Goal: Task Accomplishment & Management: Use online tool/utility

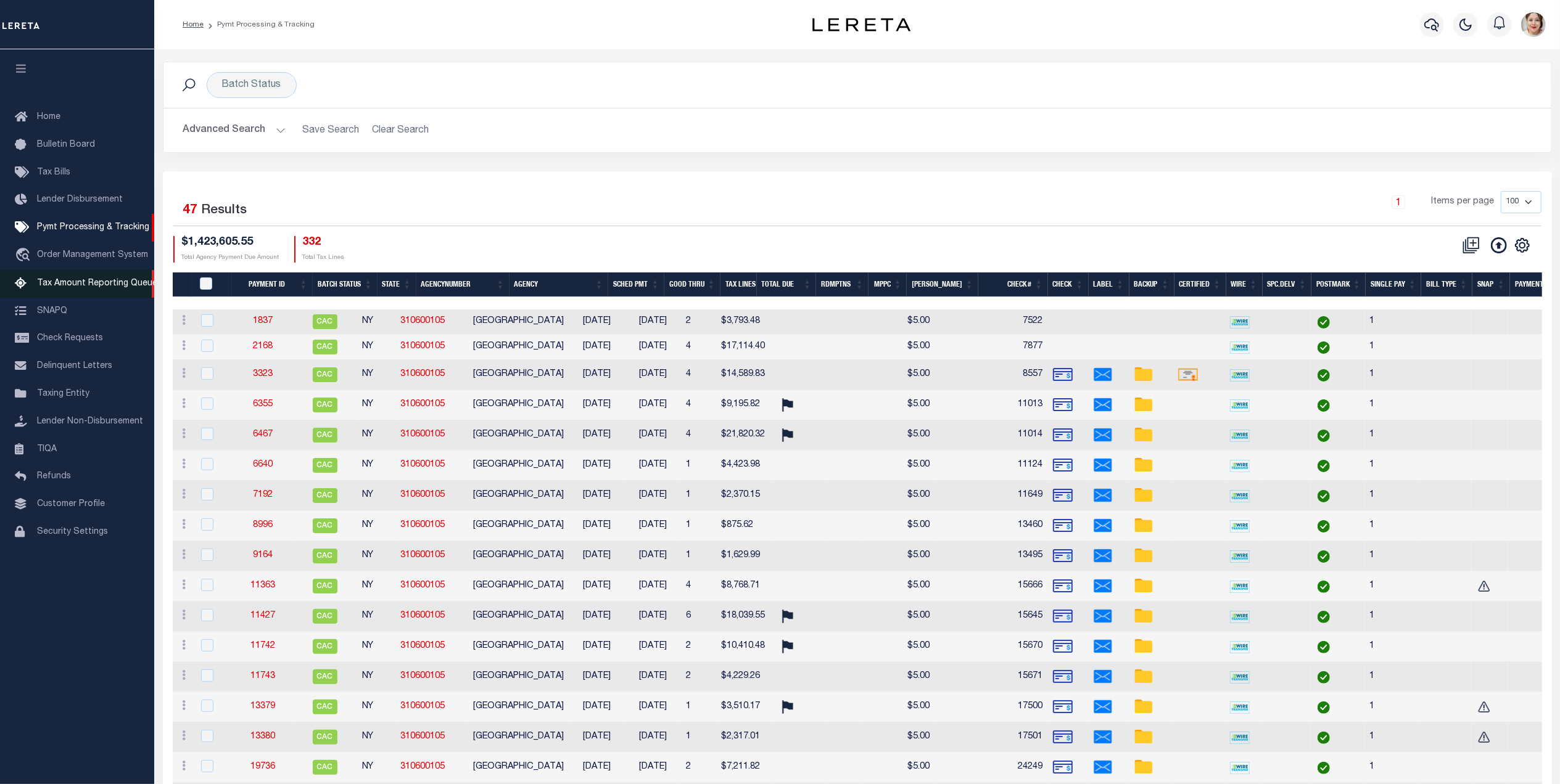
click at [72, 276] on link "Tax Amount Reporting Queue" at bounding box center [77, 283] width 154 height 28
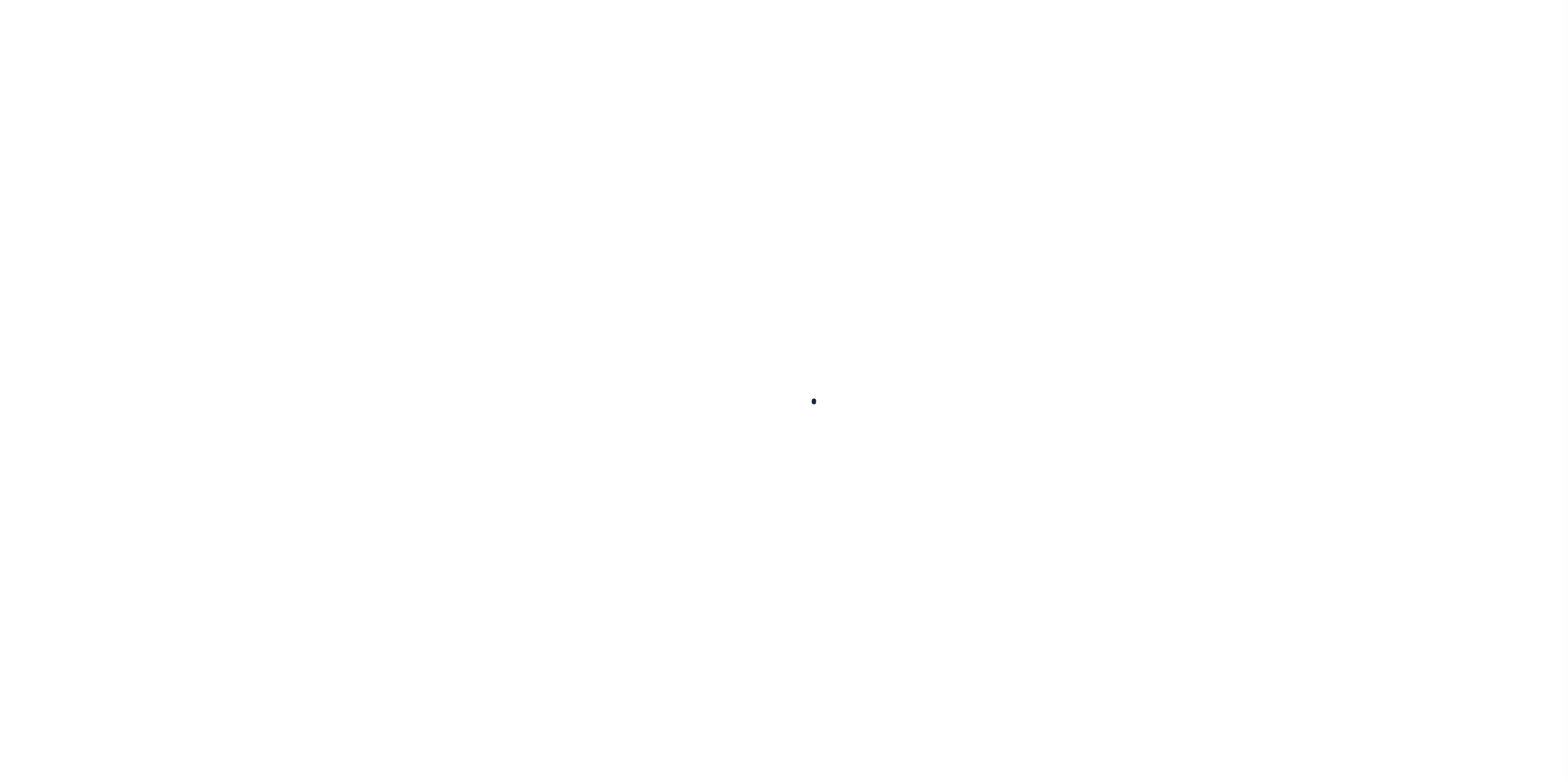
select select "7"
select select "OH"
select select "100"
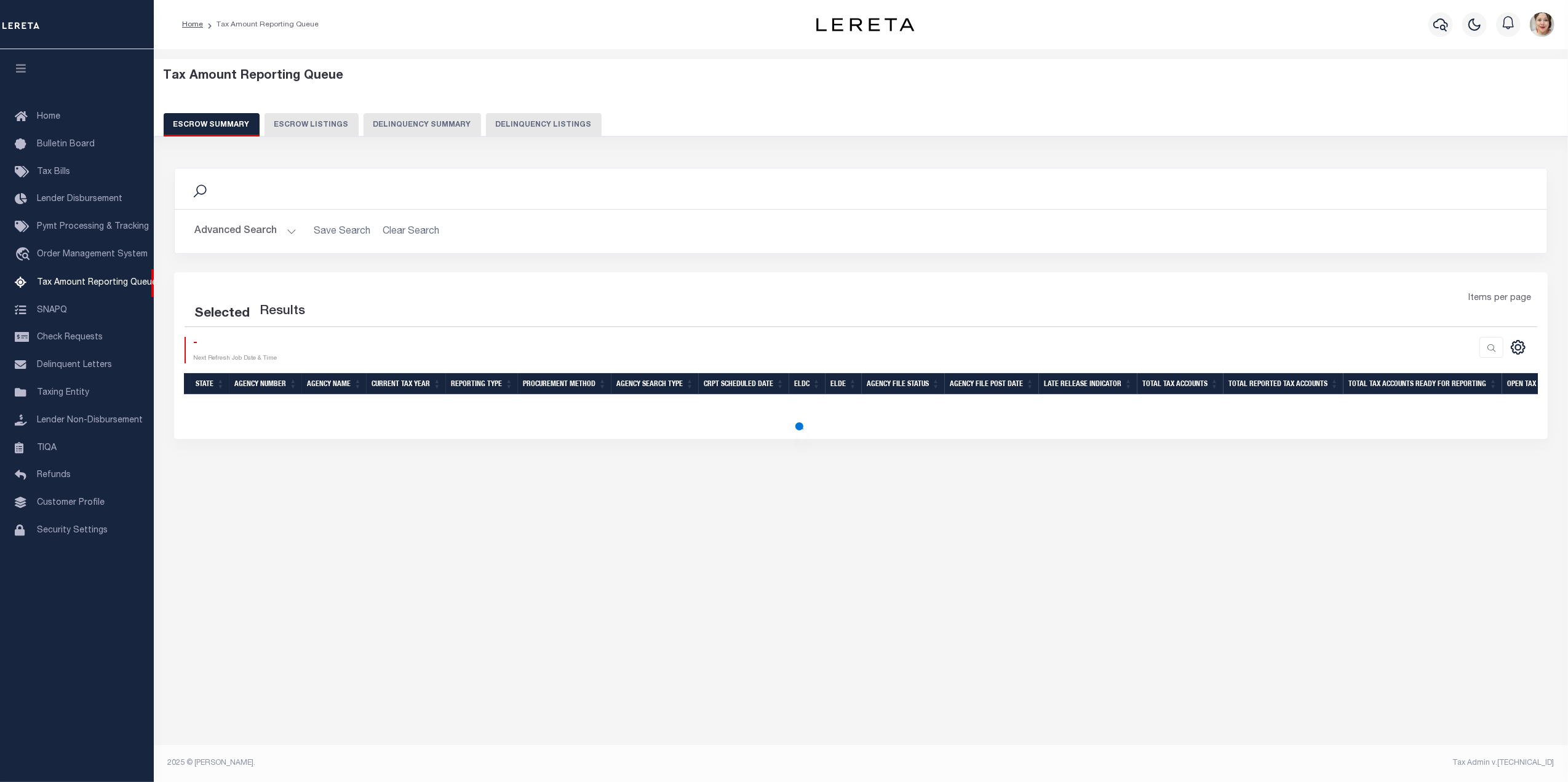
select select "100"
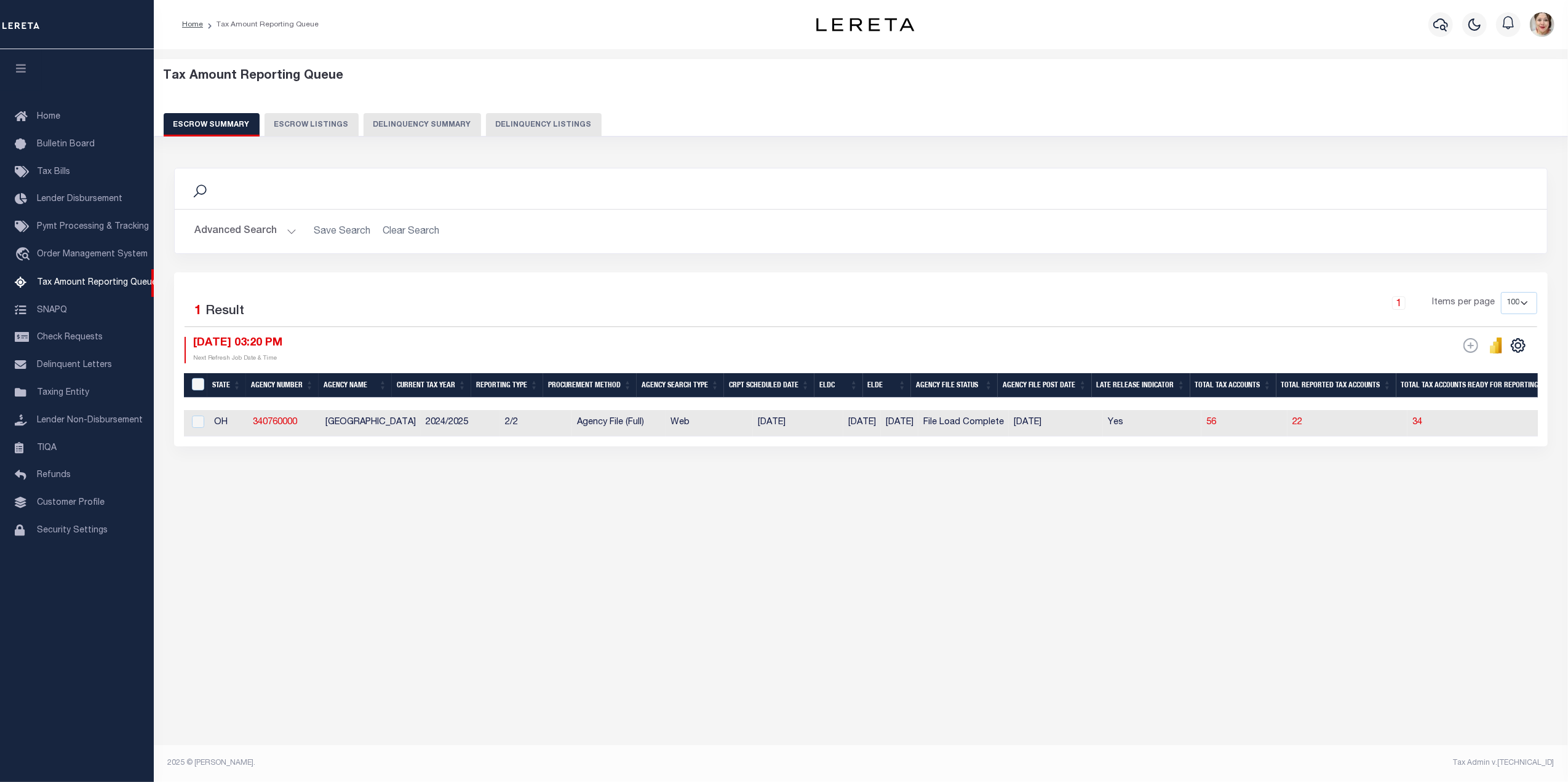
drag, startPoint x: 257, startPoint y: 226, endPoint x: 362, endPoint y: 244, distance: 106.5
click at [257, 225] on button "Advanced Search" at bounding box center [246, 232] width 102 height 24
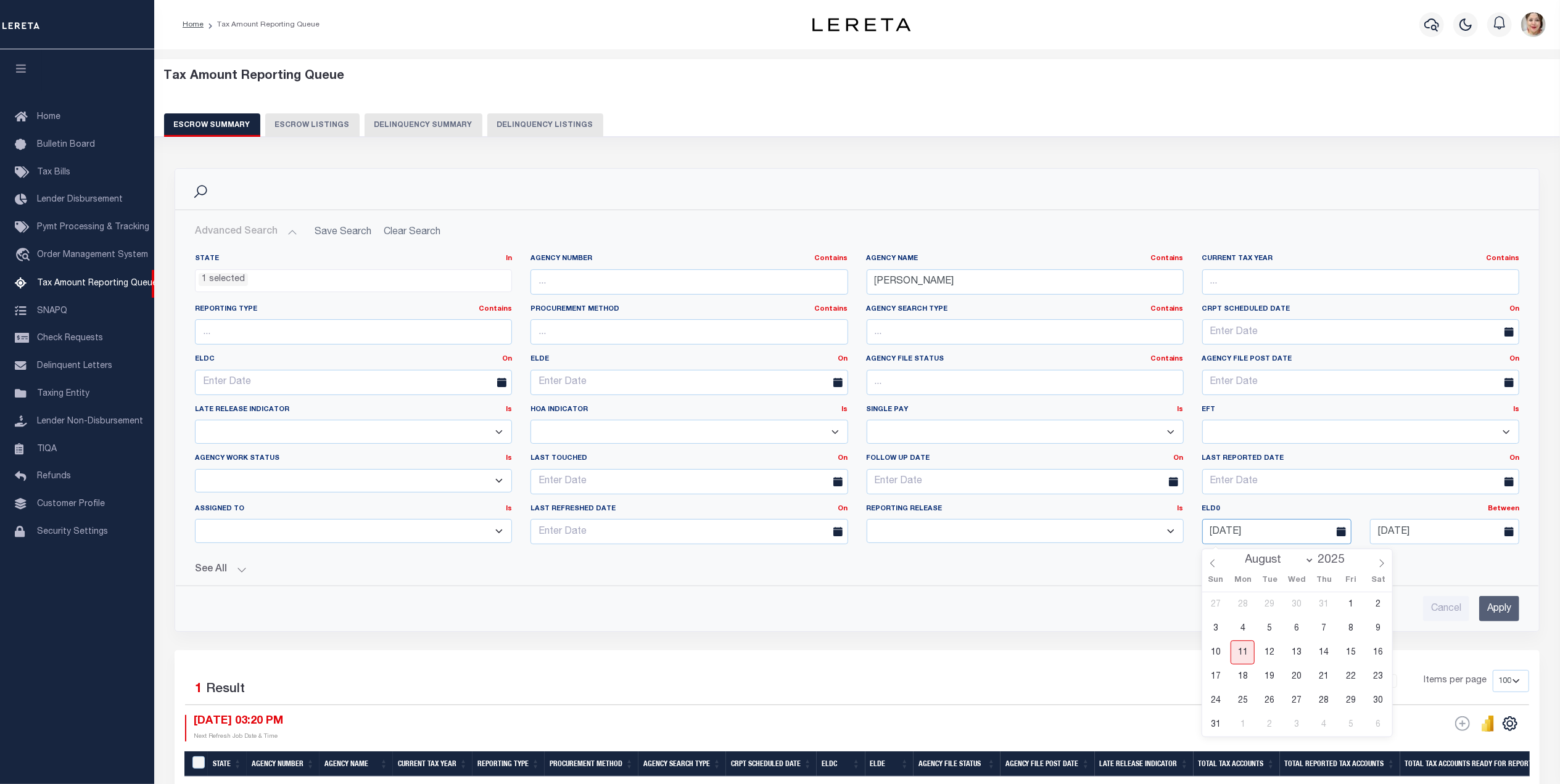
drag, startPoint x: 1294, startPoint y: 541, endPoint x: 1194, endPoint y: 530, distance: 100.6
click at [1194, 530] on div "[DATE]" at bounding box center [1276, 531] width 168 height 25
drag, startPoint x: 1456, startPoint y: 534, endPoint x: 1349, endPoint y: 534, distance: 107.0
click at [1349, 534] on div "ELD0 Between On After Before Between [DATE]" at bounding box center [1360, 524] width 335 height 40
click at [1262, 332] on input "text" at bounding box center [1361, 331] width 317 height 25
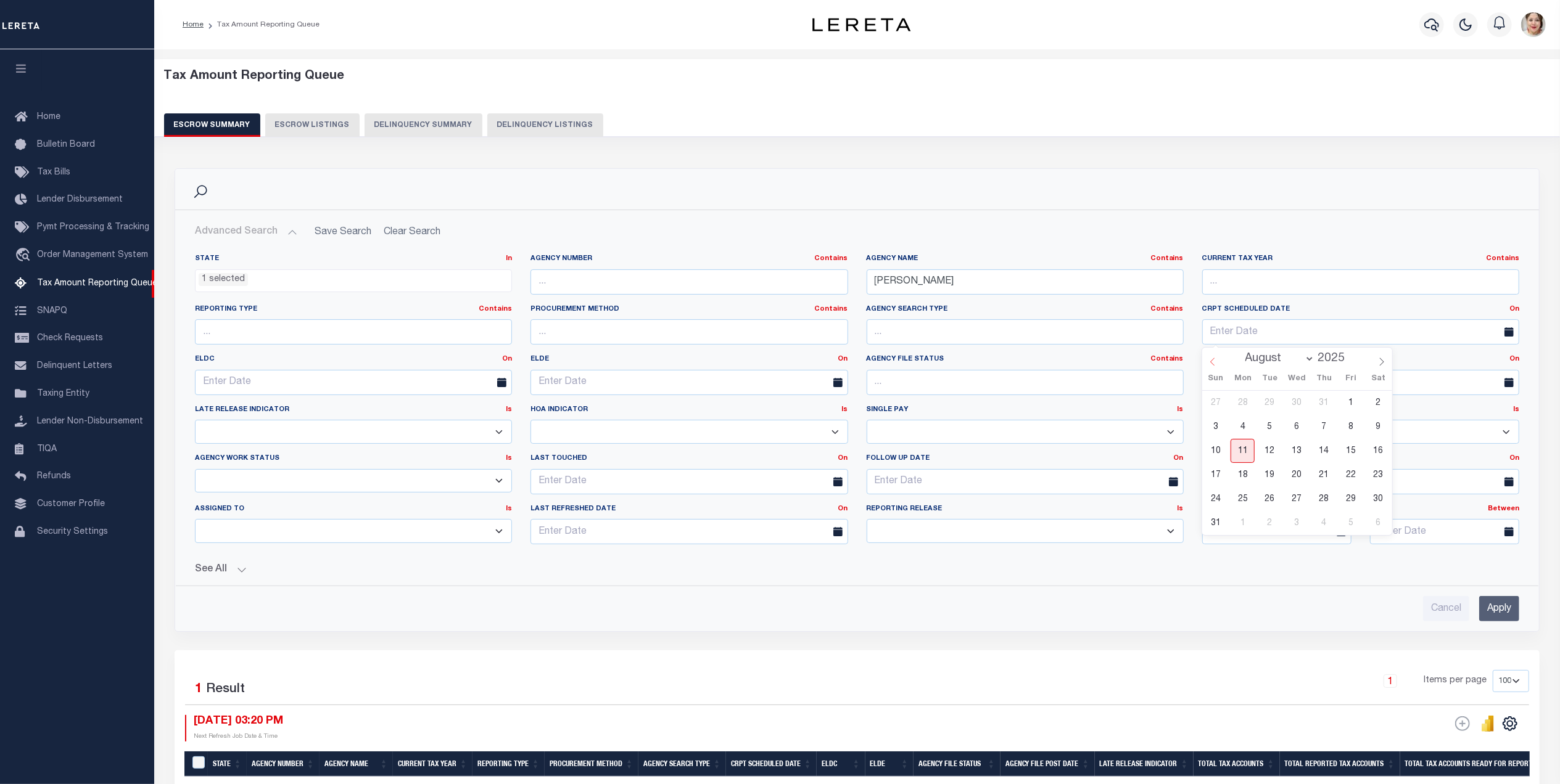
click at [1216, 361] on icon at bounding box center [1212, 362] width 9 height 9
select select "4"
click at [1247, 425] on span "5" at bounding box center [1243, 427] width 24 height 24
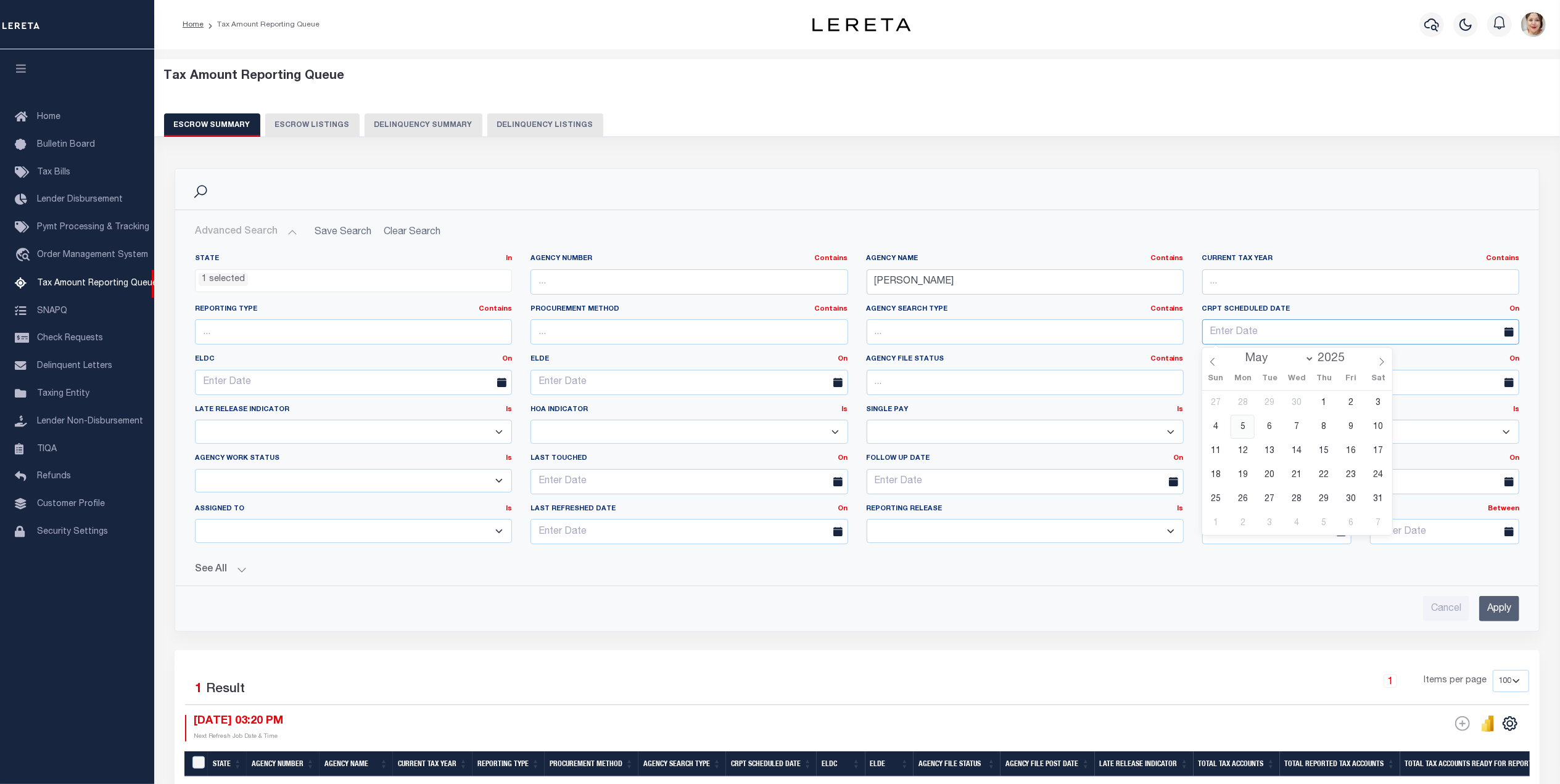
type input "[DATE]"
click at [1519, 310] on label "CRPT Scheduled Date On On After Before Between" at bounding box center [1360, 310] width 335 height 11
click at [1517, 310] on link "On" at bounding box center [1514, 309] width 10 height 7
click at [1459, 374] on link "Between" at bounding box center [1470, 376] width 97 height 18
click at [1446, 339] on input "text" at bounding box center [1444, 331] width 149 height 25
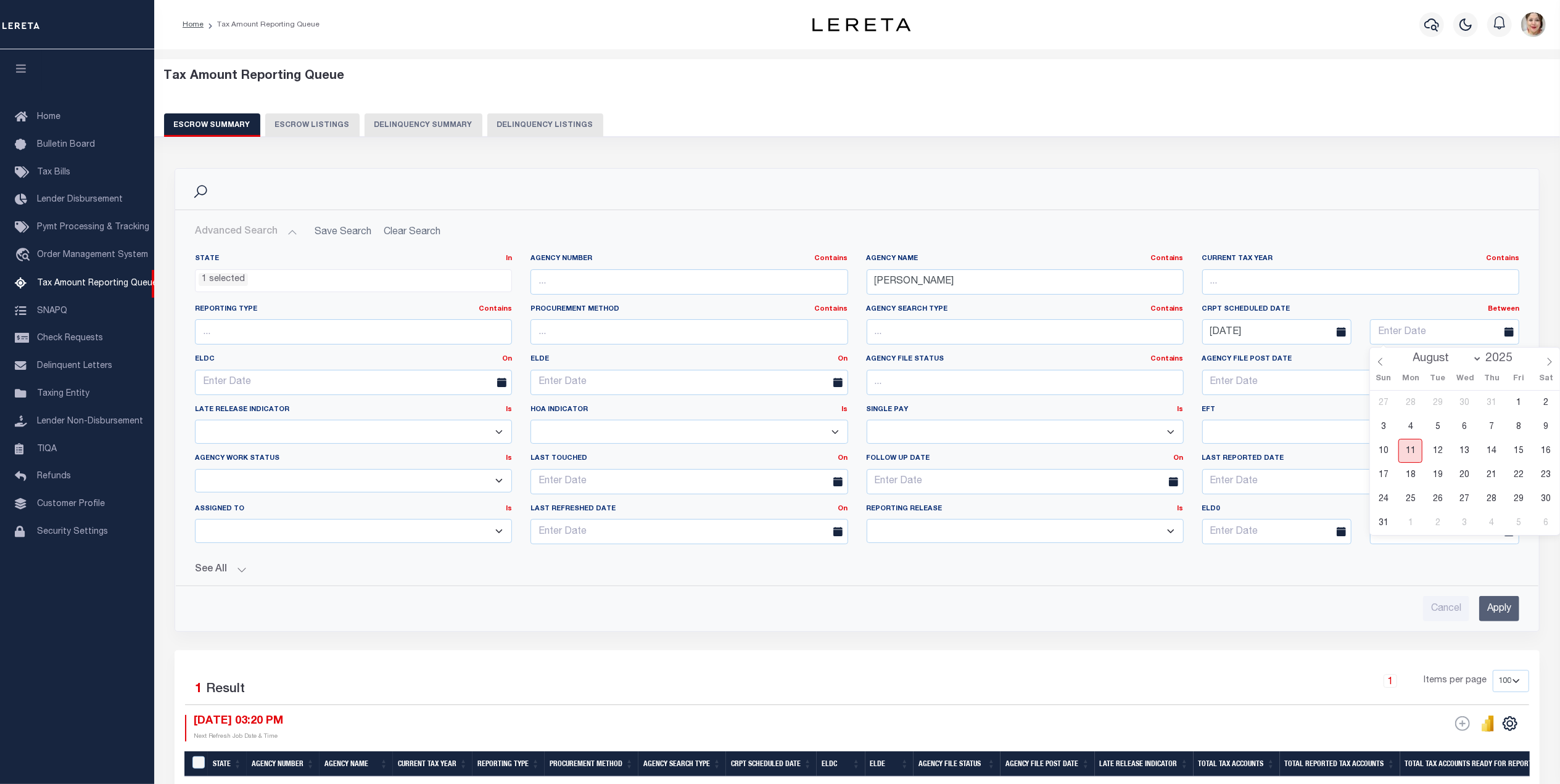
click at [1414, 456] on span "11" at bounding box center [1410, 451] width 24 height 24
type input "[DATE]"
drag, startPoint x: 909, startPoint y: 283, endPoint x: 855, endPoint y: 283, distance: 54.0
click at [857, 283] on div "Agency Name Contains Contains Is [PERSON_NAME]" at bounding box center [1025, 279] width 335 height 51
click at [917, 375] on input "text" at bounding box center [1025, 382] width 317 height 25
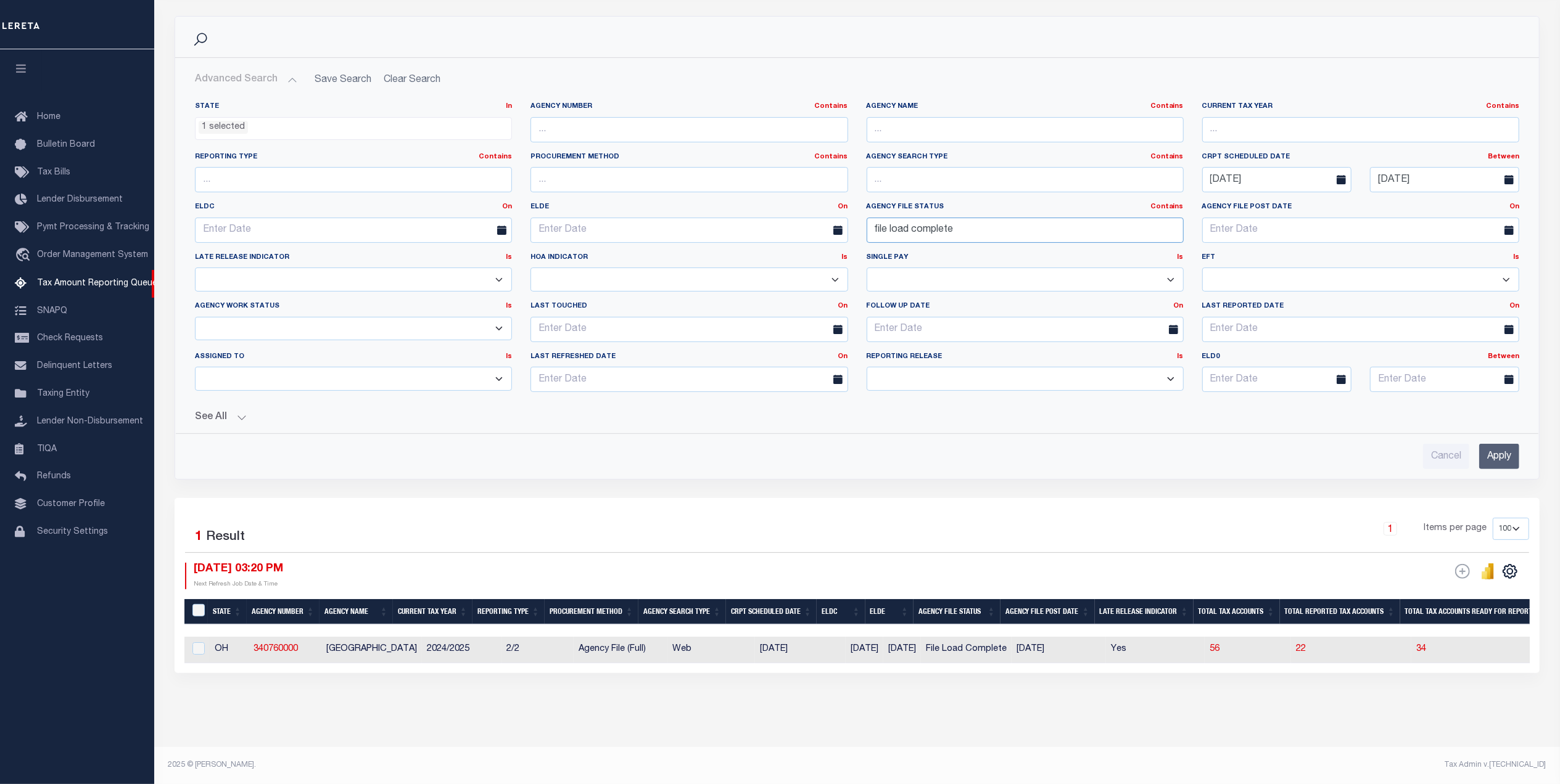
scroll to position [164, 0]
type input "file load complete"
click at [207, 412] on button "See All" at bounding box center [857, 417] width 1324 height 11
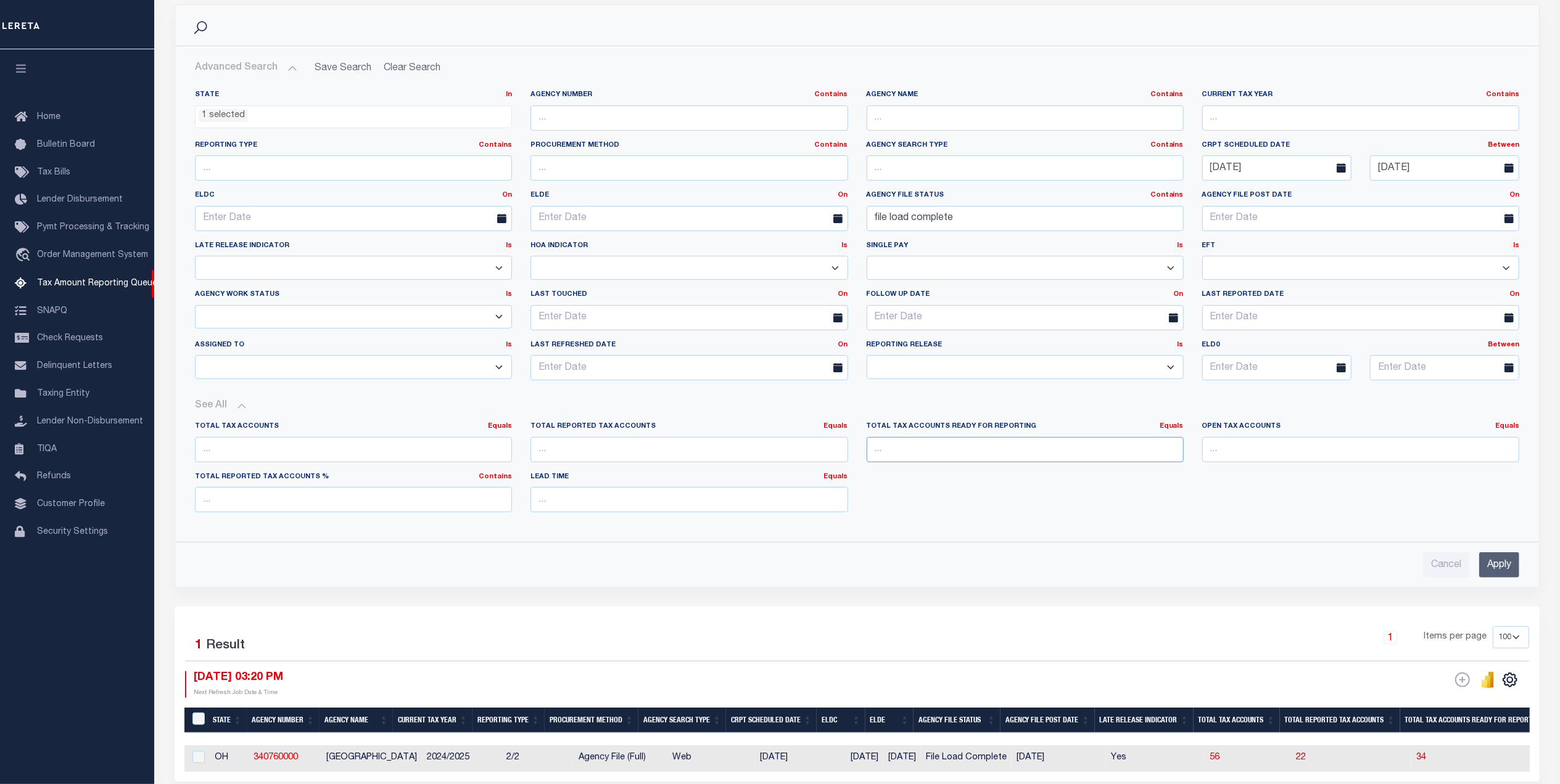
click at [898, 457] on input "number" at bounding box center [1025, 449] width 317 height 25
type input "1"
click at [1179, 430] on link "Equals" at bounding box center [1172, 426] width 24 height 7
click at [1152, 479] on link "Is [GEOGRAPHIC_DATA]" at bounding box center [1115, 477] width 135 height 18
click at [1488, 572] on input "Apply" at bounding box center [1499, 565] width 40 height 25
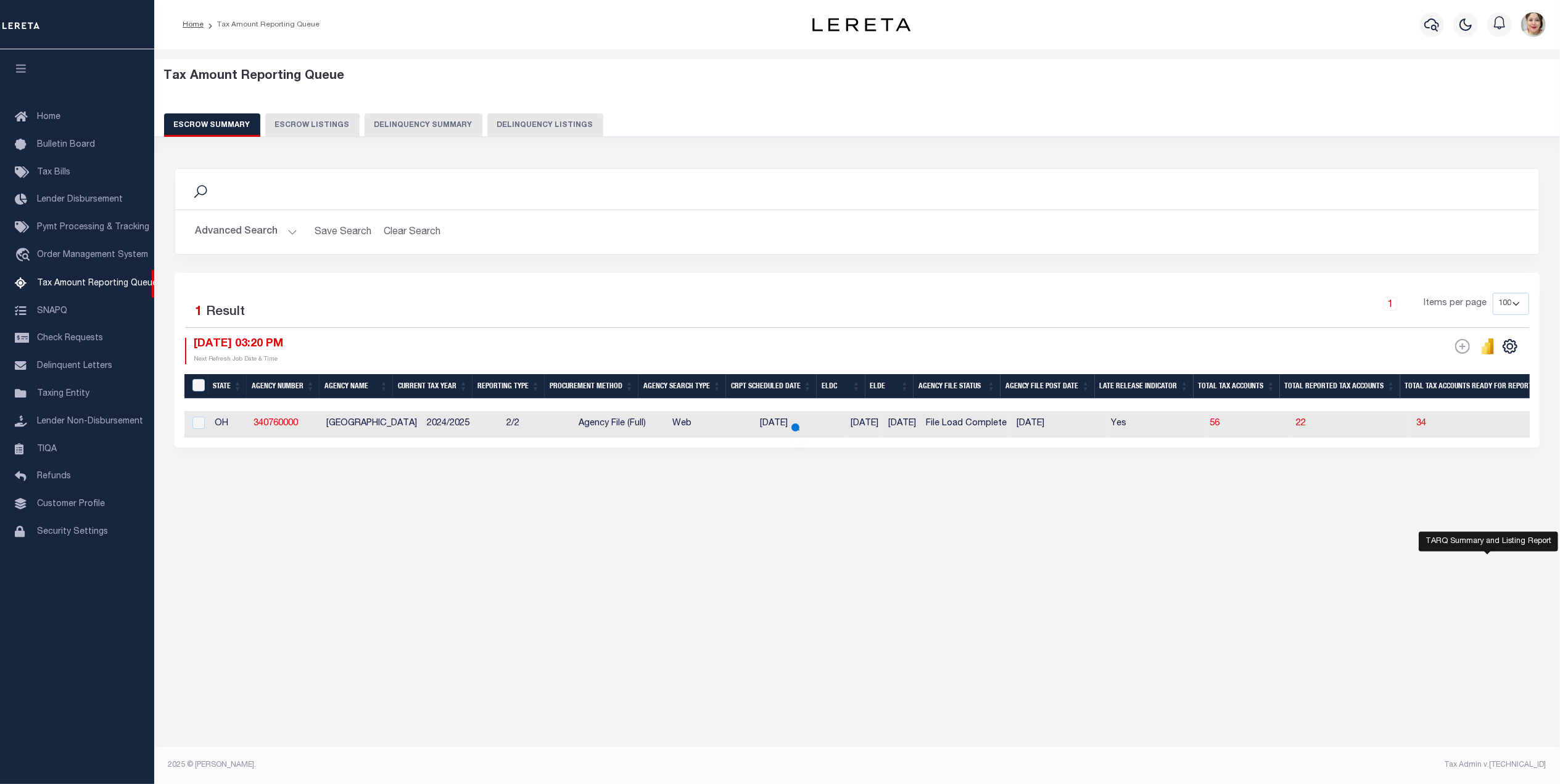
scroll to position [0, 0]
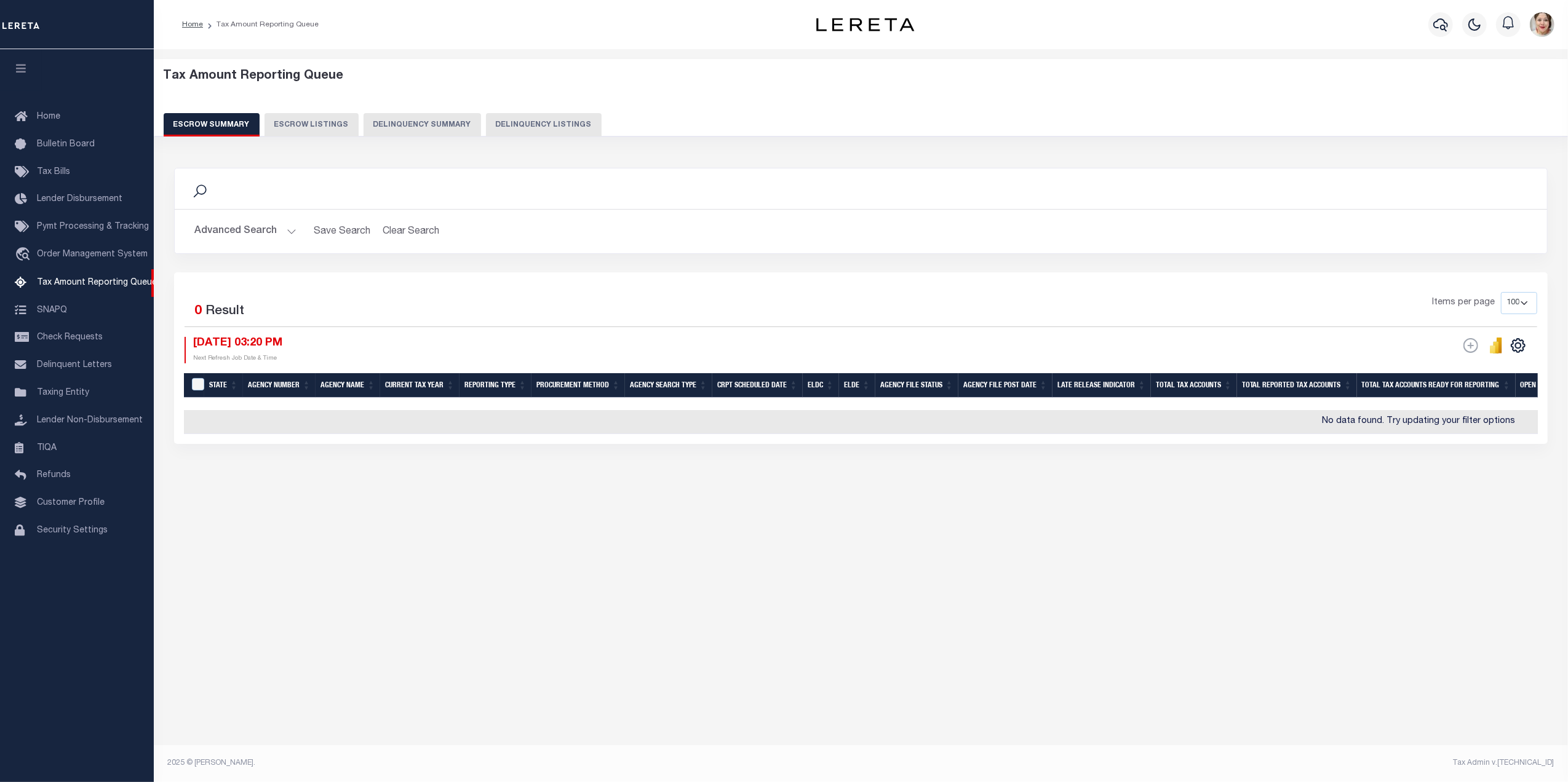
click at [239, 229] on button "Advanced Search" at bounding box center [246, 232] width 102 height 24
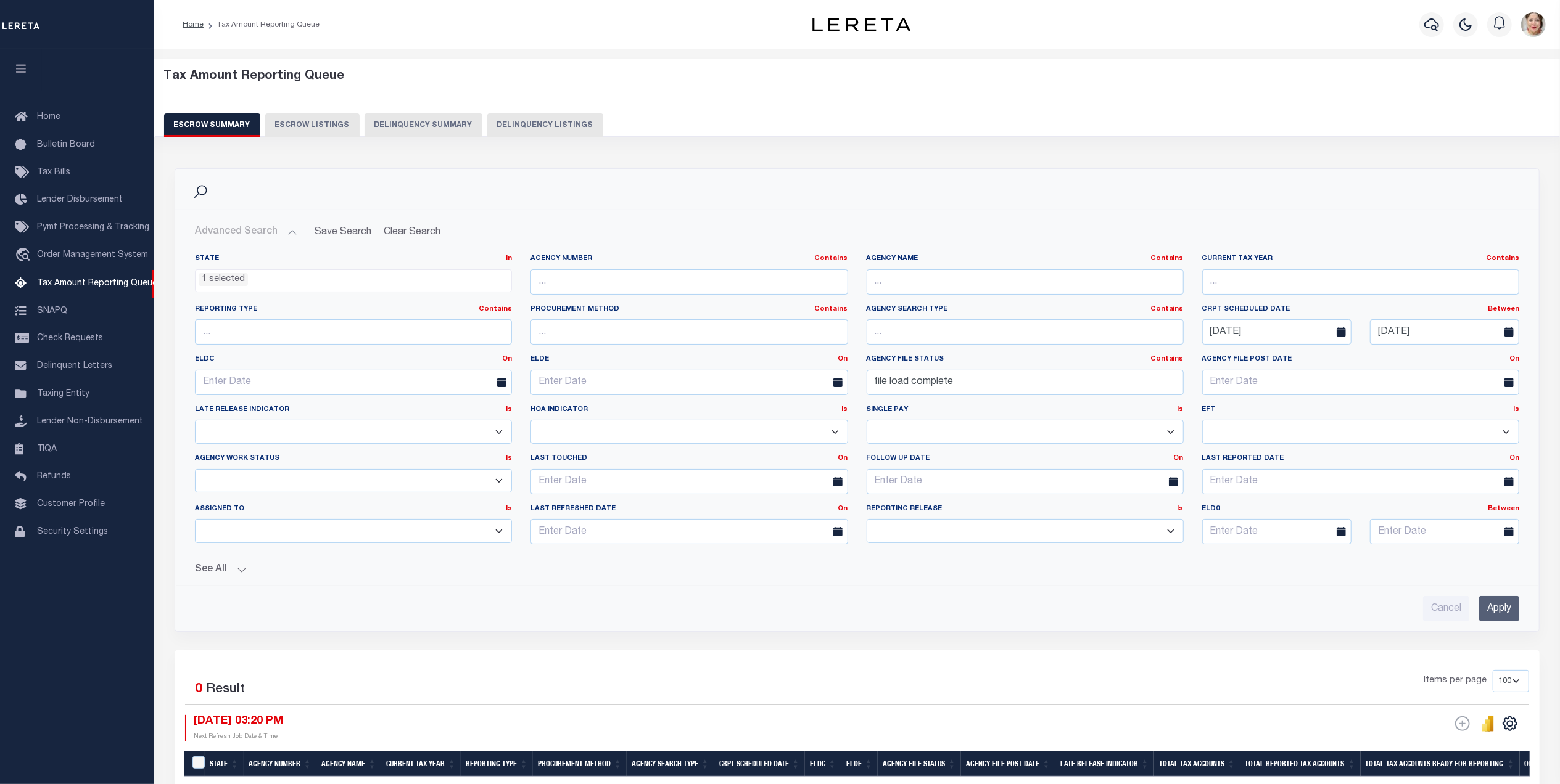
click at [213, 566] on div "See All Total Tax Accounts Equals Equals Is Not Equal To" at bounding box center [857, 565] width 1324 height 22
click at [225, 565] on div "See All Total Tax Accounts Equals Equals Is Not Equal To" at bounding box center [857, 565] width 1324 height 22
click at [220, 571] on button "See All" at bounding box center [857, 569] width 1324 height 11
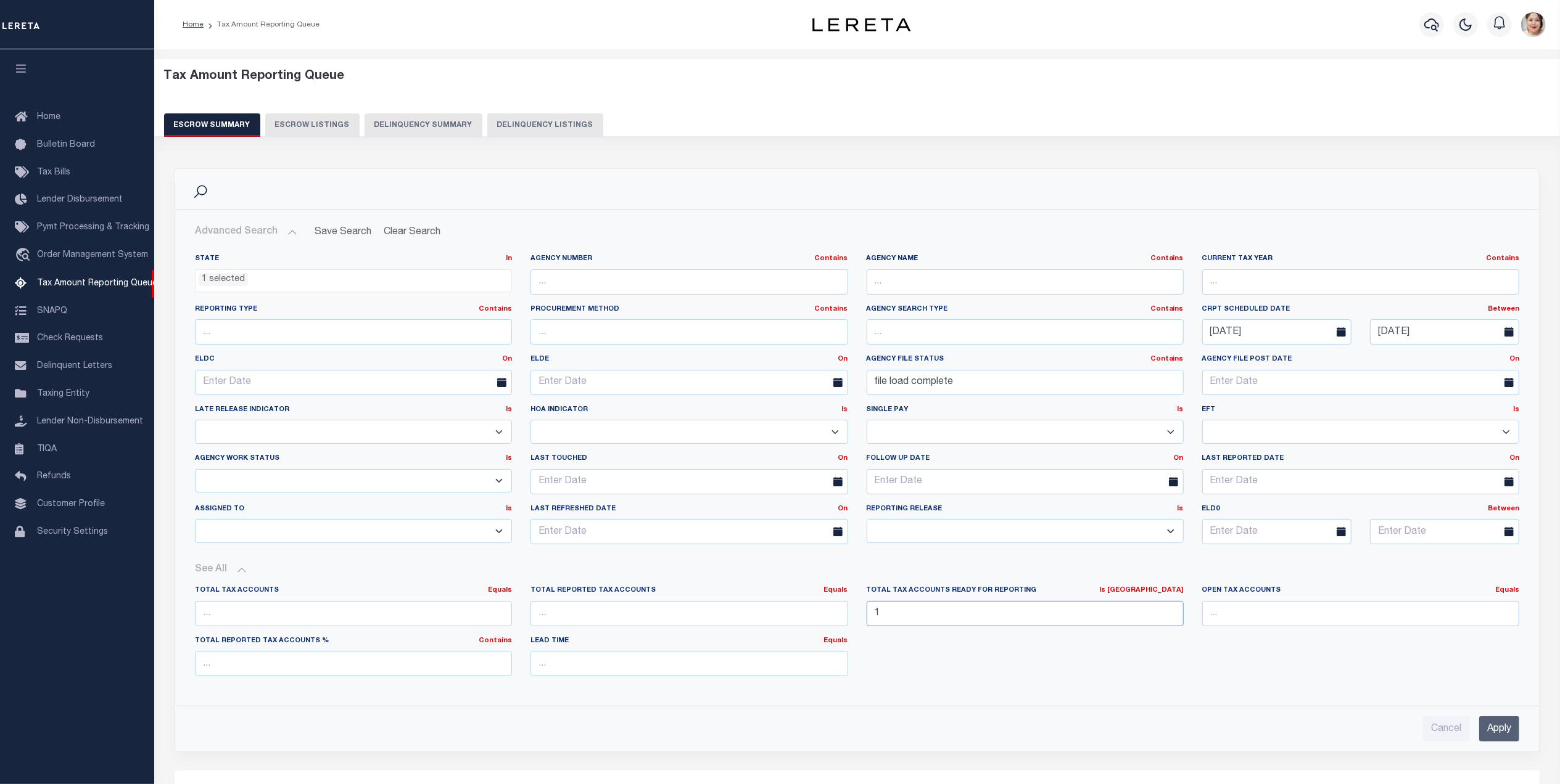
drag, startPoint x: 927, startPoint y: 626, endPoint x: 825, endPoint y: 615, distance: 102.6
click at [825, 615] on div "Total Tax Accounts Equals Equals Is Not Equal To Is Greater Than Is Less Than T…" at bounding box center [857, 636] width 1343 height 101
drag, startPoint x: 963, startPoint y: 383, endPoint x: 850, endPoint y: 381, distance: 113.0
click at [850, 381] on div "State In In AK AL AR AZ CA CO CT DC DE FL GA GU HI IA ID IL IN KS [GEOGRAPHIC_D…" at bounding box center [857, 403] width 1343 height 300
click at [1490, 737] on input "Apply" at bounding box center [1499, 729] width 40 height 25
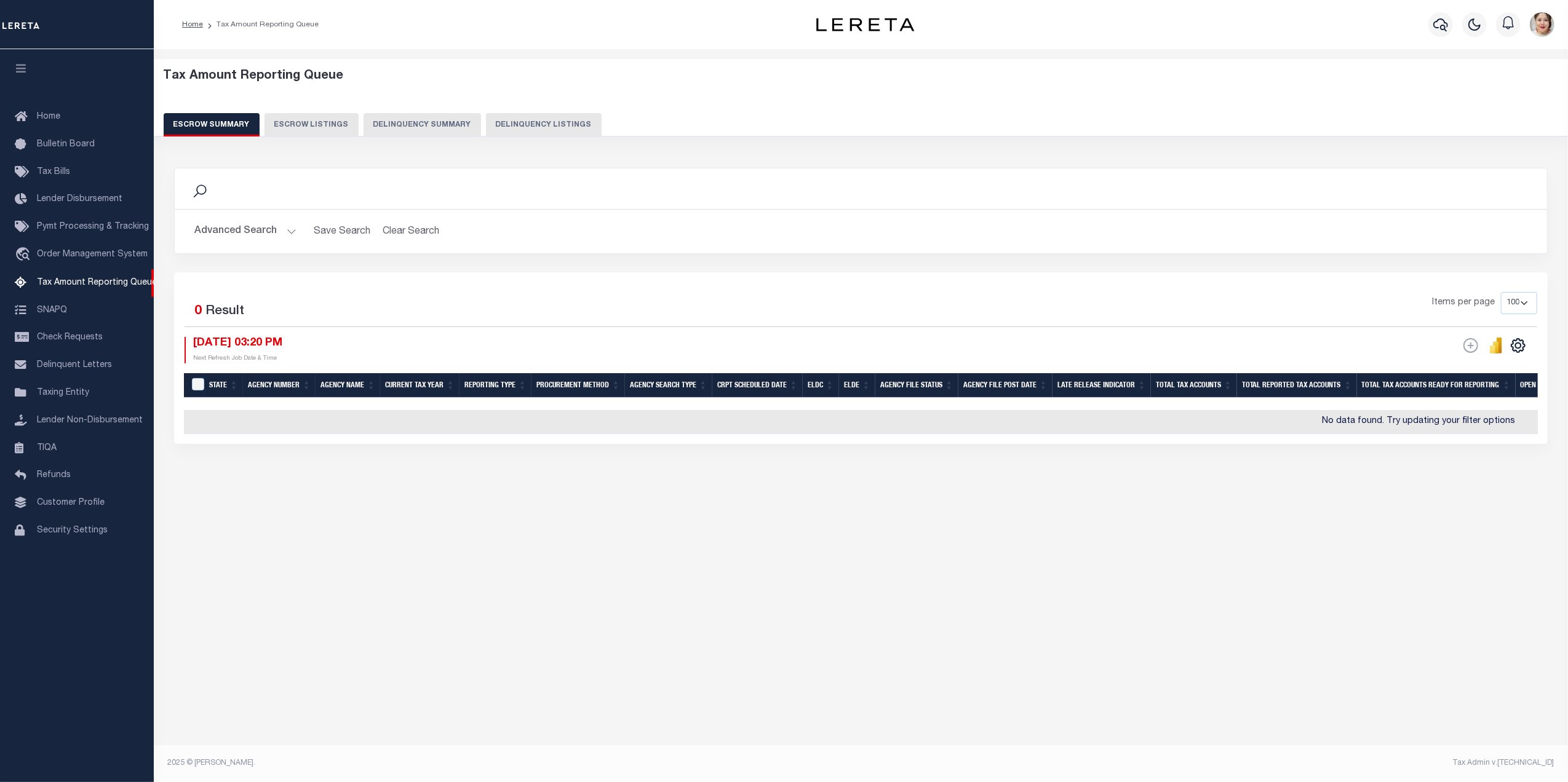
click at [230, 226] on button "Advanced Search" at bounding box center [246, 232] width 102 height 24
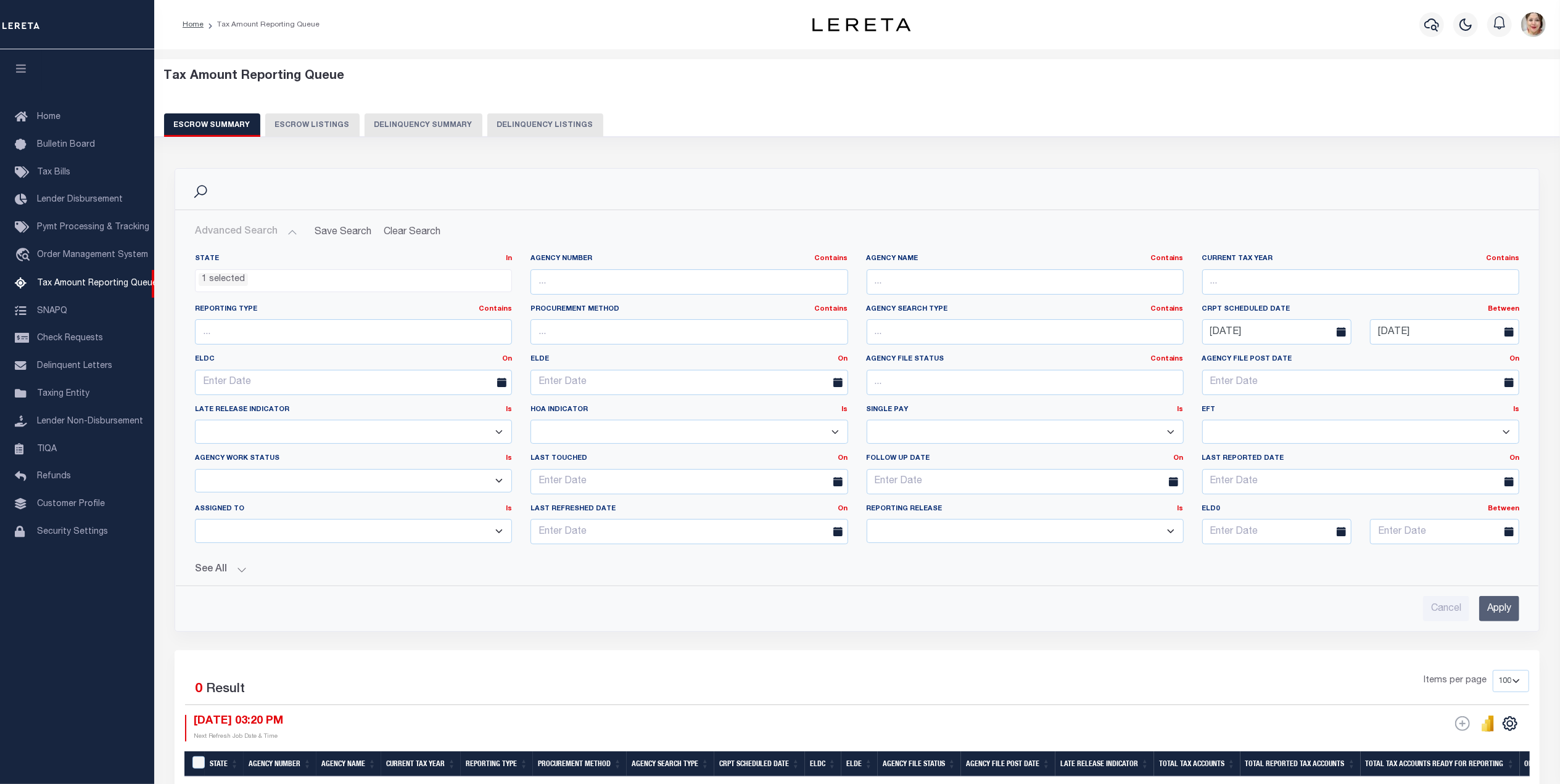
click at [279, 280] on ul "1 selected" at bounding box center [354, 278] width 316 height 17
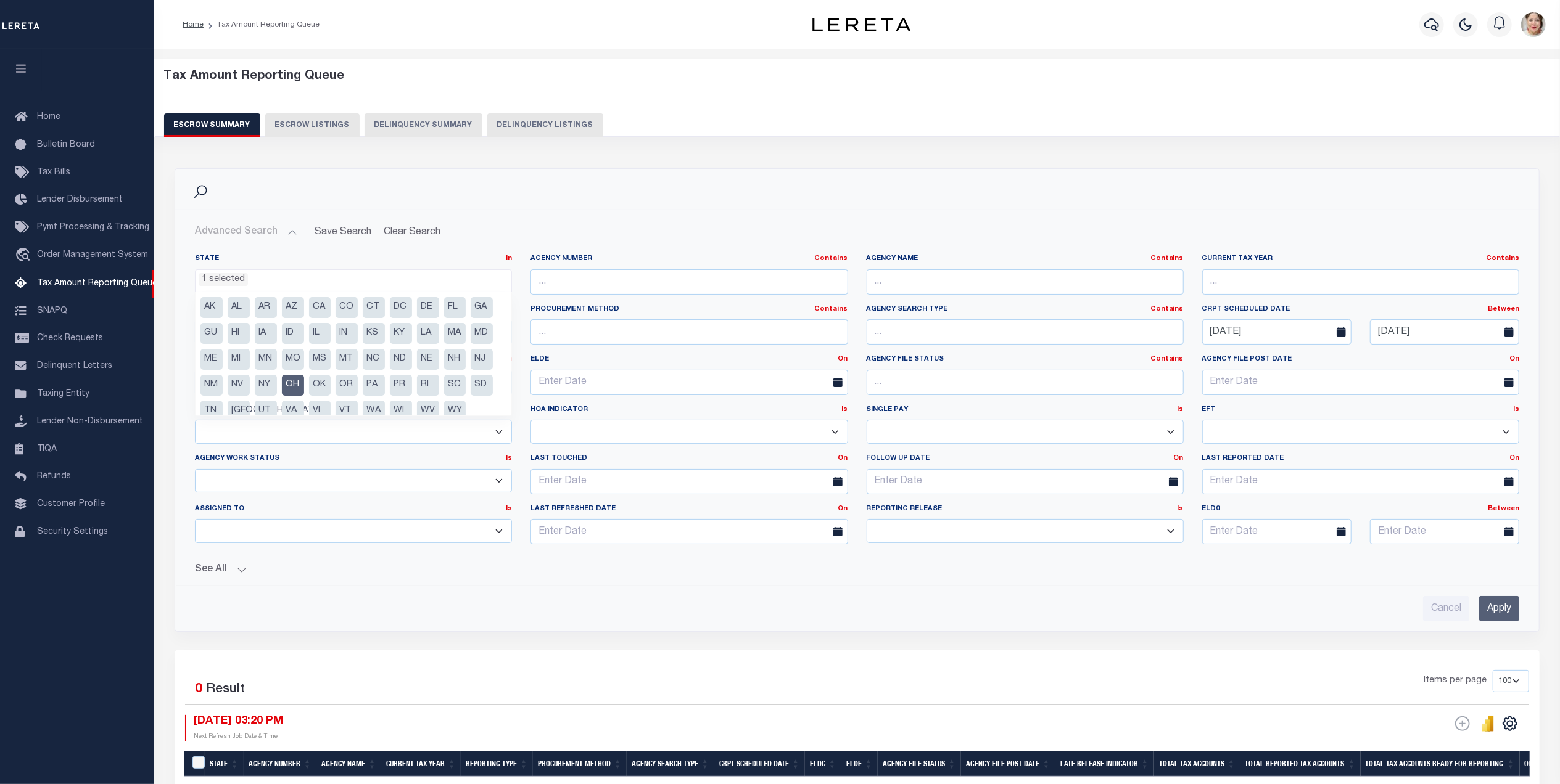
click at [290, 385] on li "OH" at bounding box center [293, 385] width 22 height 21
select select
click at [909, 388] on input "text" at bounding box center [1025, 382] width 317 height 25
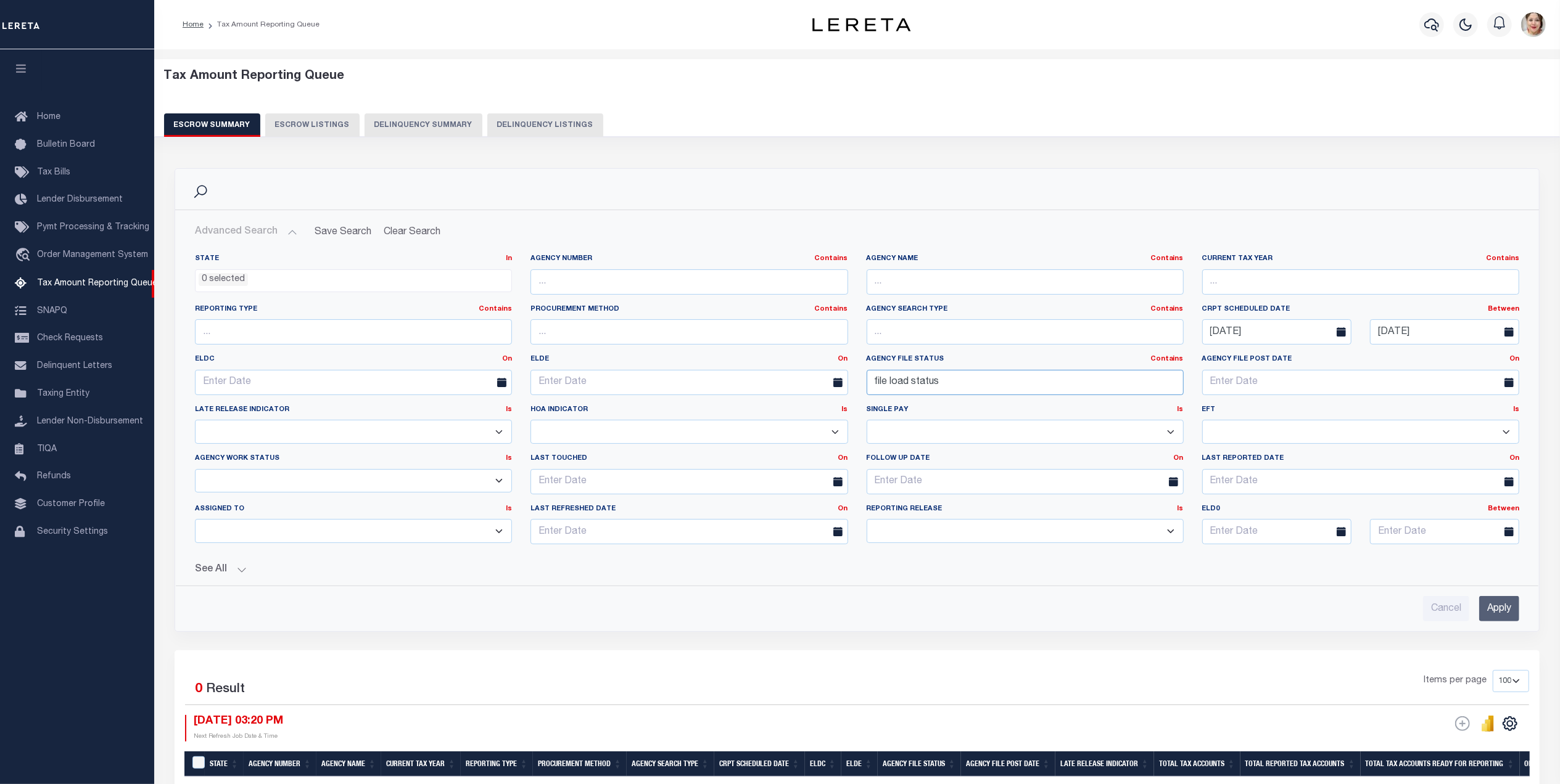
type input "file load status"
click at [1501, 600] on input "Apply" at bounding box center [1499, 609] width 40 height 25
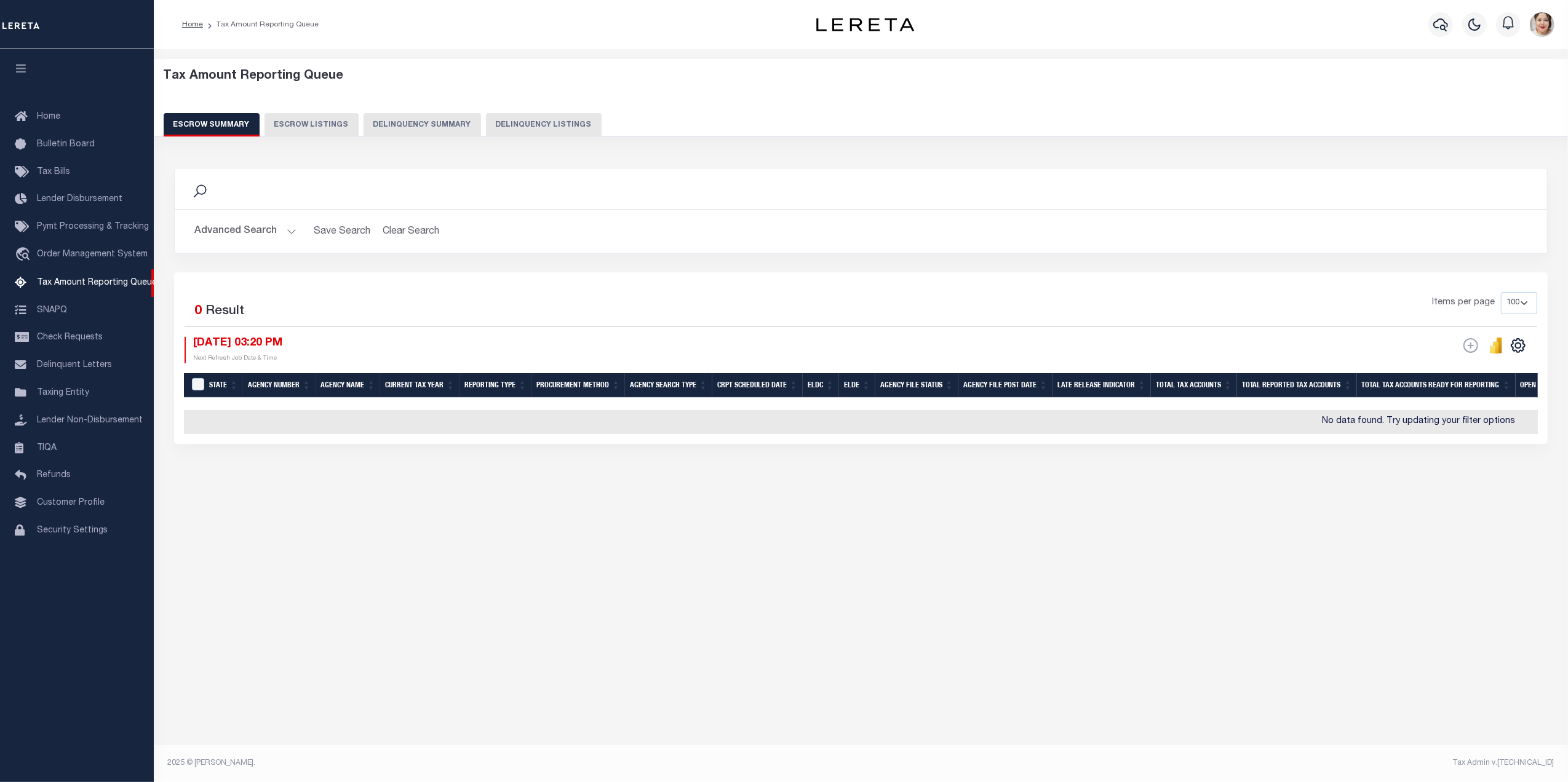
click at [229, 232] on button "Advanced Search" at bounding box center [246, 232] width 102 height 24
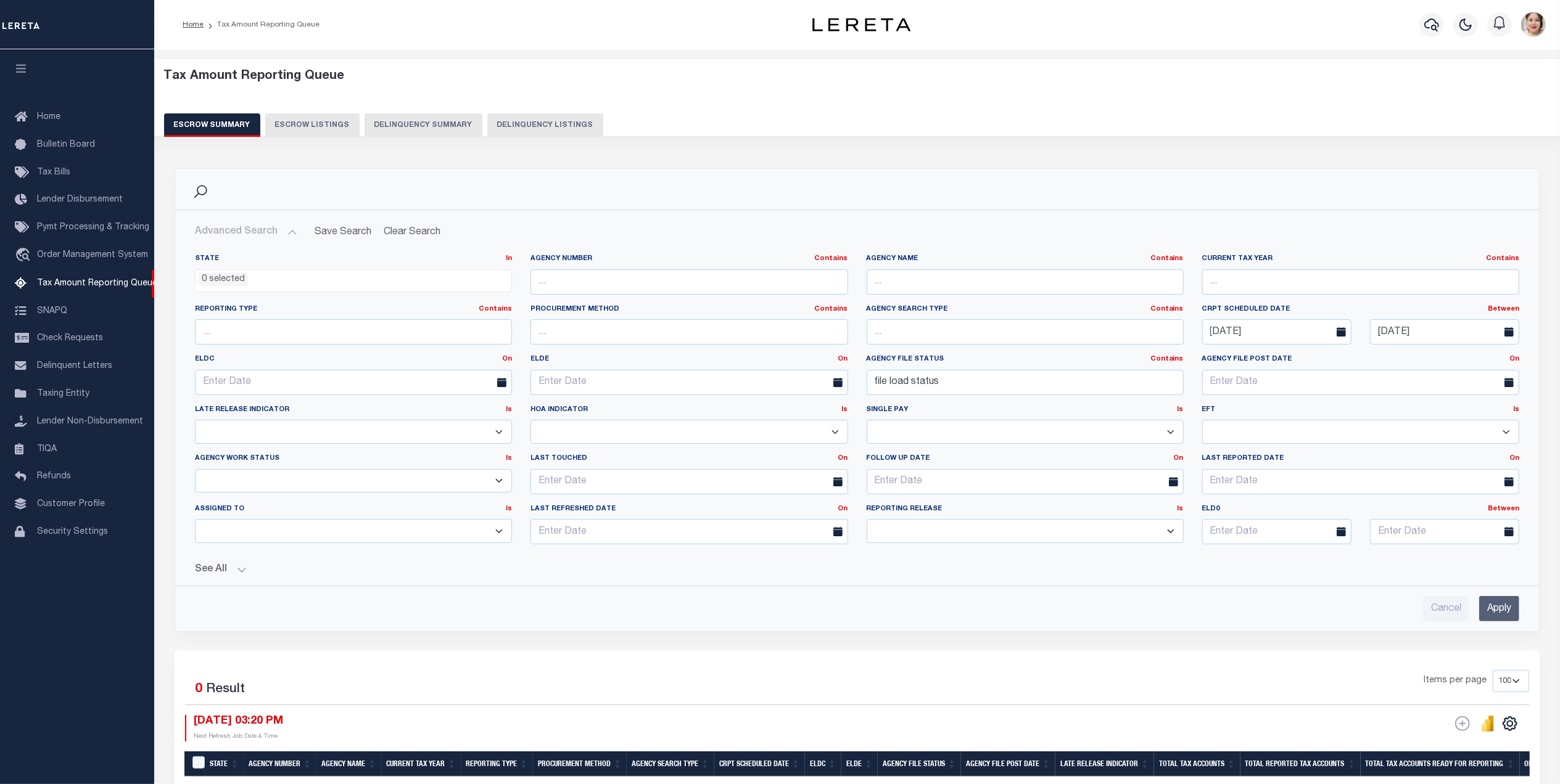
click at [227, 573] on button "See All" at bounding box center [857, 569] width 1324 height 11
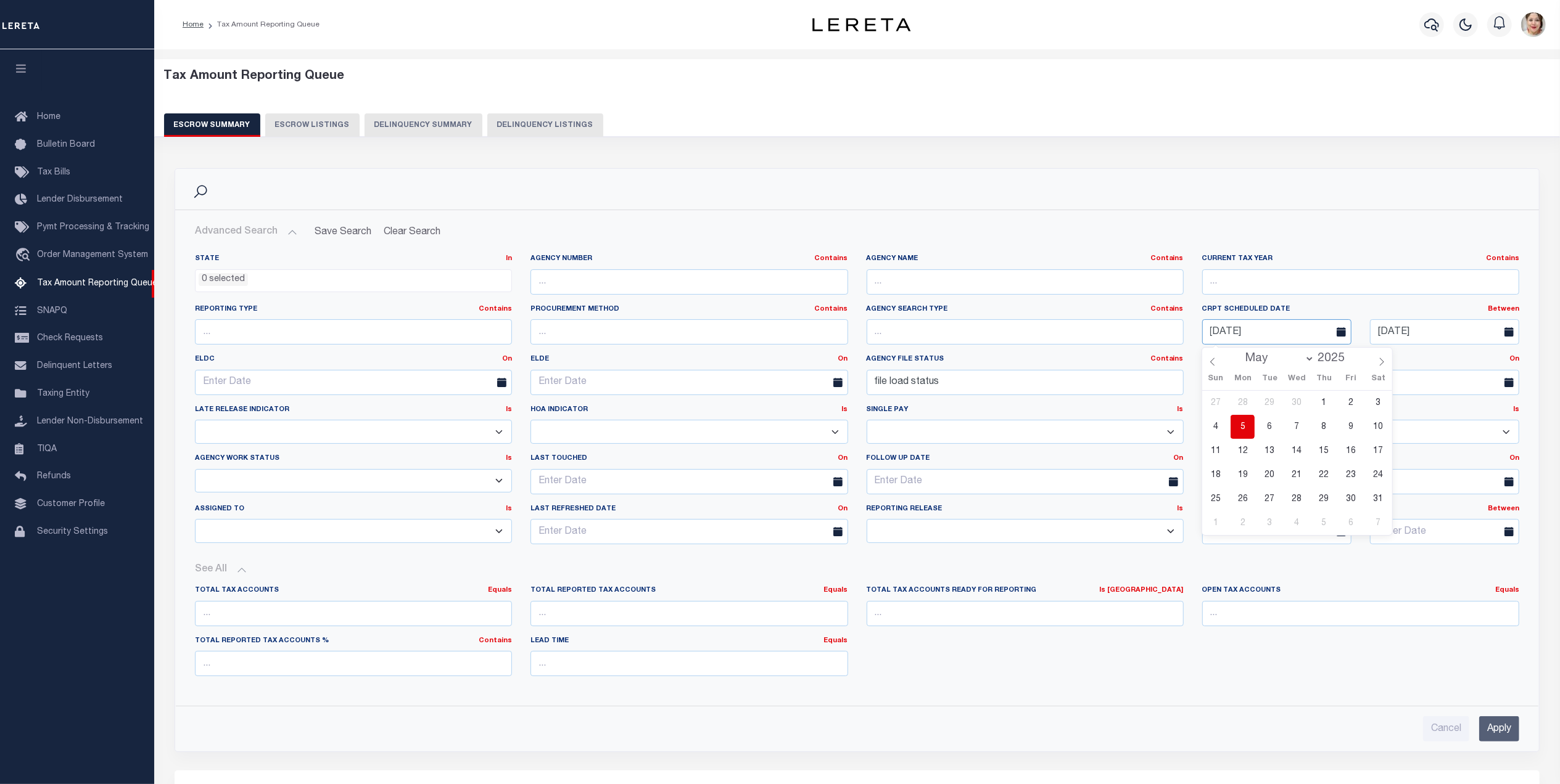
drag, startPoint x: 1285, startPoint y: 333, endPoint x: 1173, endPoint y: 333, distance: 112.0
click at [1173, 333] on div "State In In AK AL AR AZ CA CO CT DC DE FL GA GU HI IA ID IL IN KS [GEOGRAPHIC_D…" at bounding box center [857, 403] width 1343 height 300
select select "7"
drag, startPoint x: 1451, startPoint y: 331, endPoint x: 1339, endPoint y: 332, distance: 112.0
click at [1339, 332] on div "CRPT Scheduled Date Between On After Before Between [DATE]" at bounding box center [1360, 325] width 335 height 40
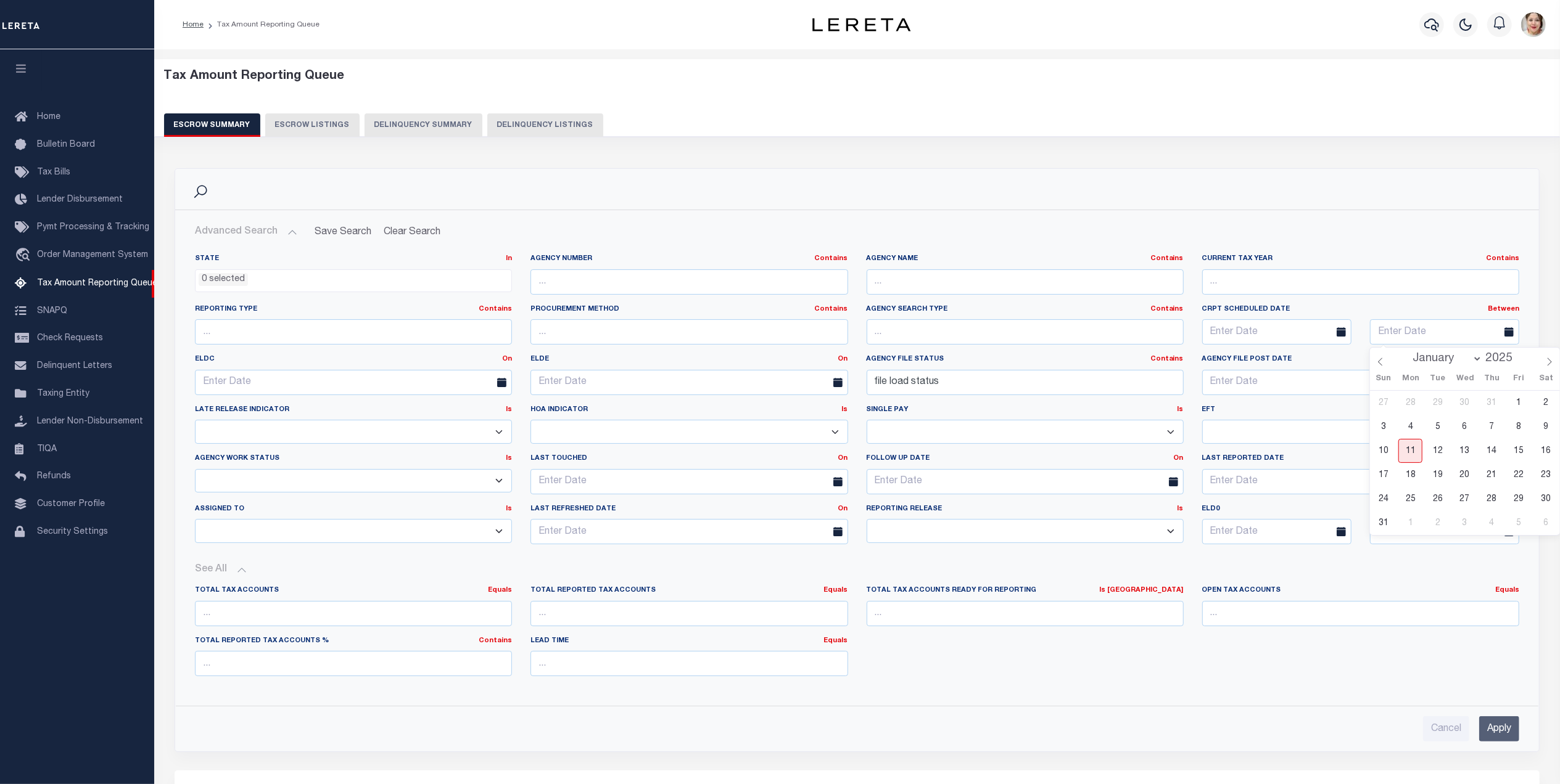
click at [1500, 731] on input "Apply" at bounding box center [1499, 729] width 40 height 25
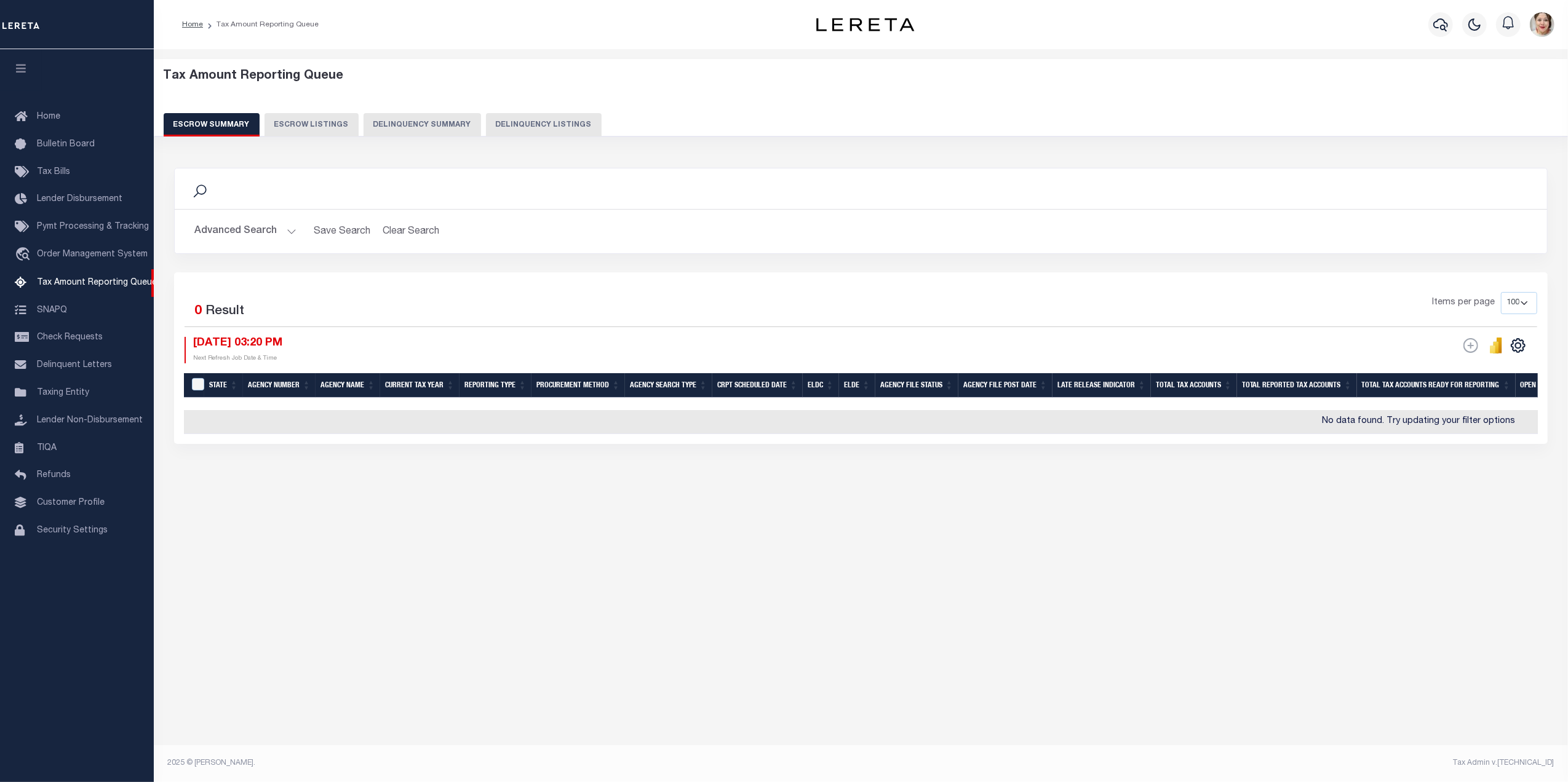
click at [228, 227] on button "Advanced Search" at bounding box center [246, 232] width 102 height 24
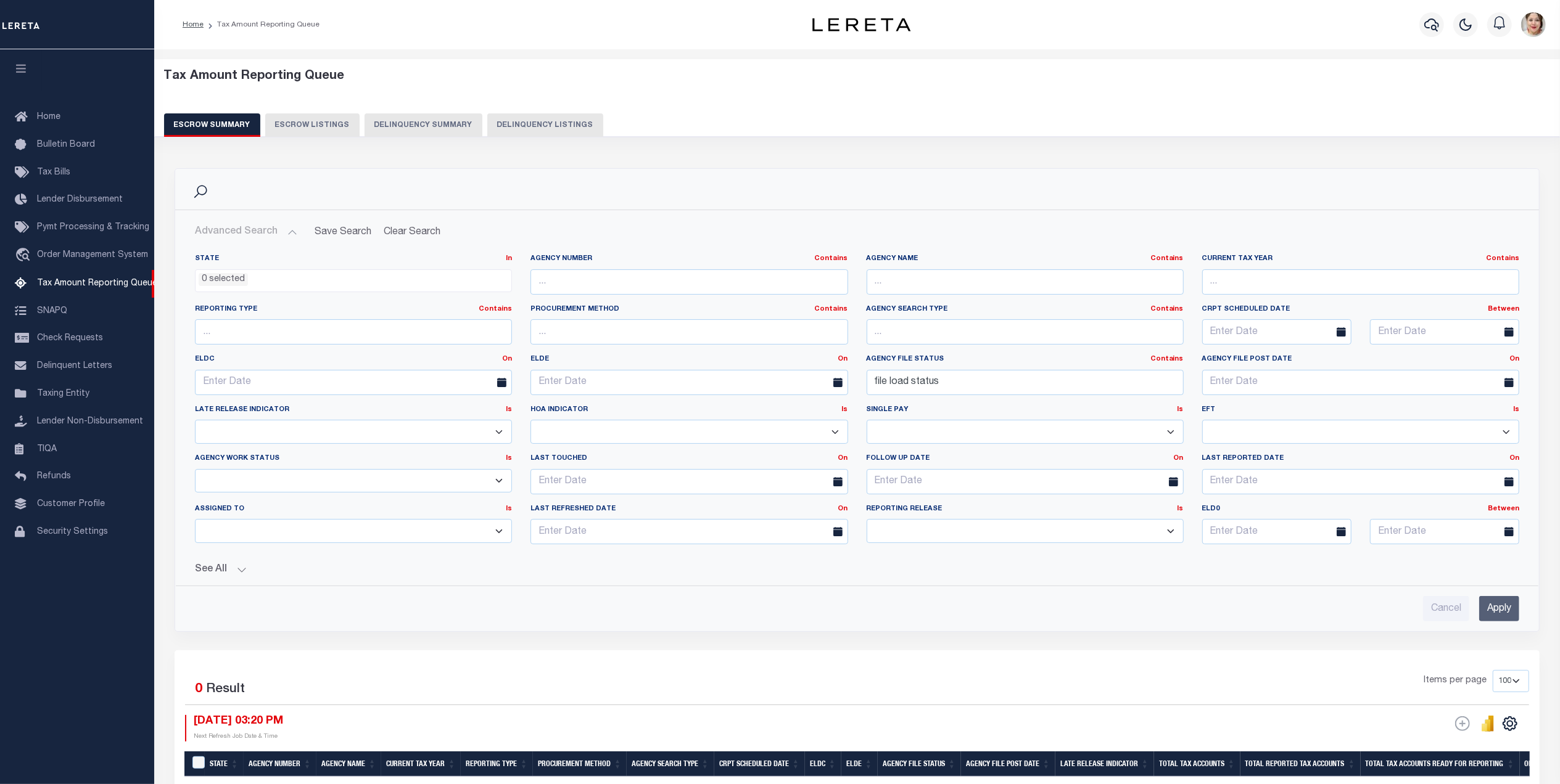
click at [219, 568] on button "See All" at bounding box center [857, 569] width 1324 height 11
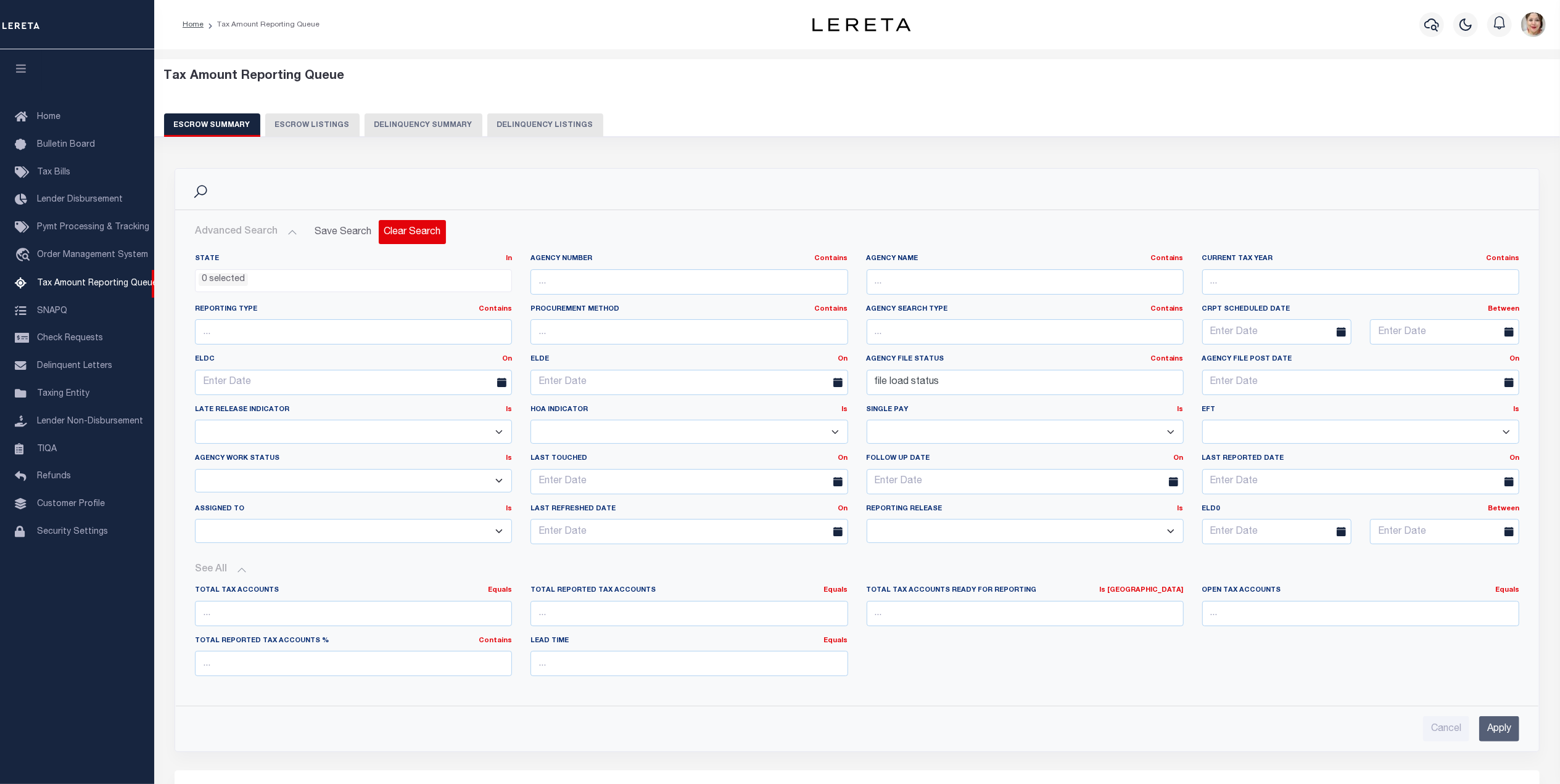
click at [417, 232] on button "Clear Search" at bounding box center [412, 232] width 68 height 24
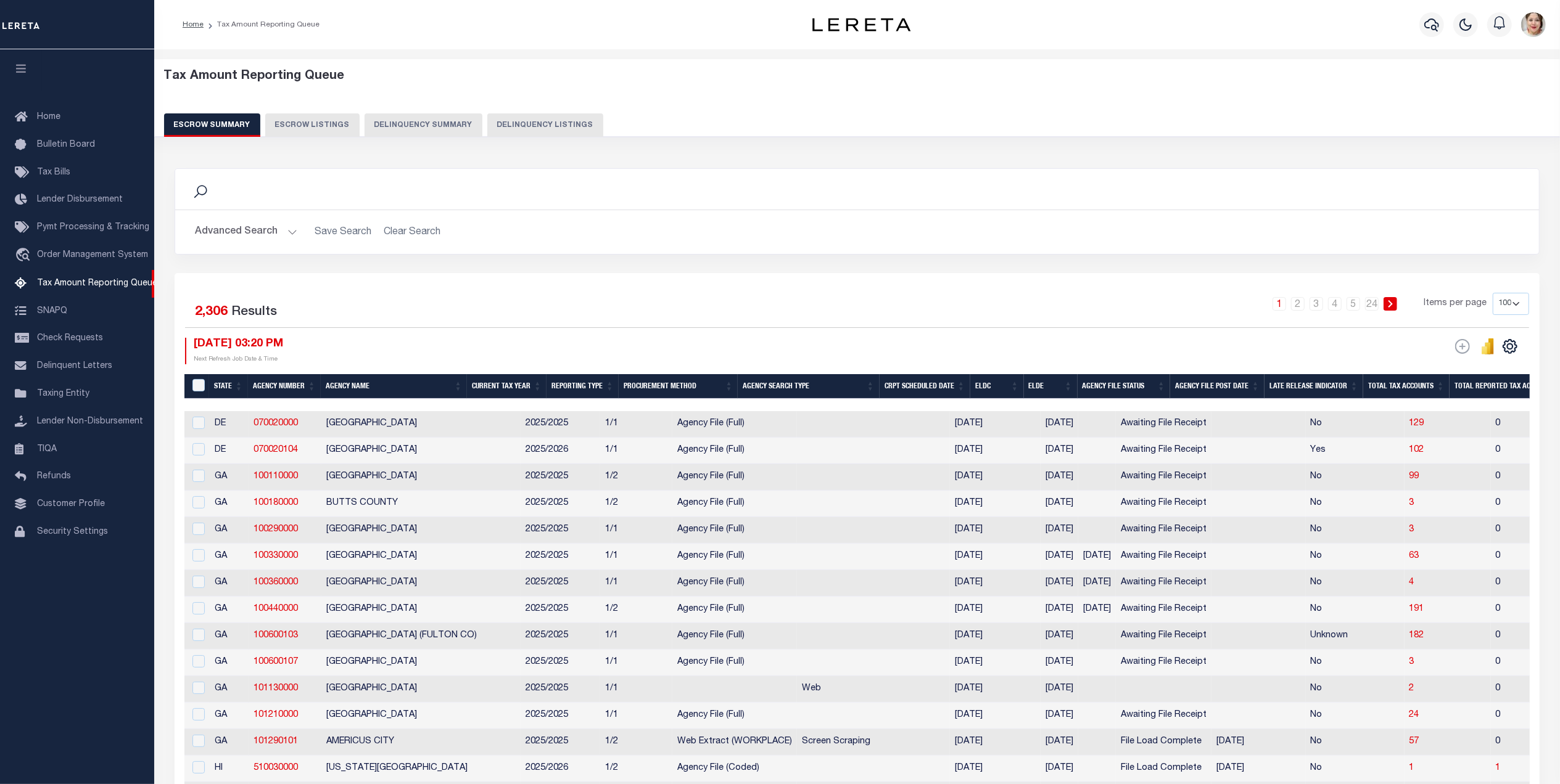
click at [243, 225] on button "Advanced Search" at bounding box center [246, 232] width 103 height 24
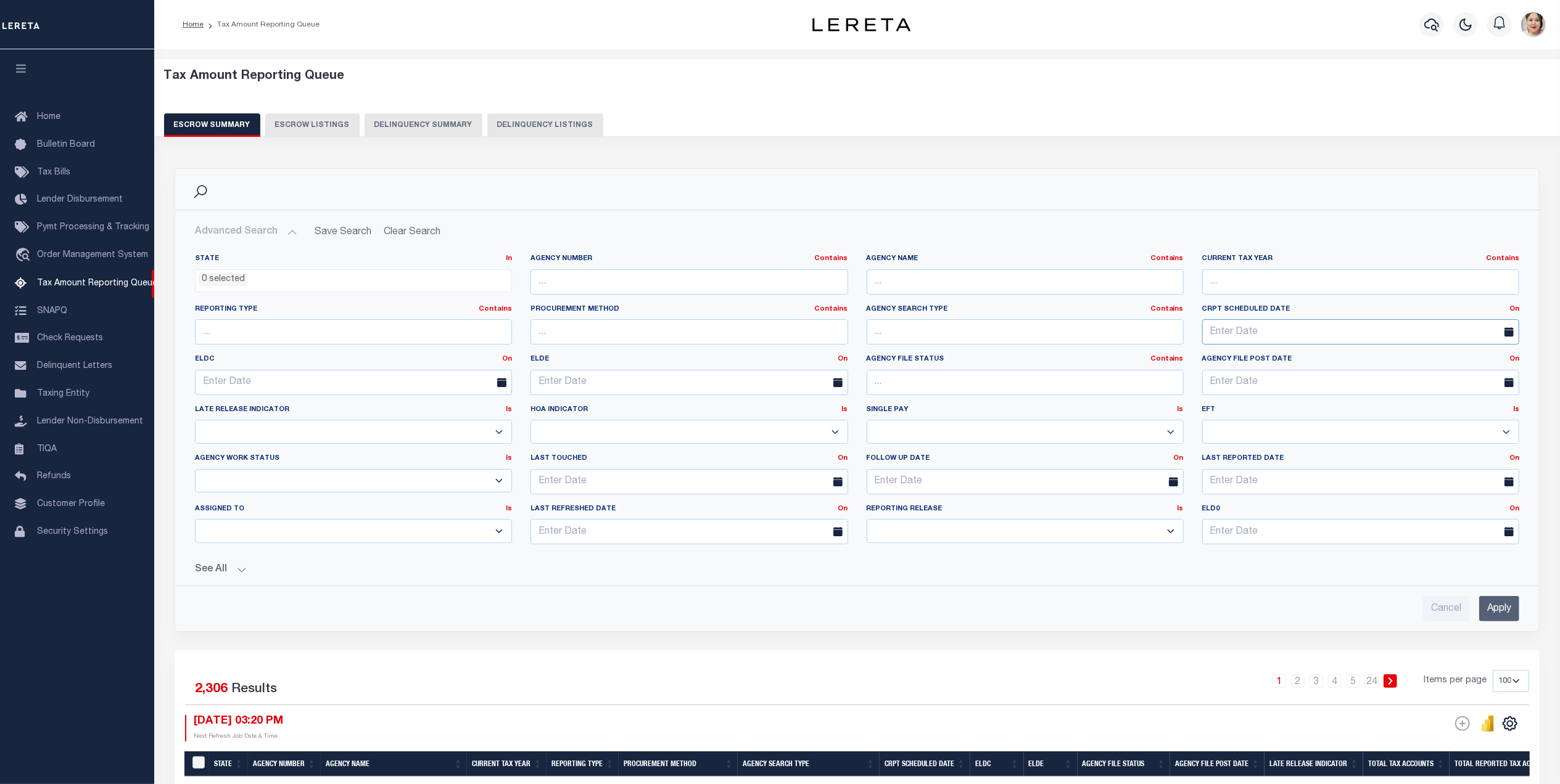
click at [1266, 333] on input "text" at bounding box center [1361, 331] width 317 height 25
click at [1511, 312] on link "On" at bounding box center [1514, 309] width 10 height 7
click at [1463, 378] on link "Between" at bounding box center [1470, 376] width 97 height 18
click at [1239, 340] on input "text" at bounding box center [1276, 331] width 149 height 25
click at [1212, 365] on icon at bounding box center [1212, 362] width 9 height 9
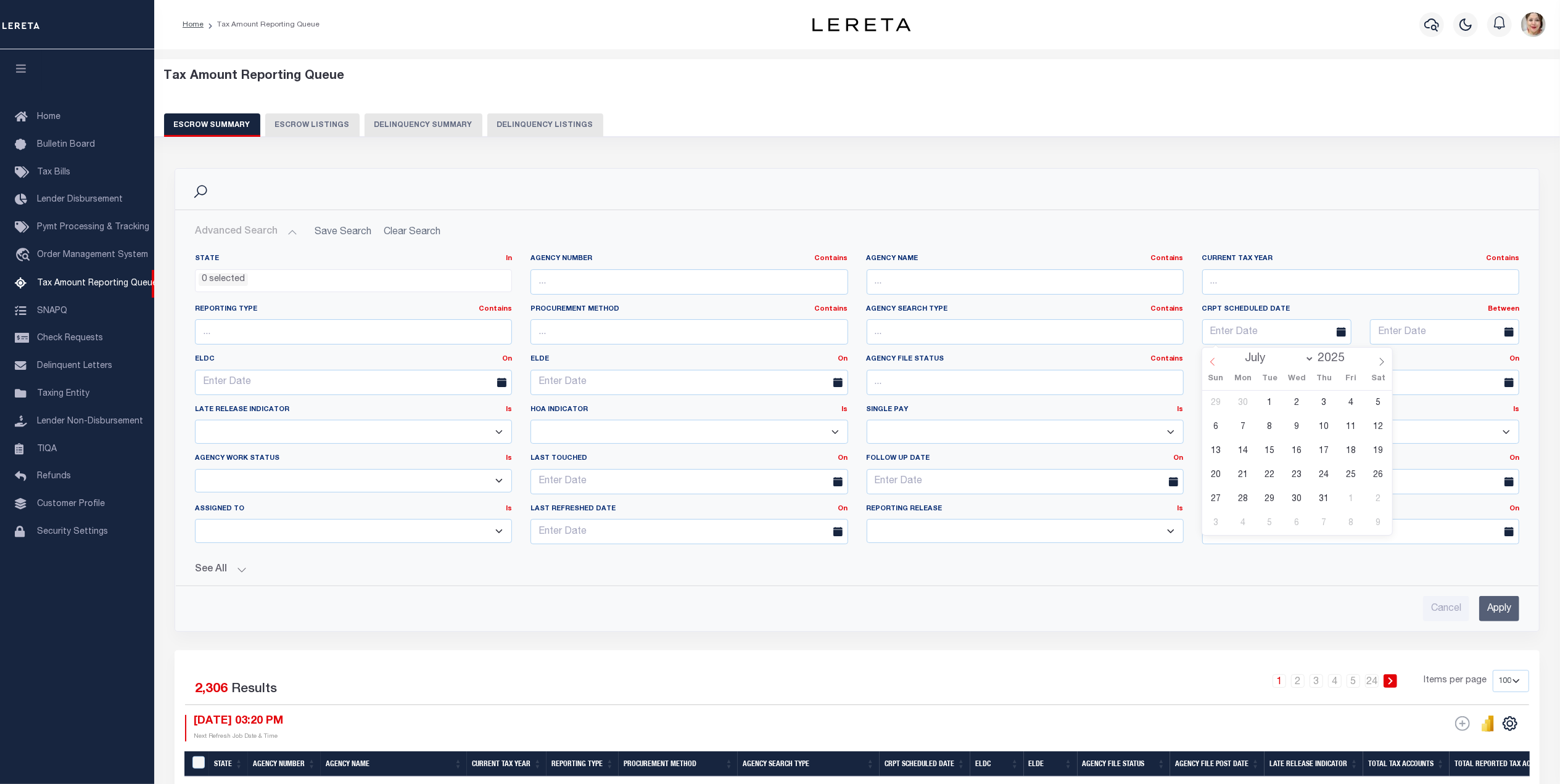
click at [1212, 365] on icon at bounding box center [1212, 362] width 9 height 9
click at [1212, 364] on icon at bounding box center [1212, 362] width 9 height 9
select select "3"
click at [1272, 403] on span "1" at bounding box center [1270, 403] width 24 height 24
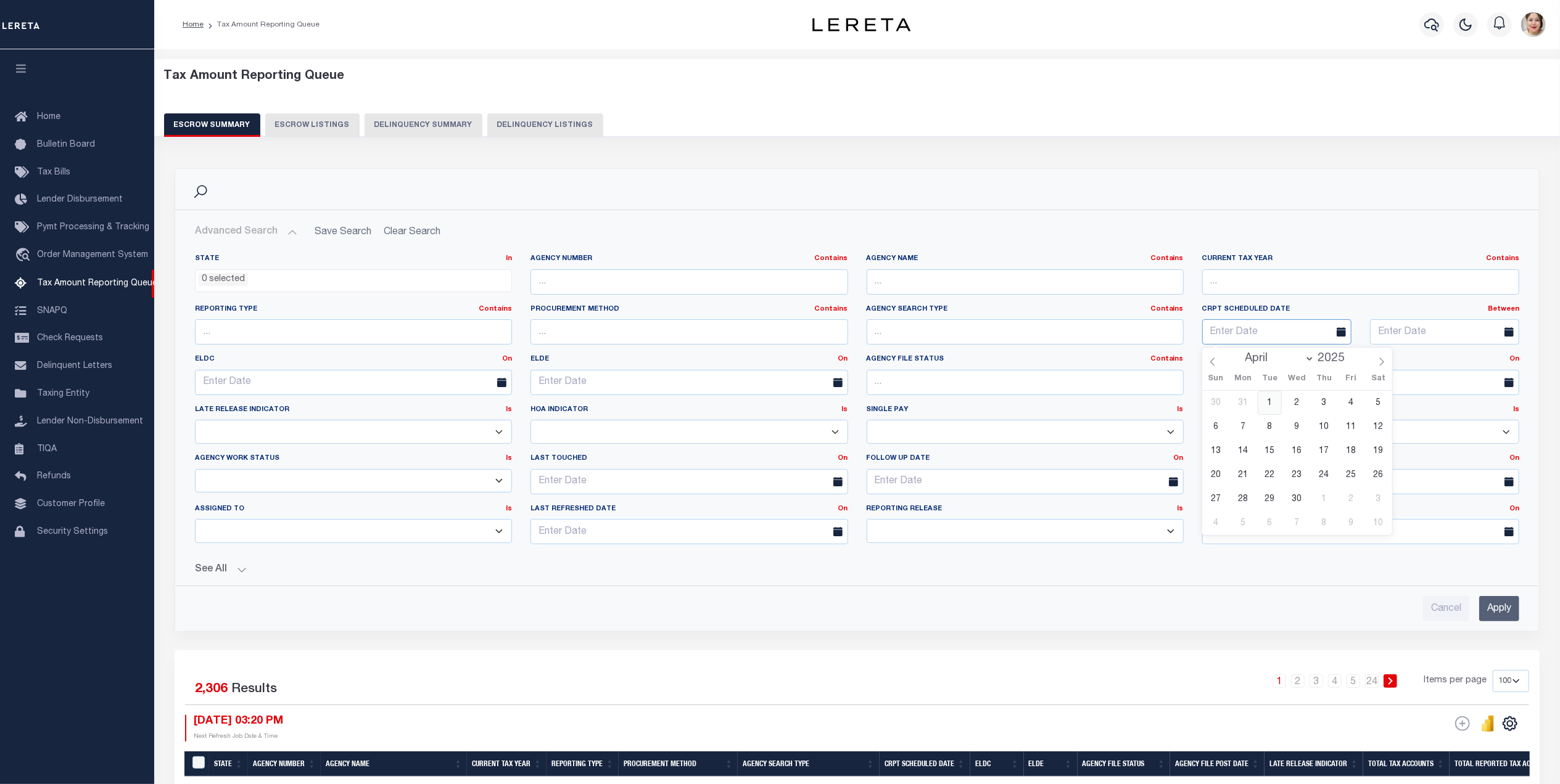
type input "[DATE]"
click at [1426, 333] on input "text" at bounding box center [1444, 331] width 149 height 25
click at [1411, 453] on span "11" at bounding box center [1410, 451] width 24 height 24
type input "[DATE]"
click at [1499, 619] on input "Apply" at bounding box center [1499, 609] width 40 height 25
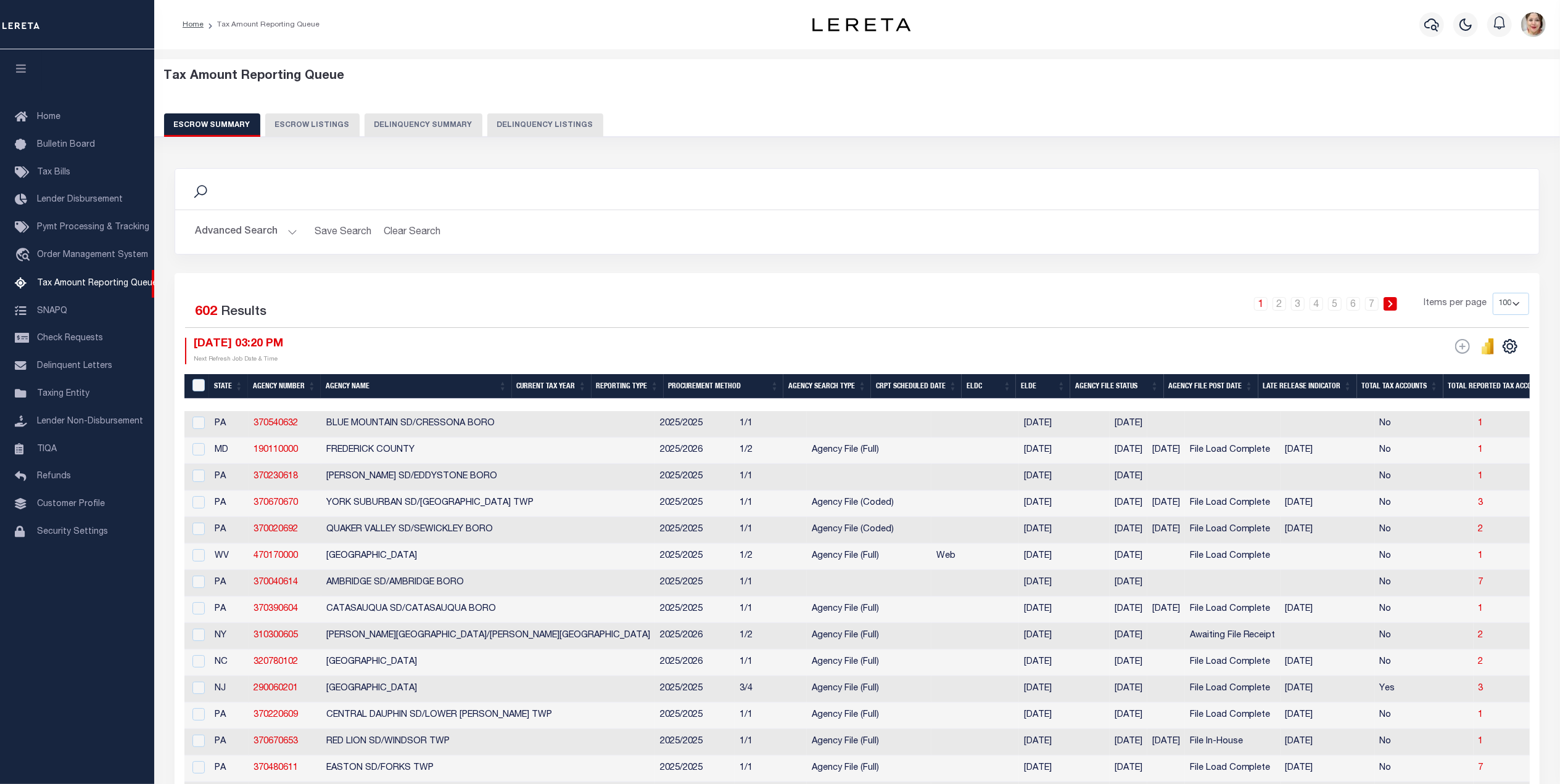
click at [236, 232] on button "Advanced Search" at bounding box center [246, 232] width 103 height 24
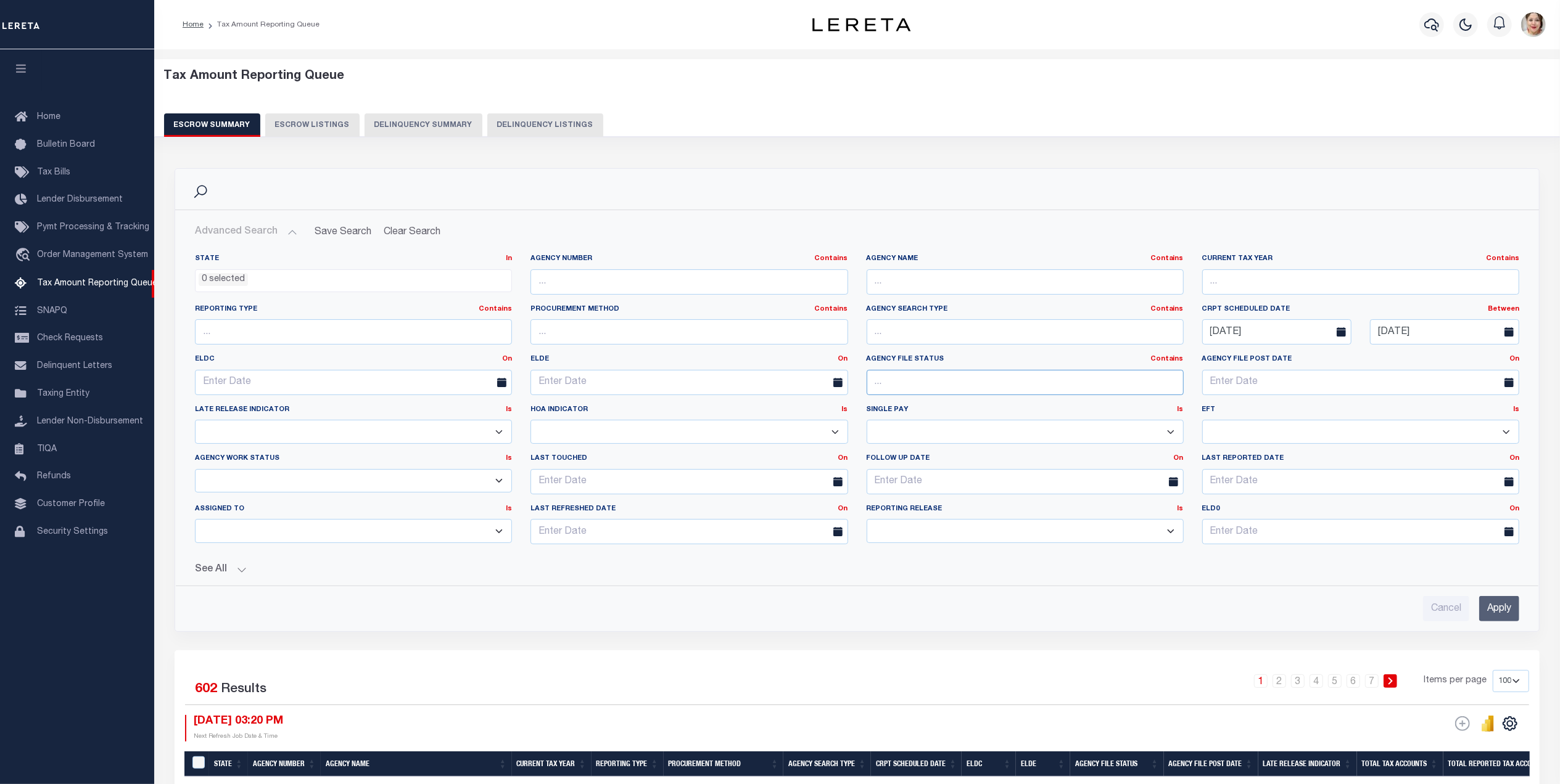
click at [939, 388] on input "text" at bounding box center [1025, 382] width 317 height 25
type input "f"
drag, startPoint x: 211, startPoint y: 570, endPoint x: 260, endPoint y: 567, distance: 49.1
click at [215, 569] on button "See All" at bounding box center [857, 569] width 1324 height 11
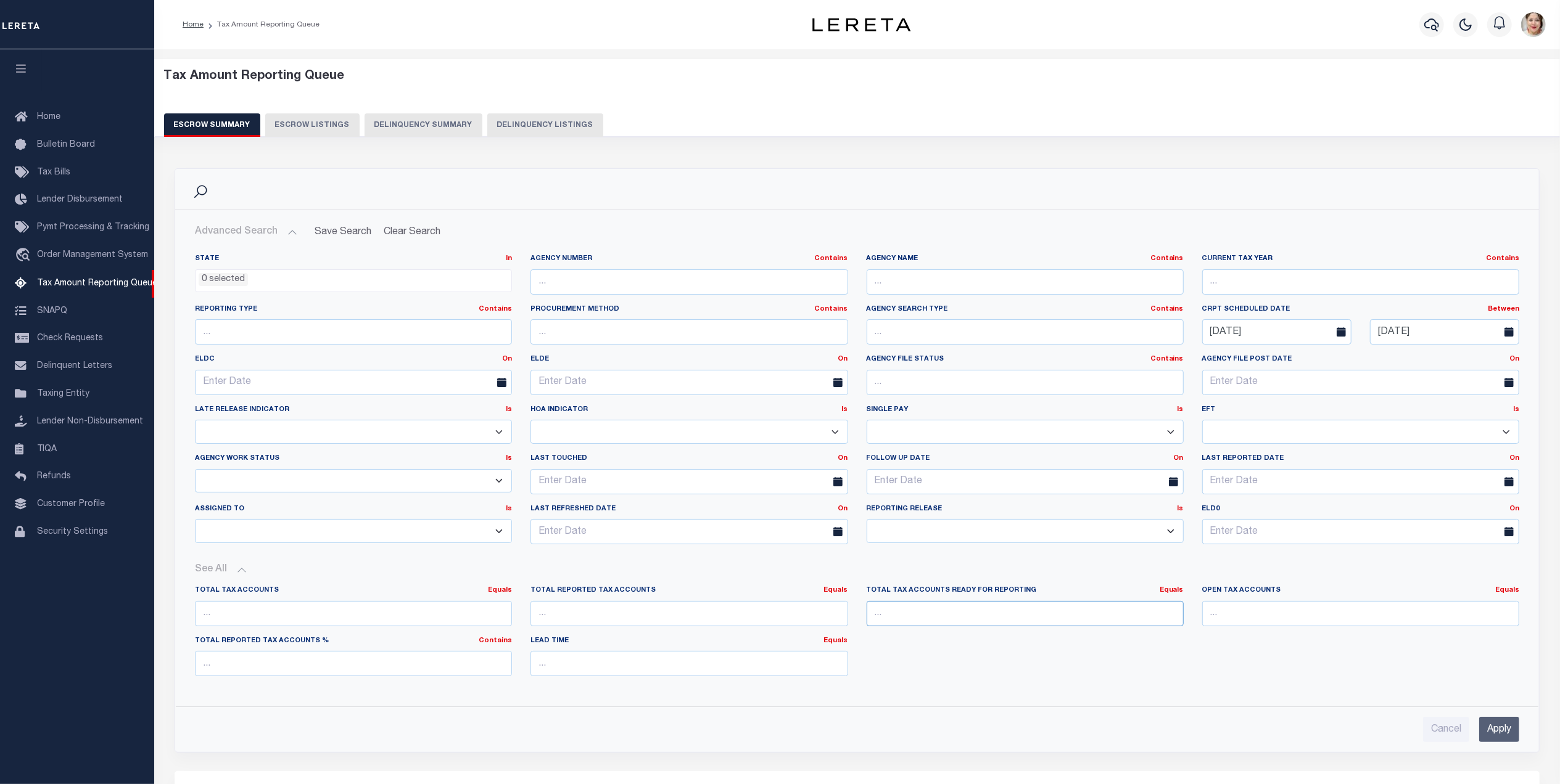
click at [972, 610] on input "number" at bounding box center [1025, 613] width 317 height 25
click at [1187, 590] on div "Total Tax Accounts Ready for Reporting Equals Equals Is Not Equal To Is Greater…" at bounding box center [1025, 611] width 335 height 51
click at [1180, 592] on link "Equals" at bounding box center [1172, 590] width 24 height 7
click at [1158, 642] on link "Is [GEOGRAPHIC_DATA]" at bounding box center [1115, 641] width 135 height 18
click at [997, 618] on input "number" at bounding box center [1025, 613] width 317 height 25
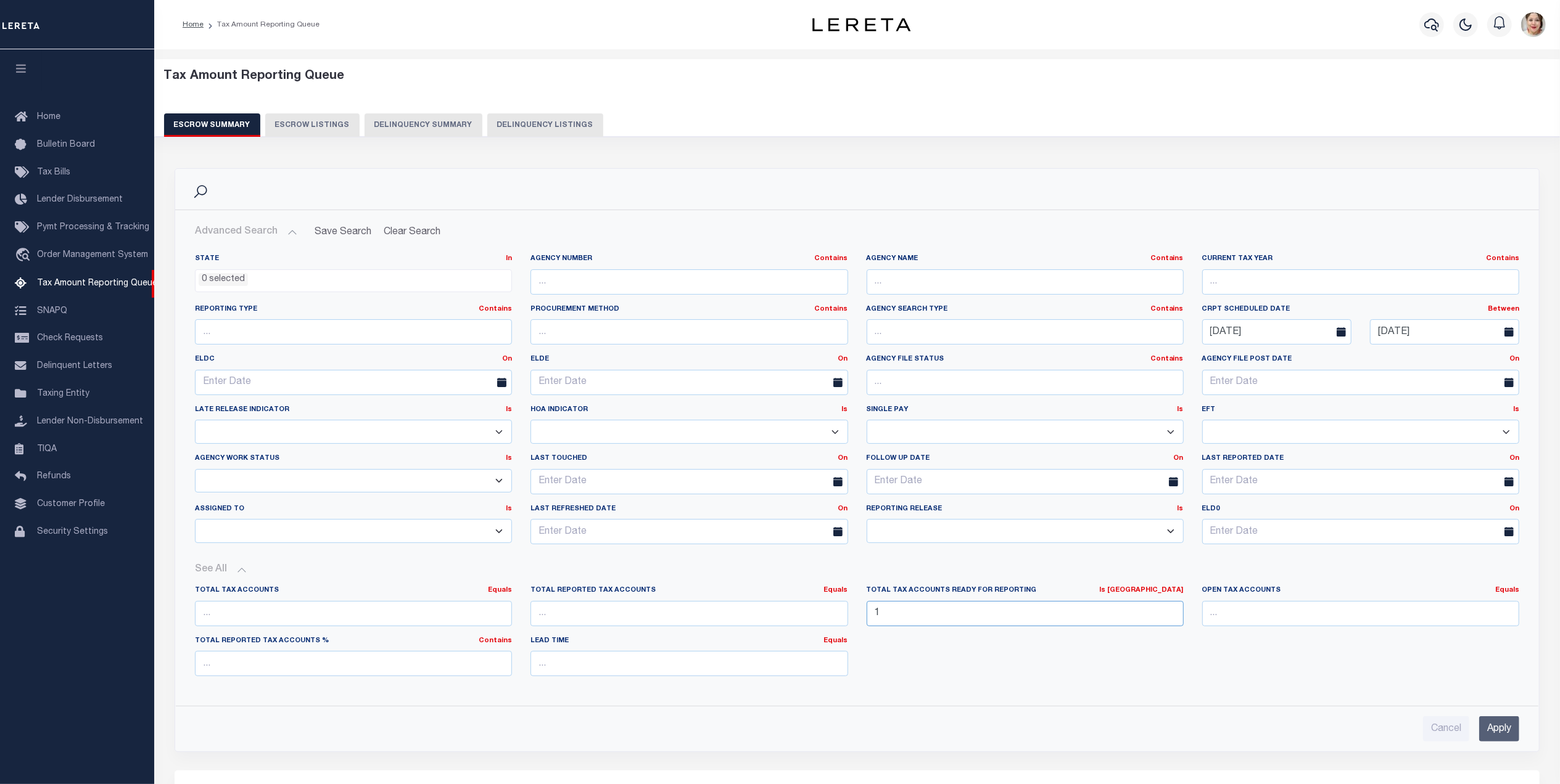
type input "1"
drag, startPoint x: 1522, startPoint y: 744, endPoint x: 1512, endPoint y: 738, distance: 11.7
click at [1522, 741] on div "Cancel Apply" at bounding box center [857, 724] width 1344 height 35
click at [1512, 736] on input "Apply" at bounding box center [1499, 729] width 40 height 25
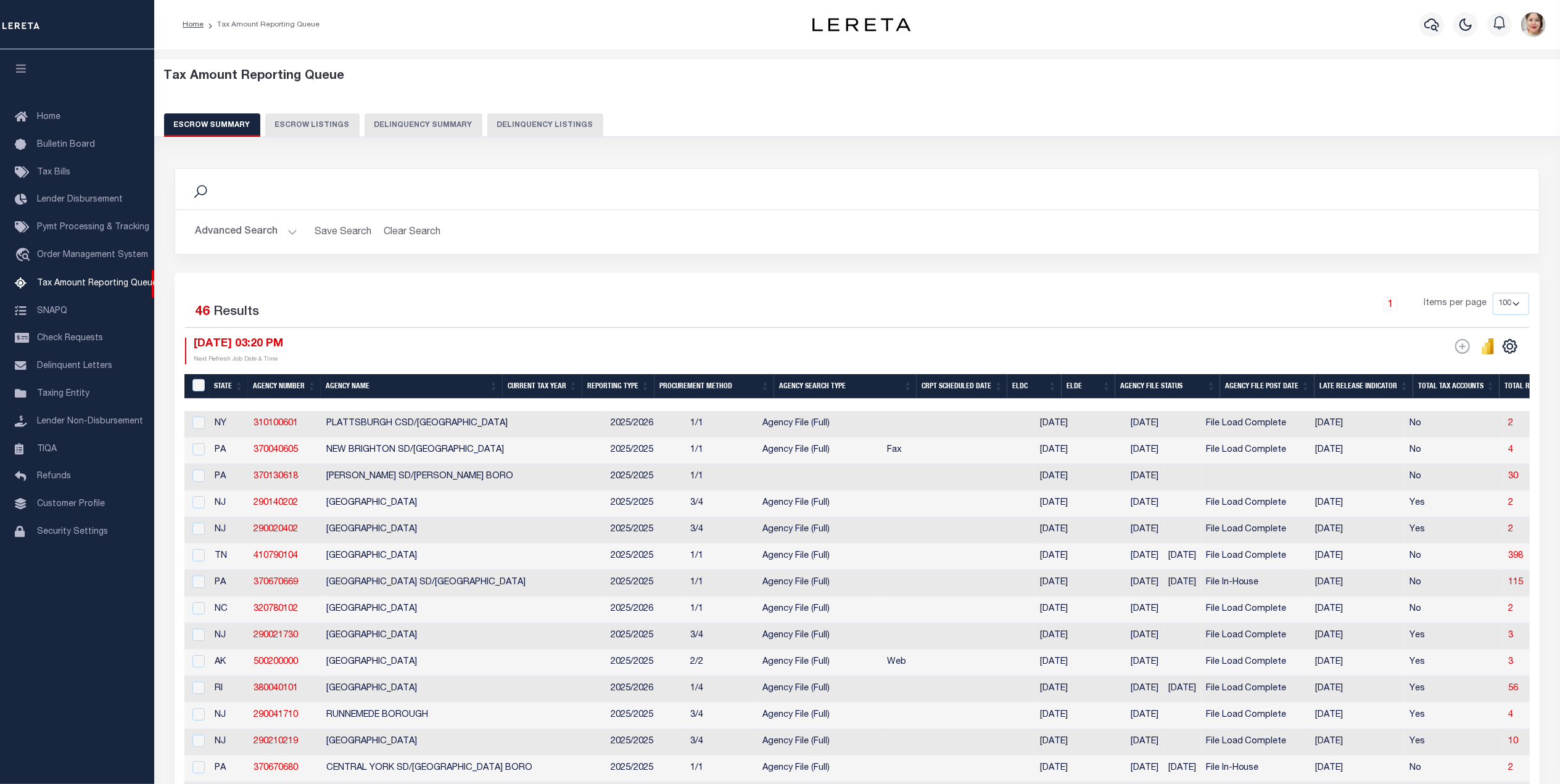
click at [225, 230] on button "Advanced Search" at bounding box center [246, 232] width 103 height 24
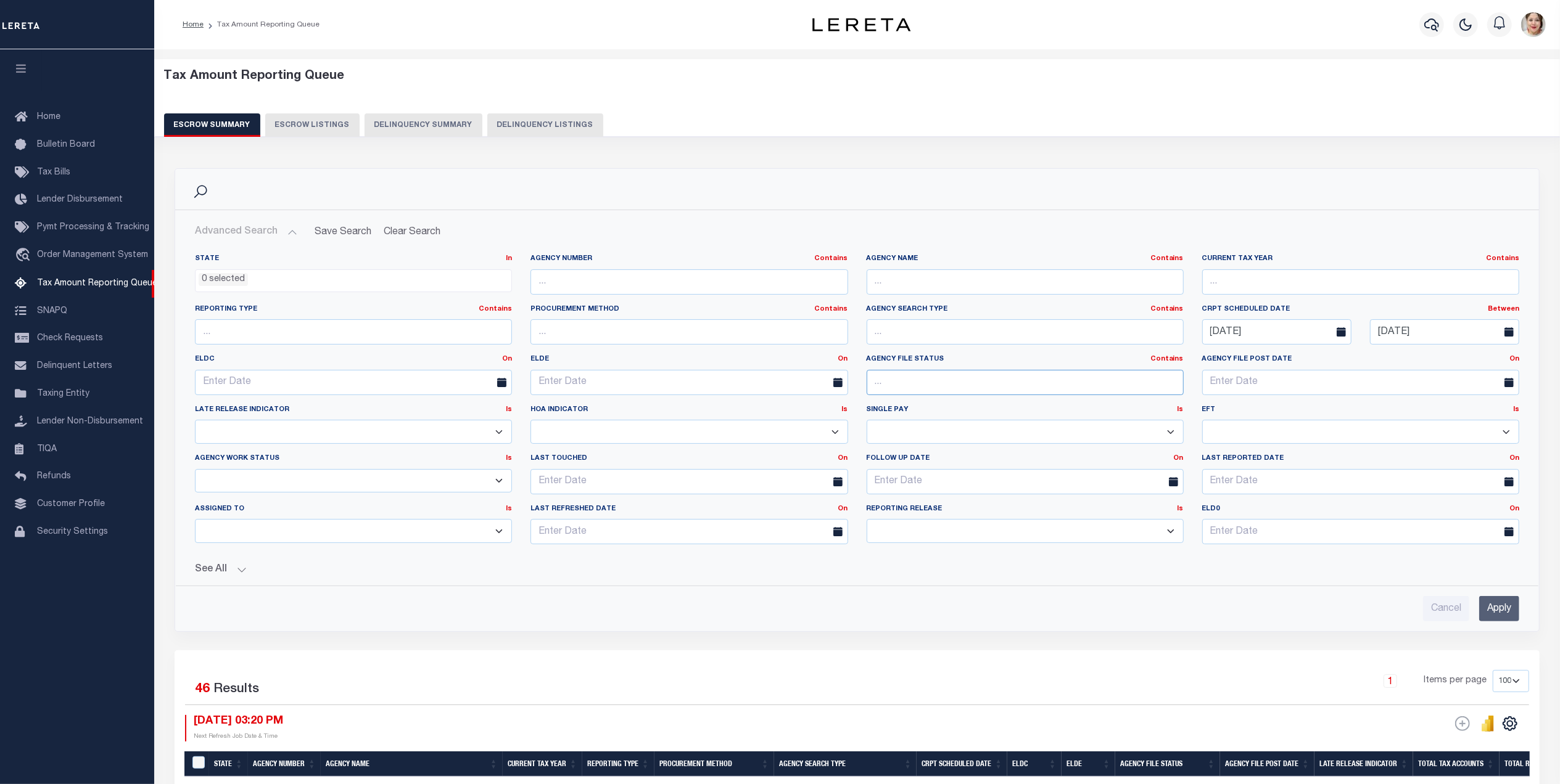
click at [908, 383] on input "text" at bounding box center [1025, 382] width 317 height 25
type input "file load complete"
click at [1511, 611] on input "Apply" at bounding box center [1499, 609] width 40 height 25
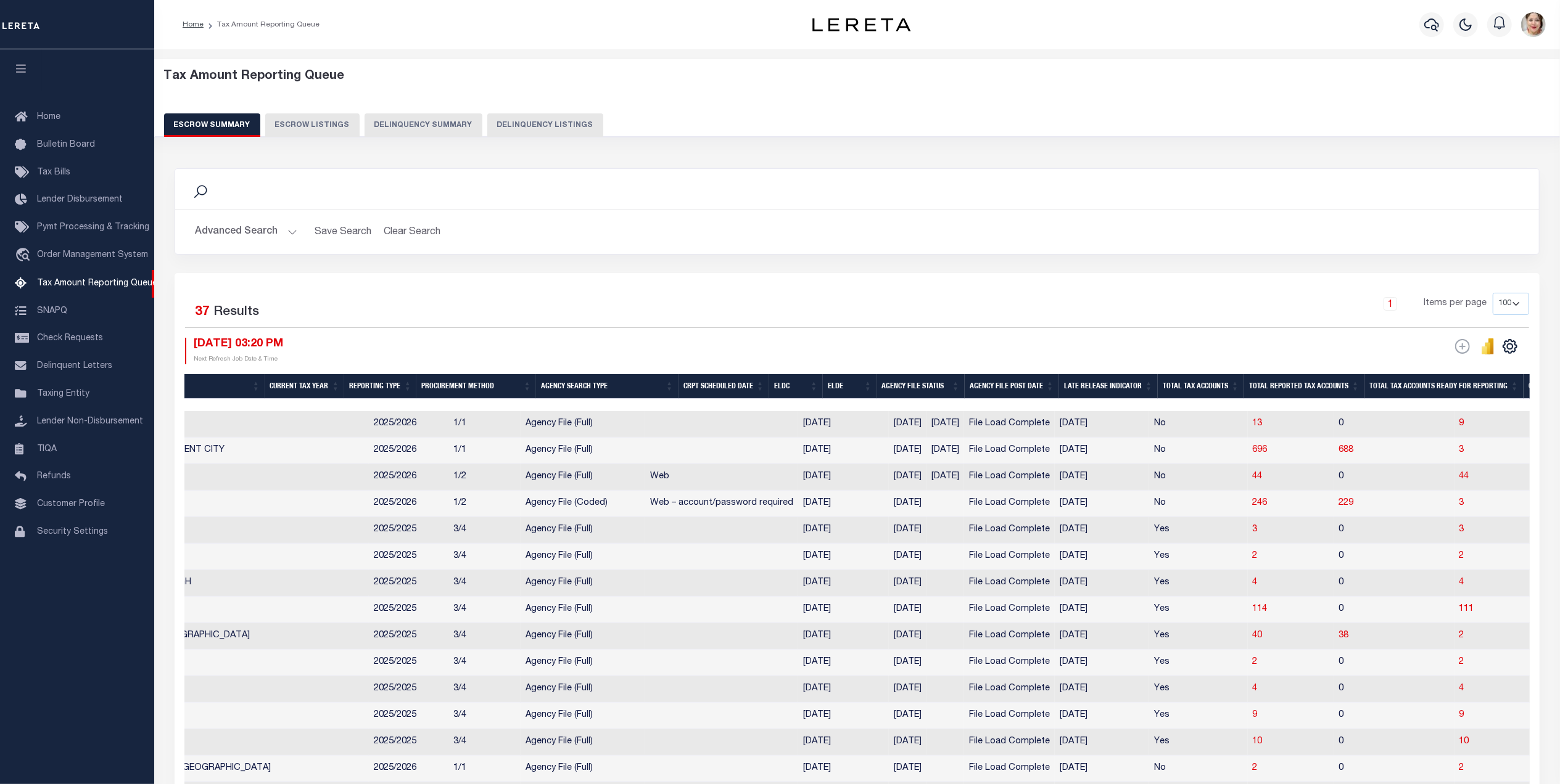
scroll to position [0, 0]
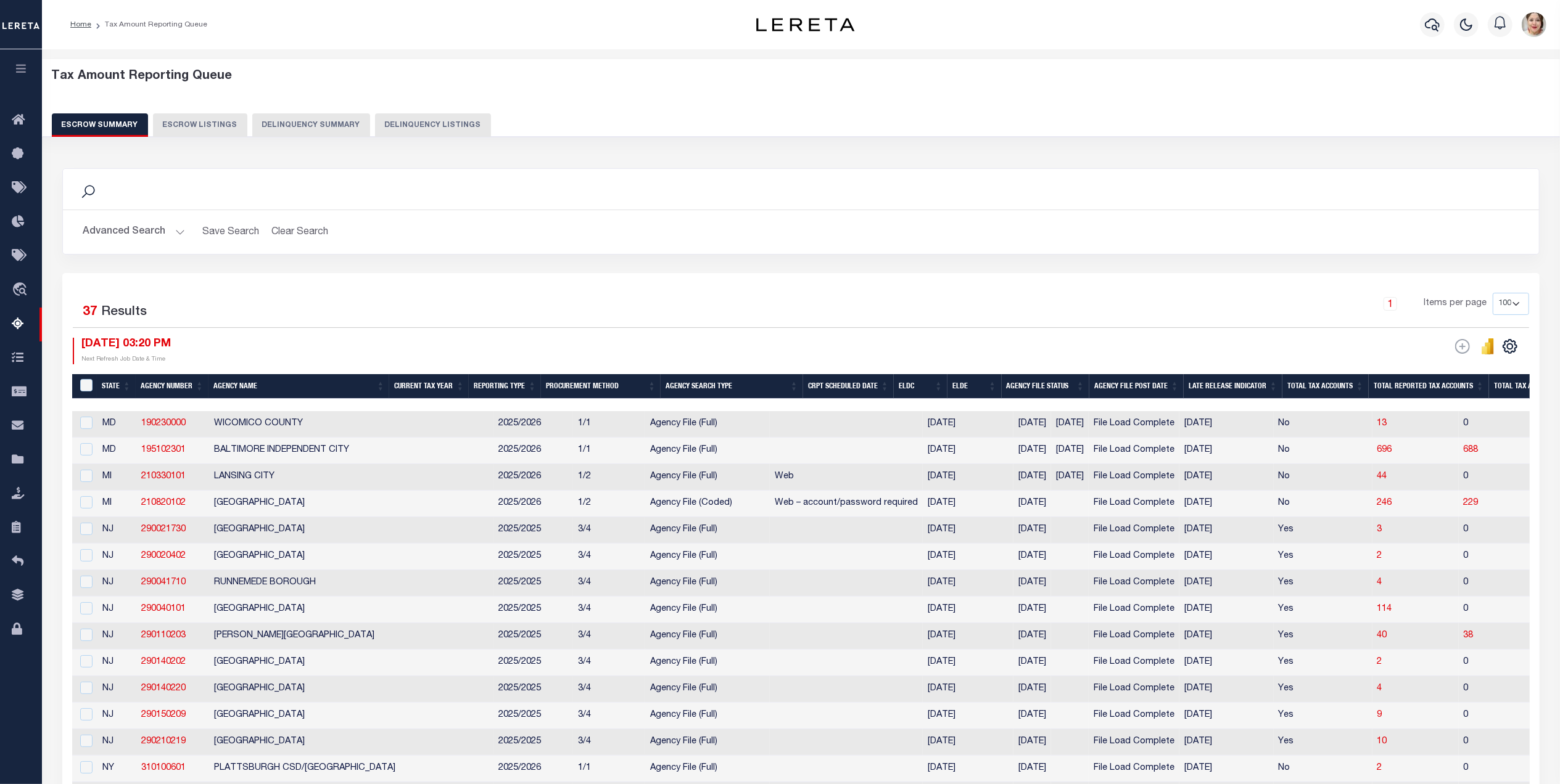
click at [990, 387] on th "ELDE" at bounding box center [973, 387] width 53 height 25
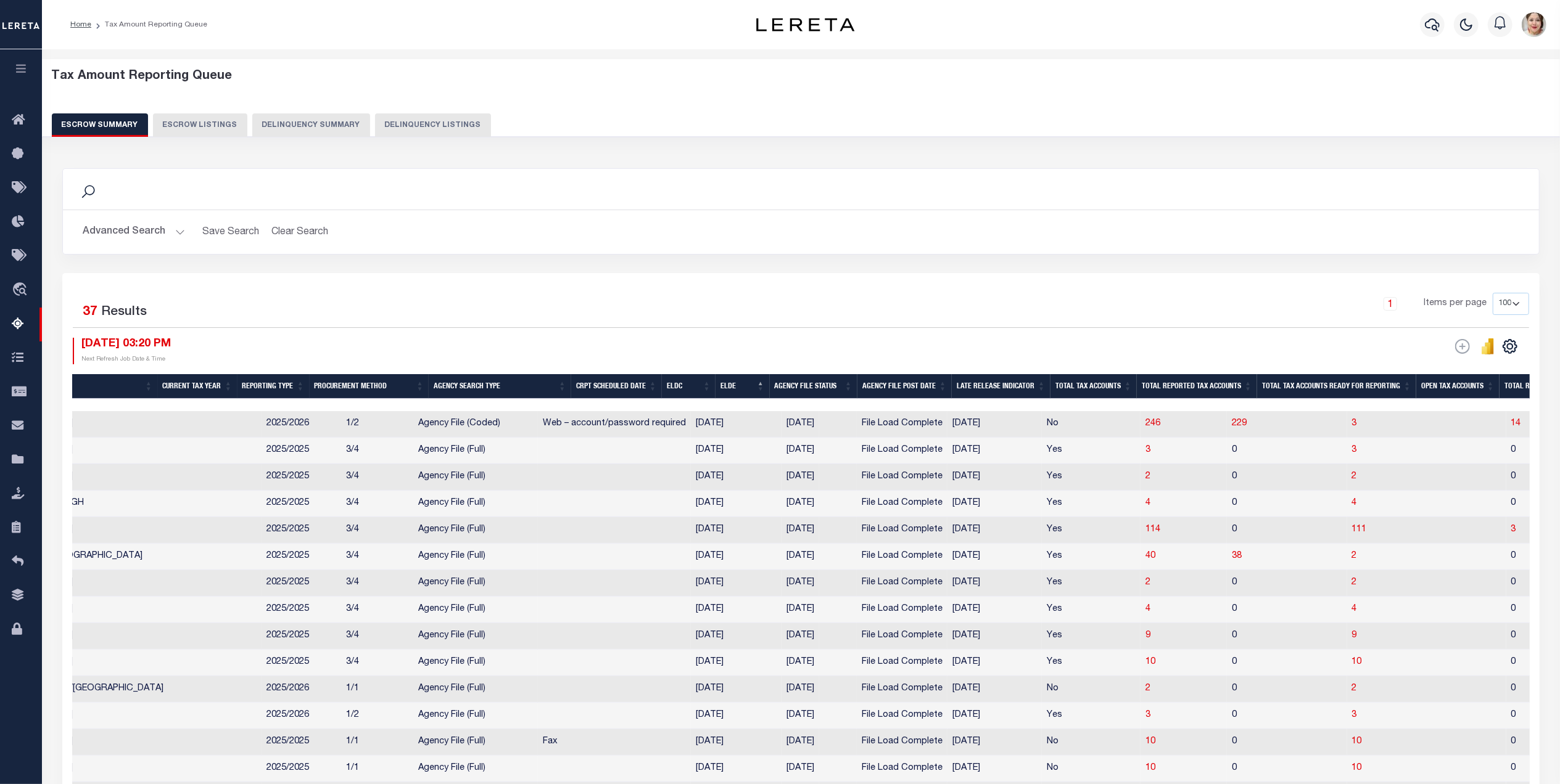
scroll to position [0, 35]
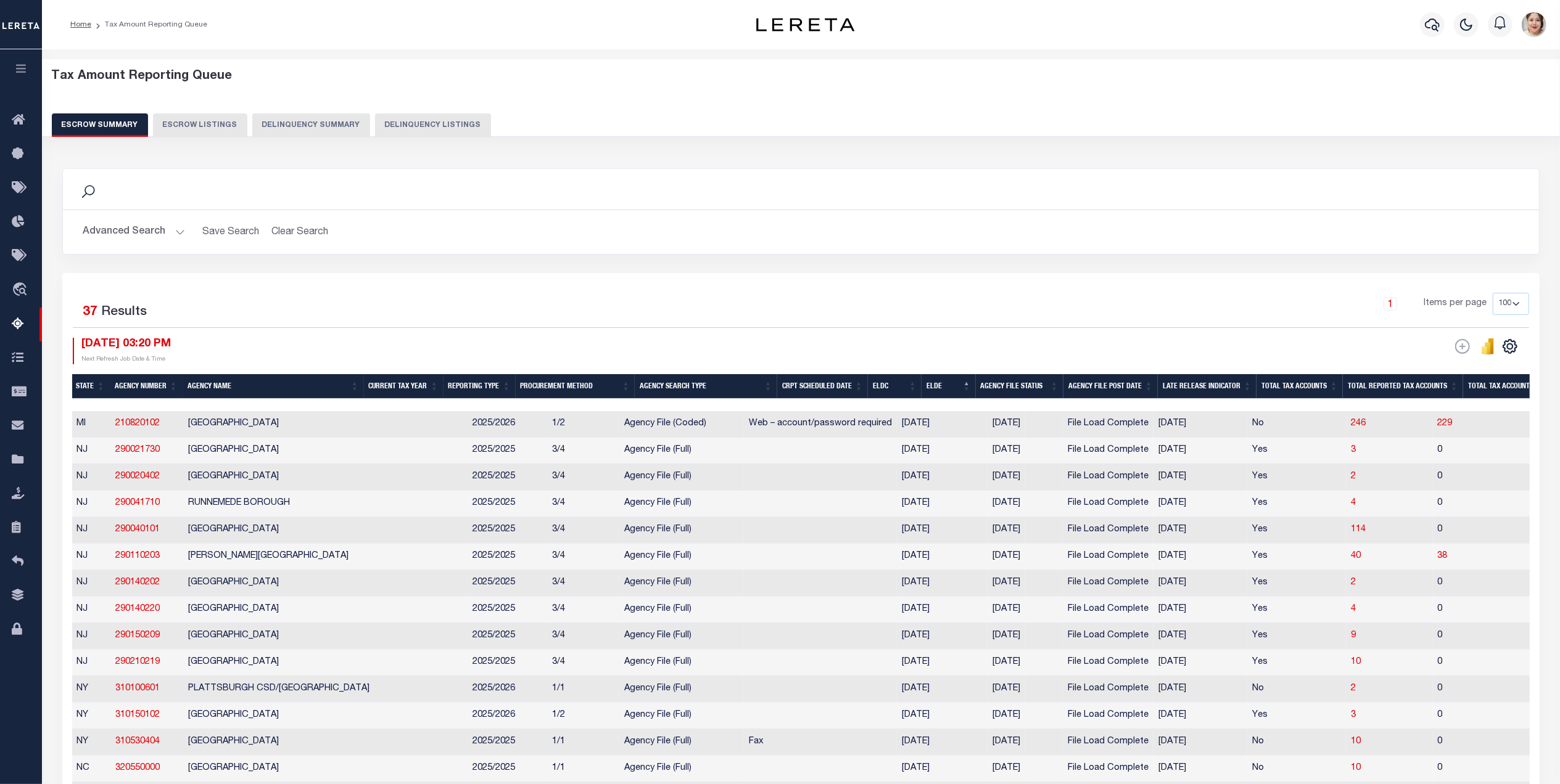
click at [128, 231] on button "Advanced Search" at bounding box center [134, 232] width 103 height 24
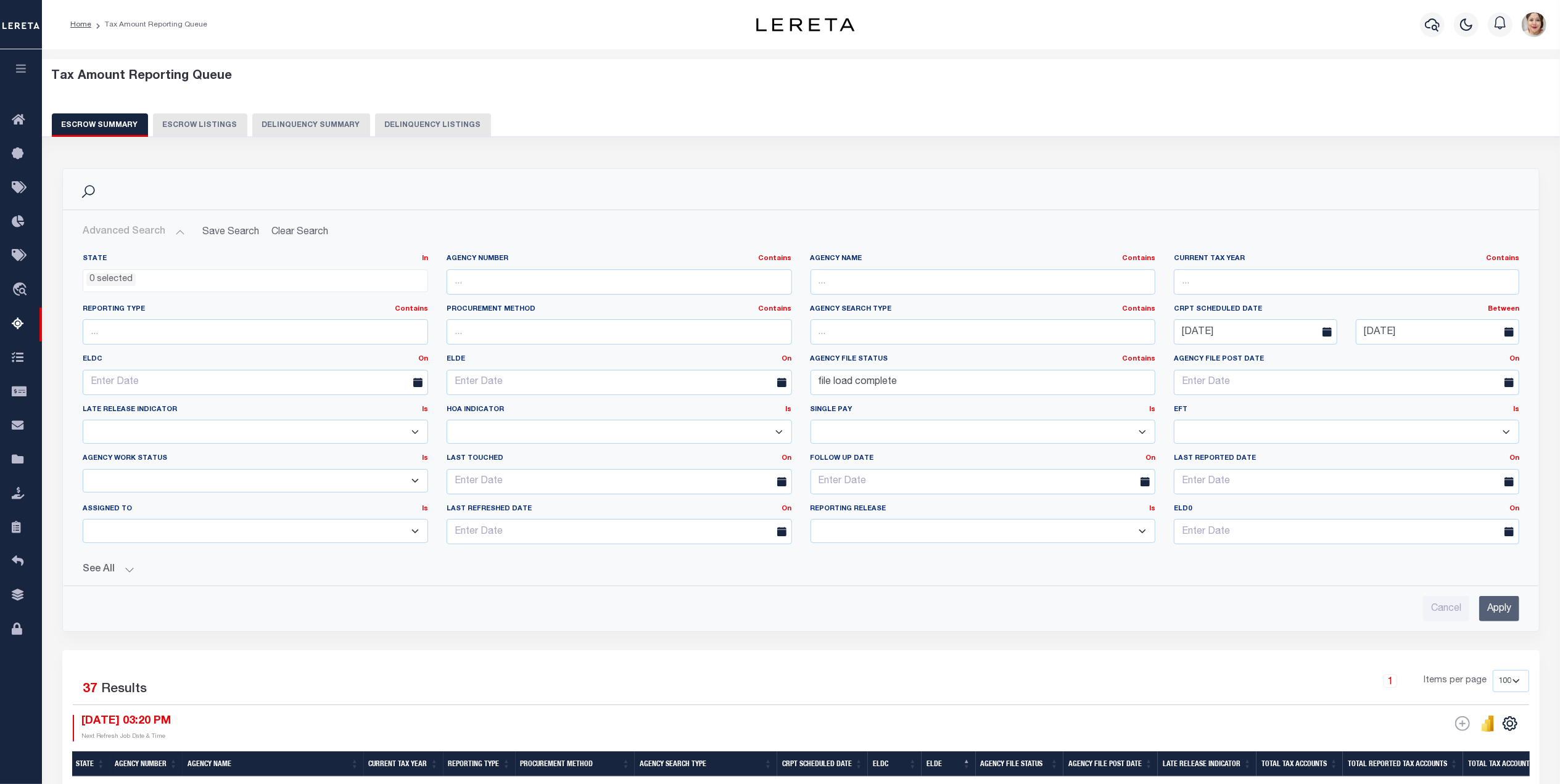
click at [220, 484] on select "New In Progress Pending Agency Follow-up Pending QC Ready for Release Prep for …" at bounding box center [255, 481] width 346 height 24
select select "7"
click at [82, 471] on select "New In Progress Pending Agency Follow-up Pending QC Ready for Release Prep for …" at bounding box center [255, 481] width 346 height 24
click at [1491, 608] on input "Apply" at bounding box center [1499, 609] width 40 height 25
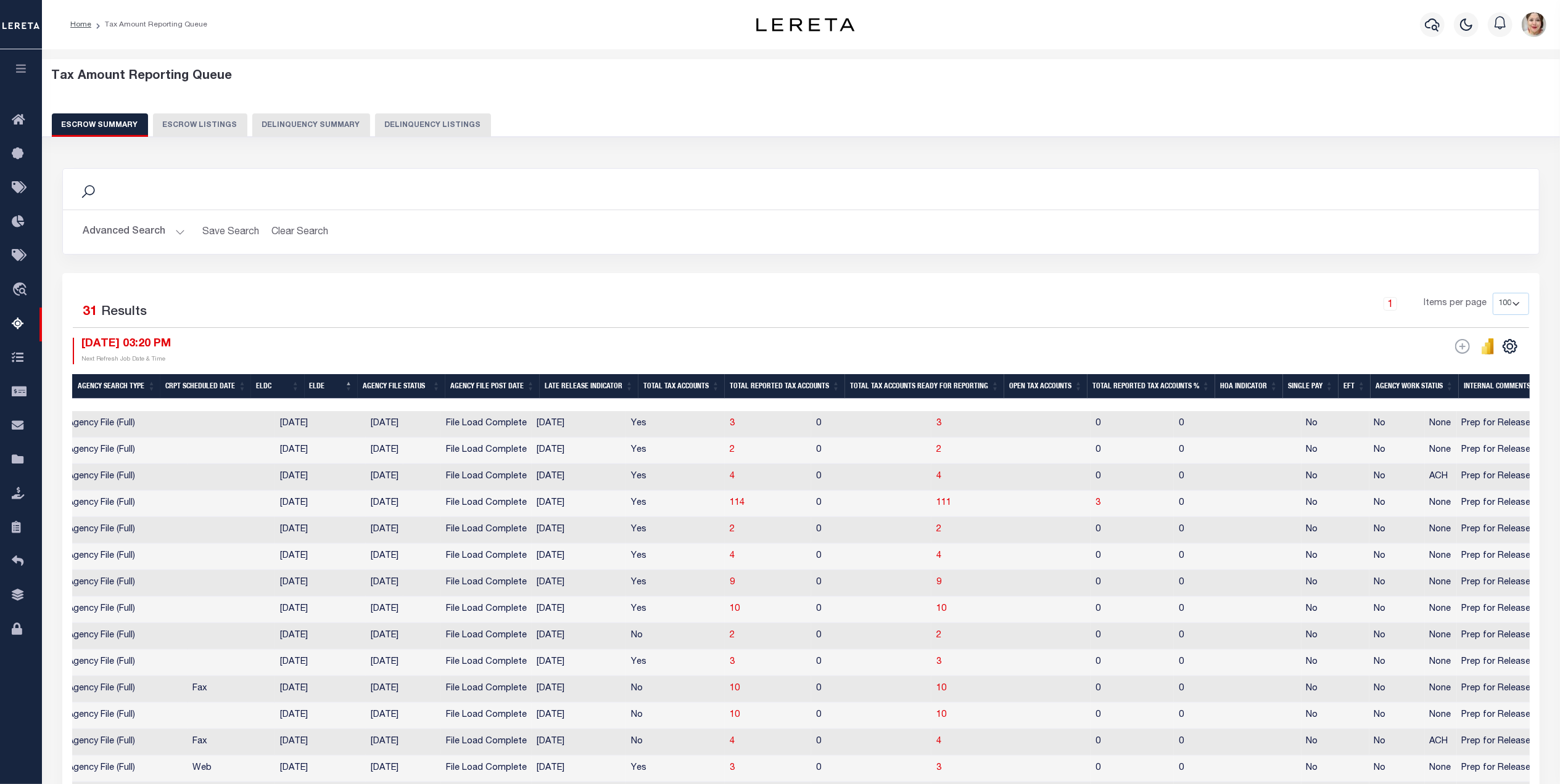
scroll to position [0, 809]
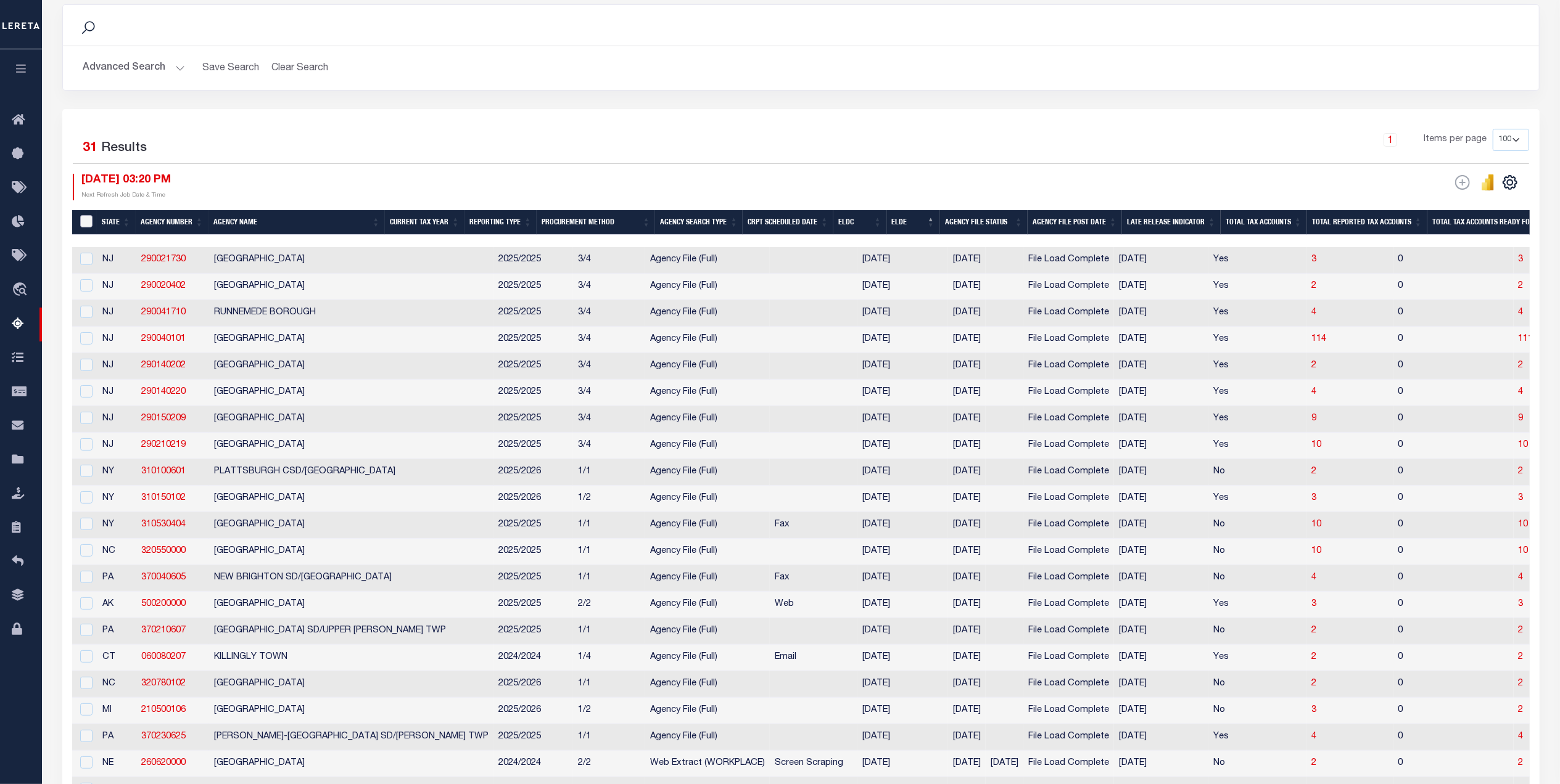
click at [85, 225] on input "&nbsp;" at bounding box center [86, 221] width 12 height 12
checkbox input "true"
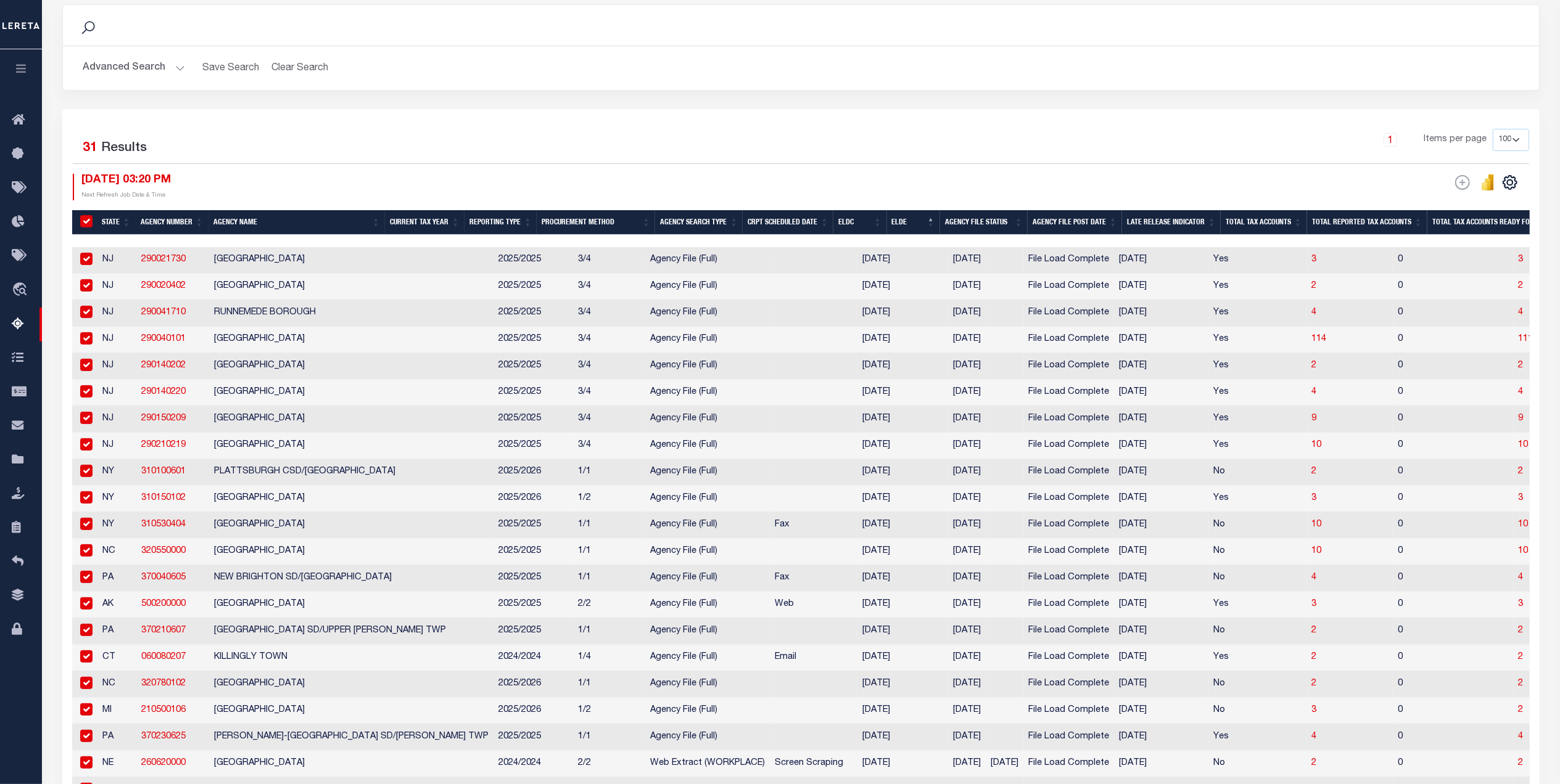
checkbox input "true"
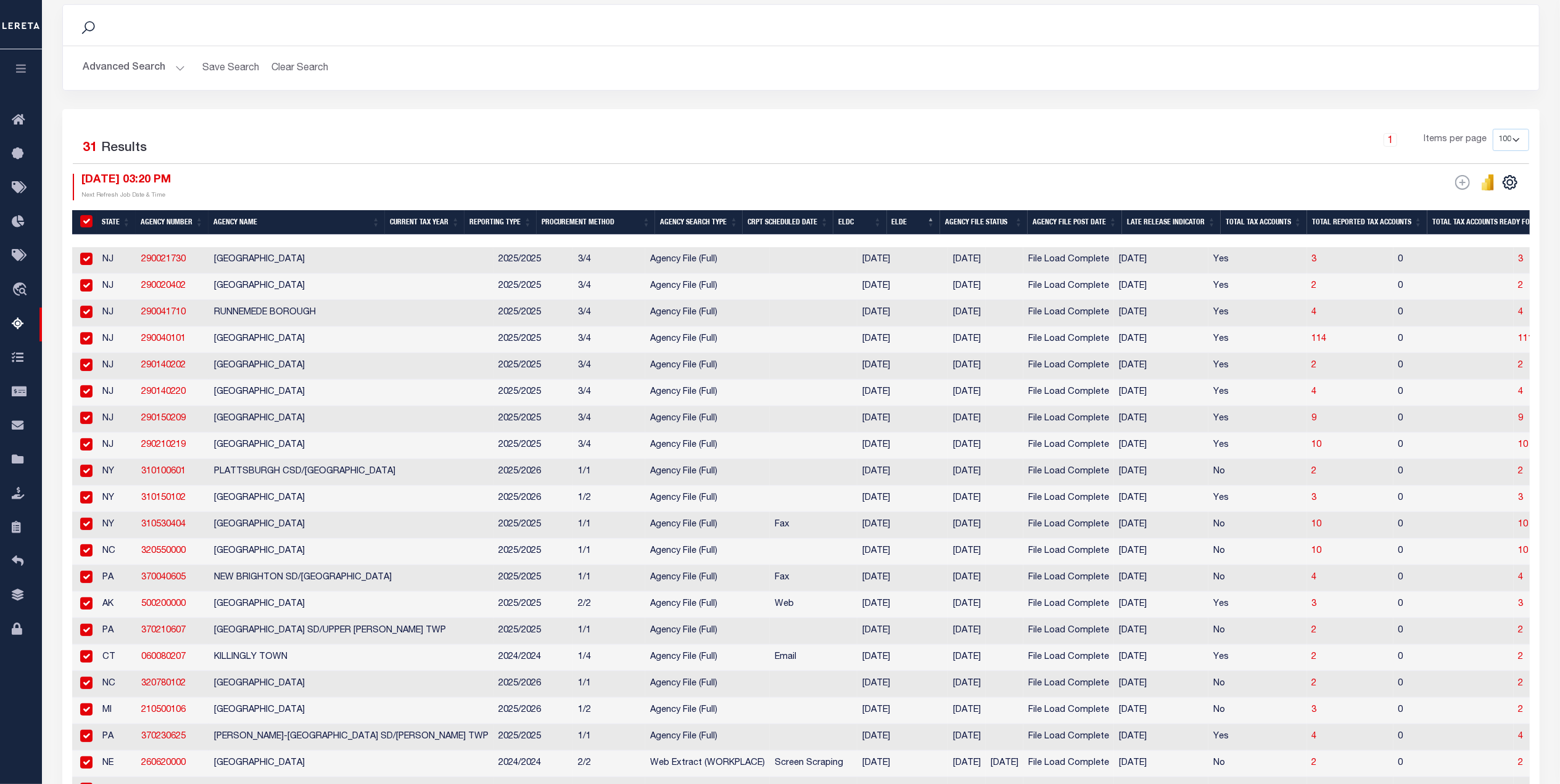
checkbox input "true"
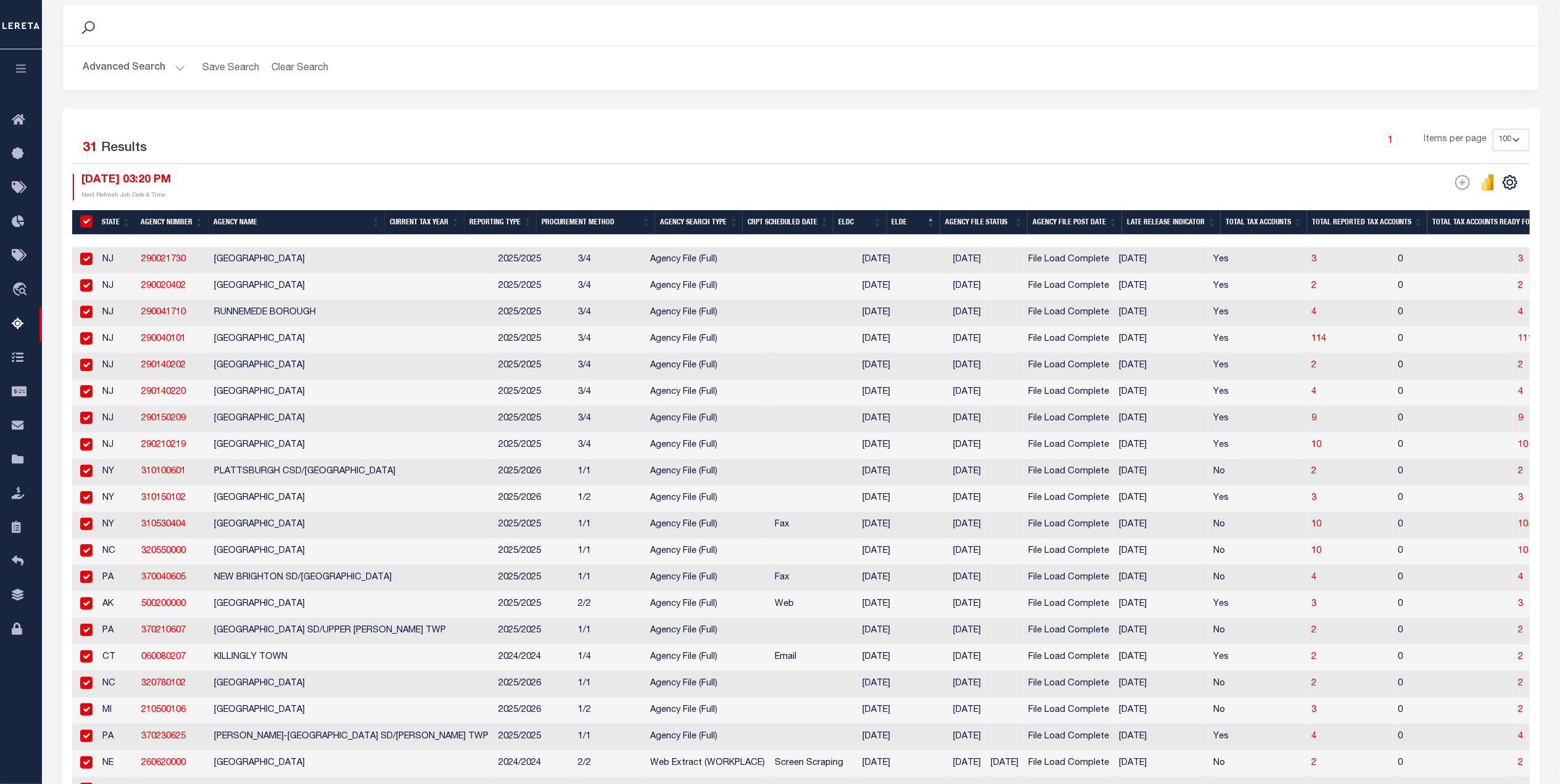
checkbox input "true"
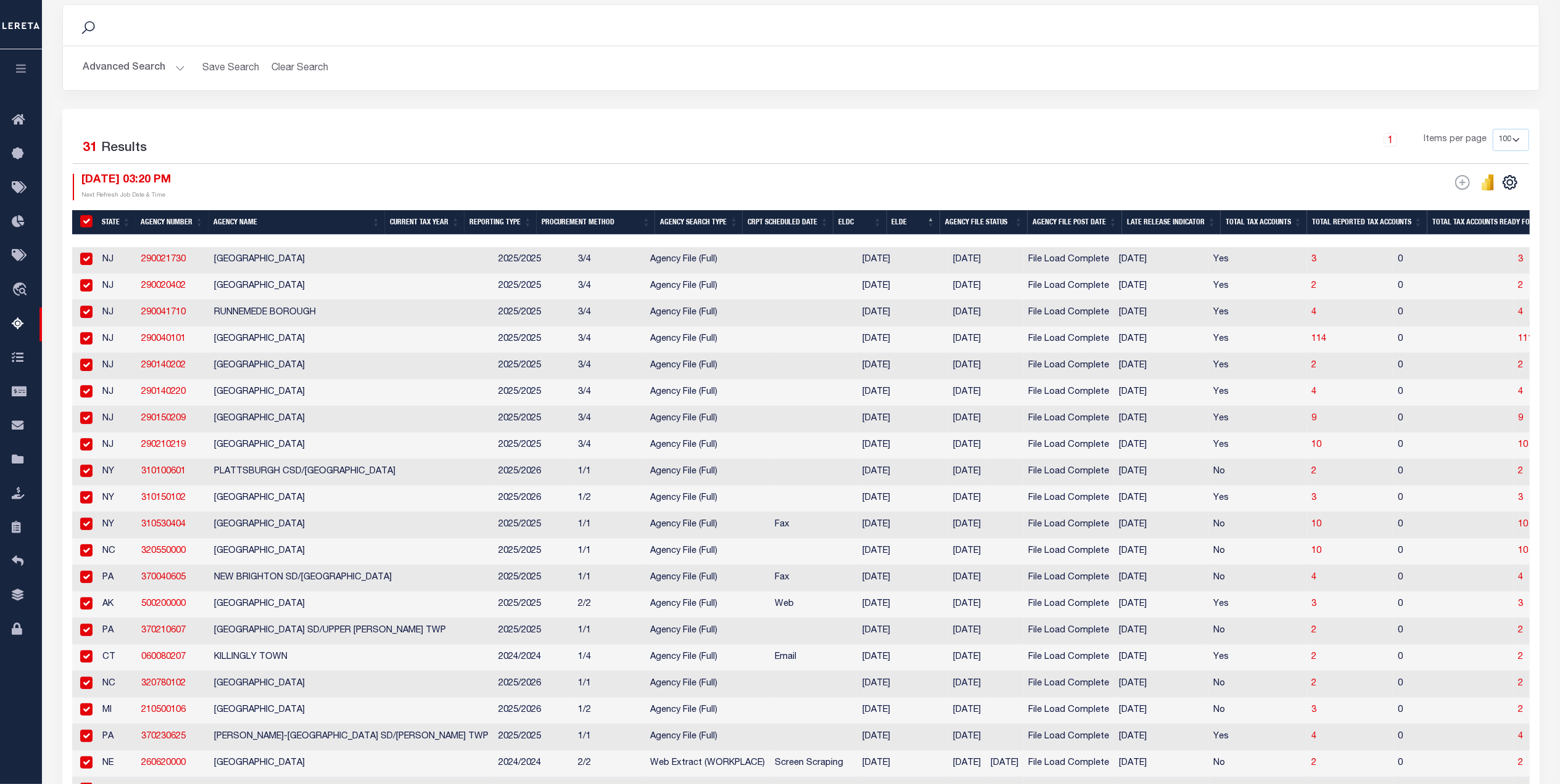
checkbox input "true"
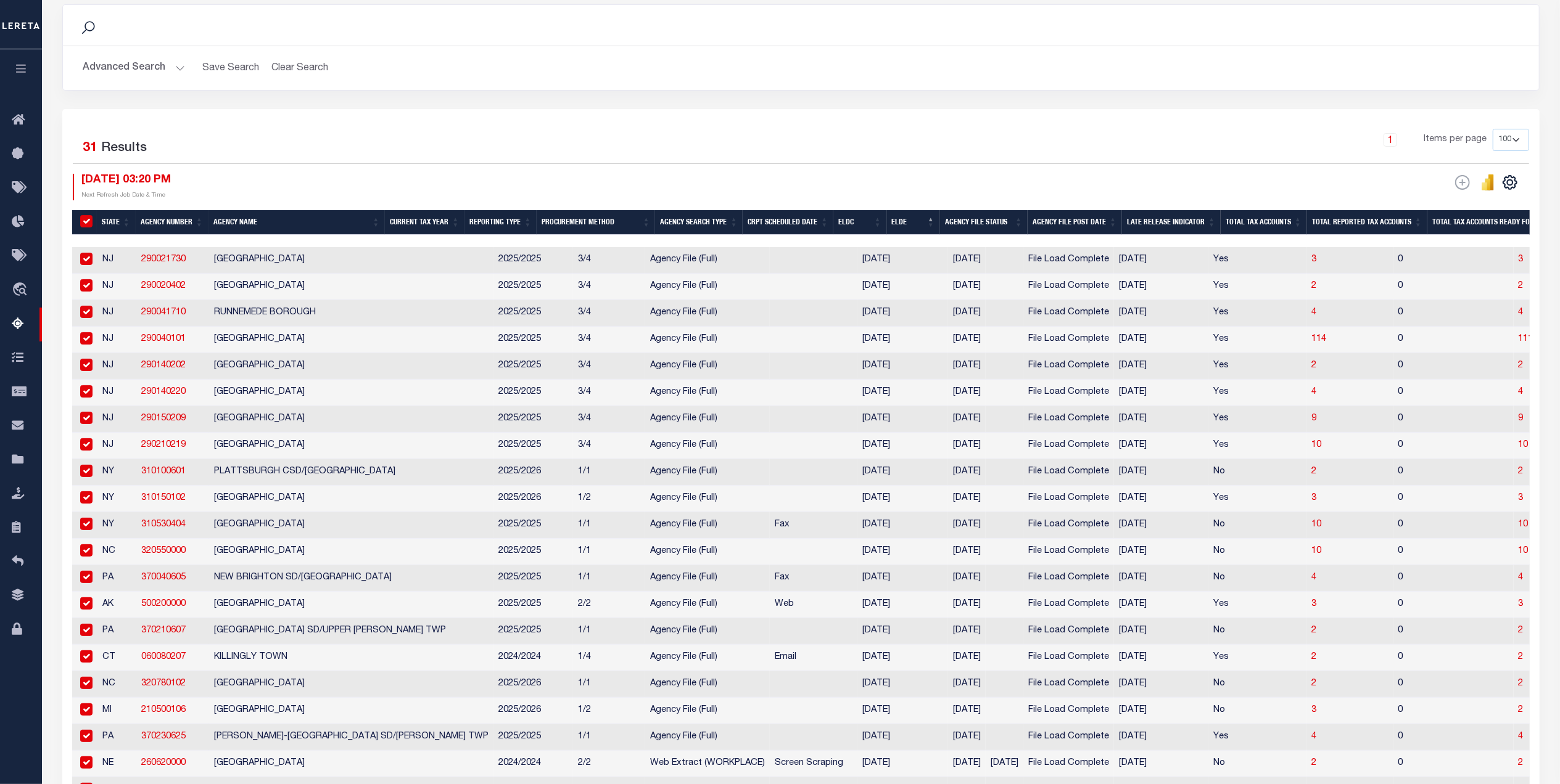
checkbox input "true"
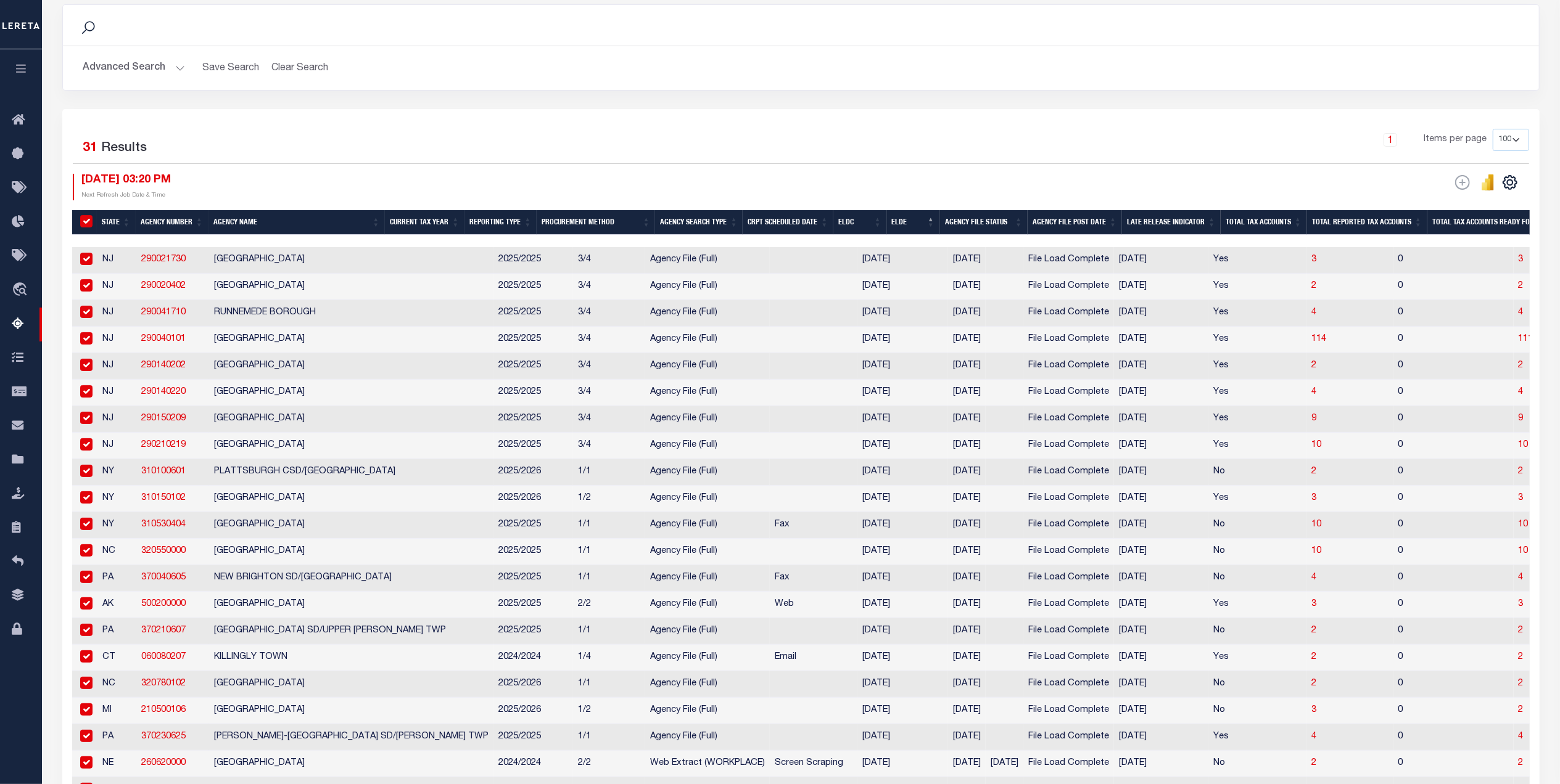
checkbox input "true"
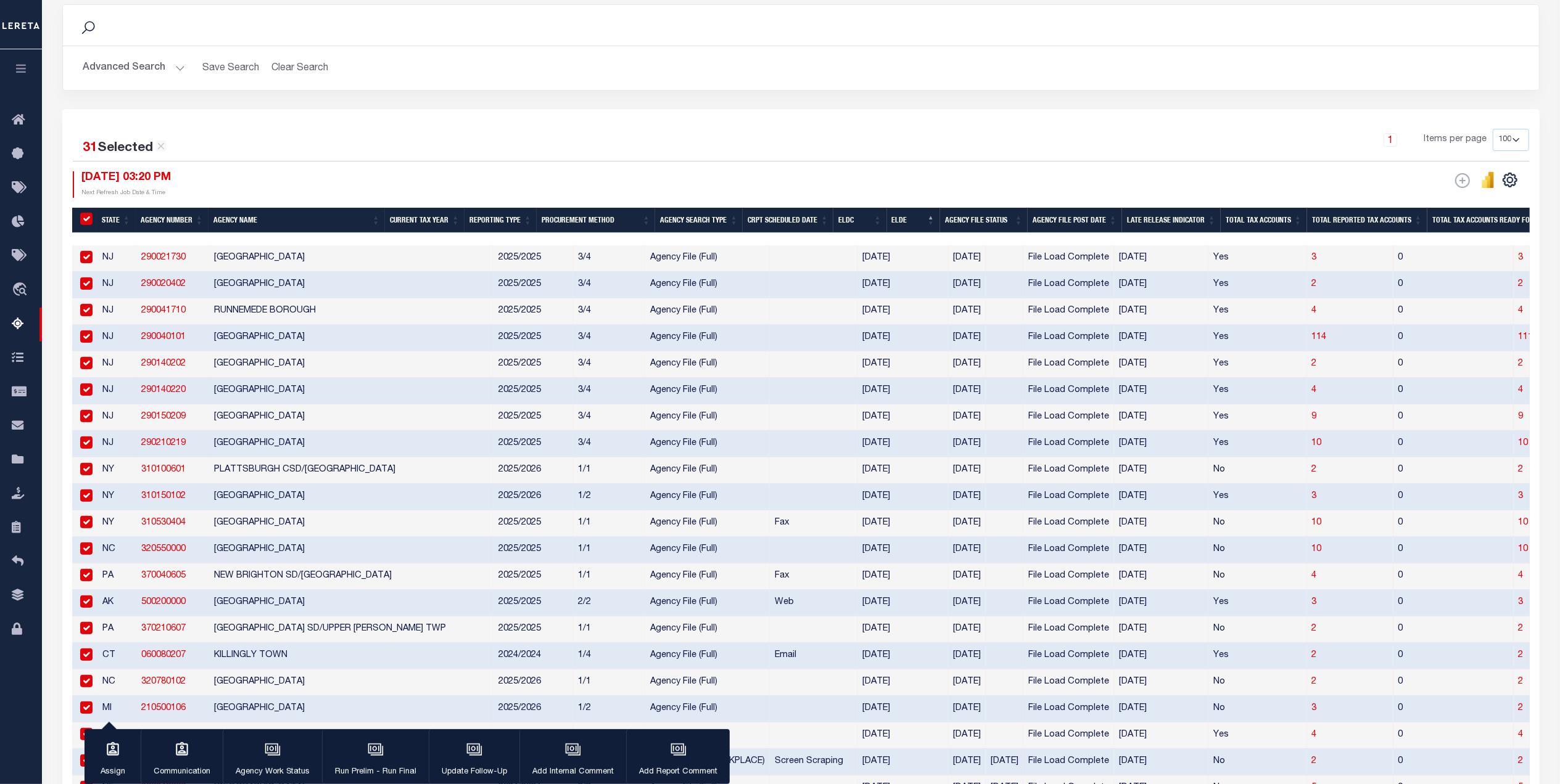
click at [90, 220] on input "&nbsp;" at bounding box center [86, 219] width 12 height 12
checkbox input "false"
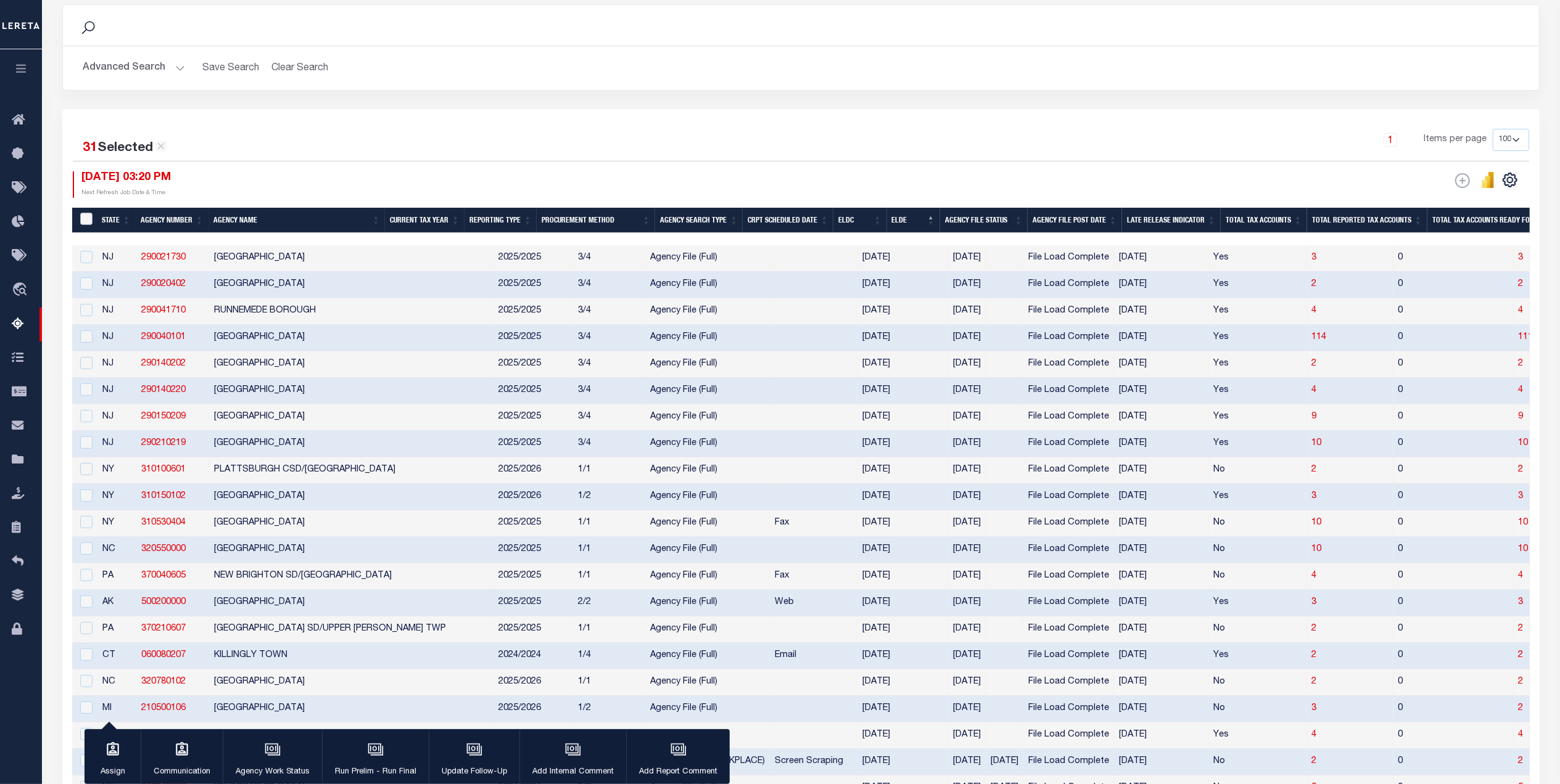
checkbox input "false"
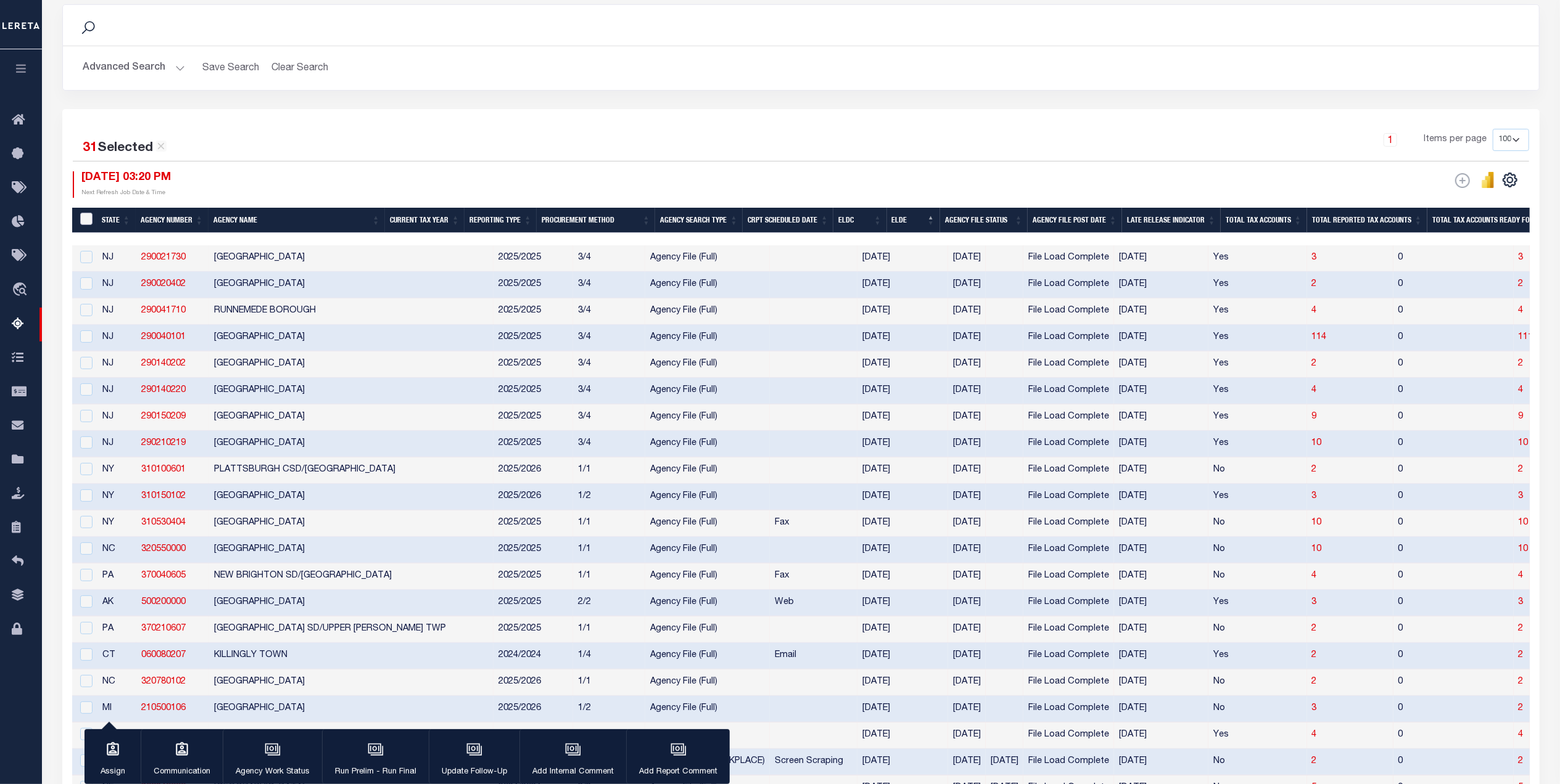
checkbox input "false"
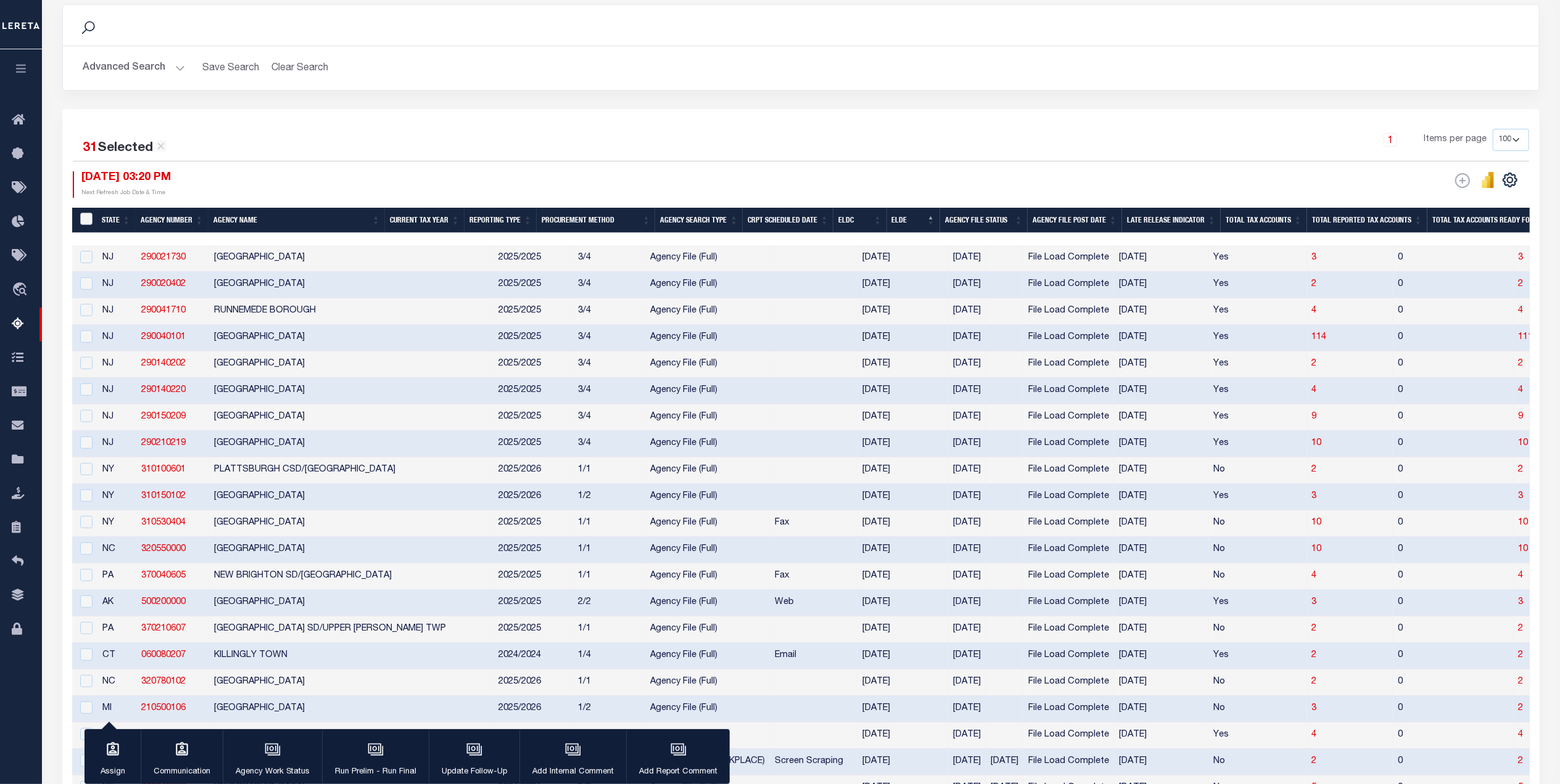
checkbox input "false"
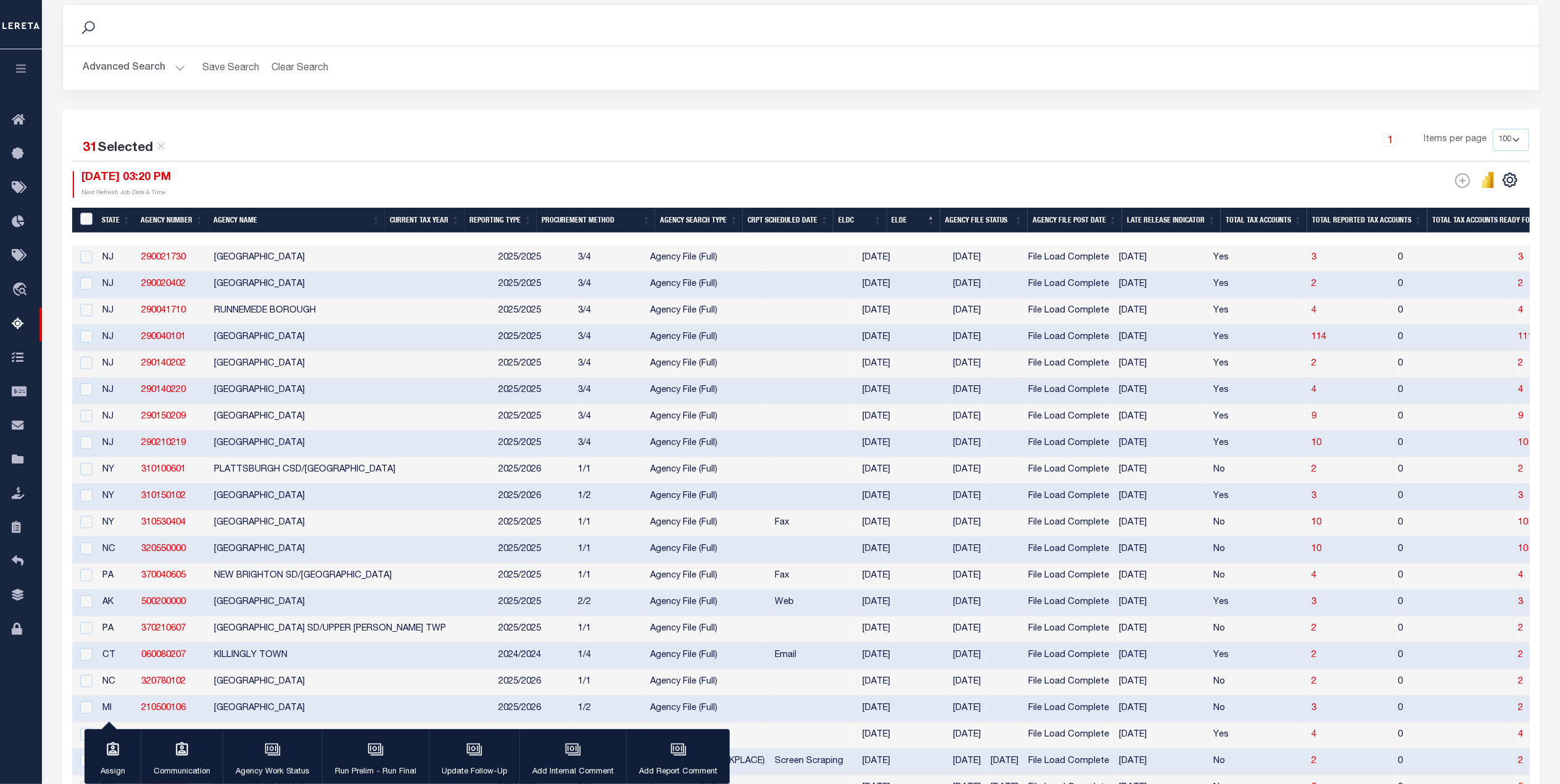
checkbox input "false"
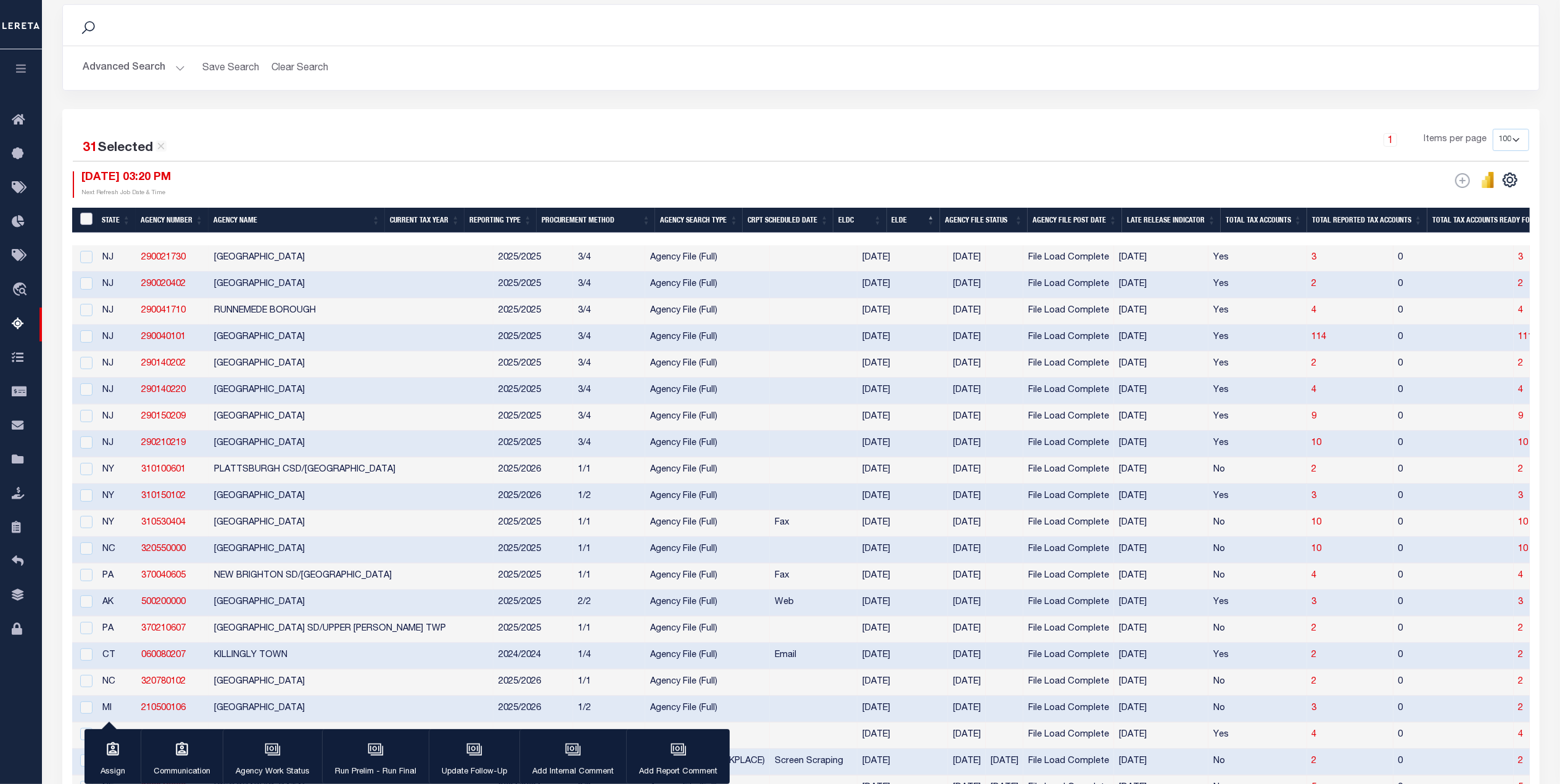
checkbox input "false"
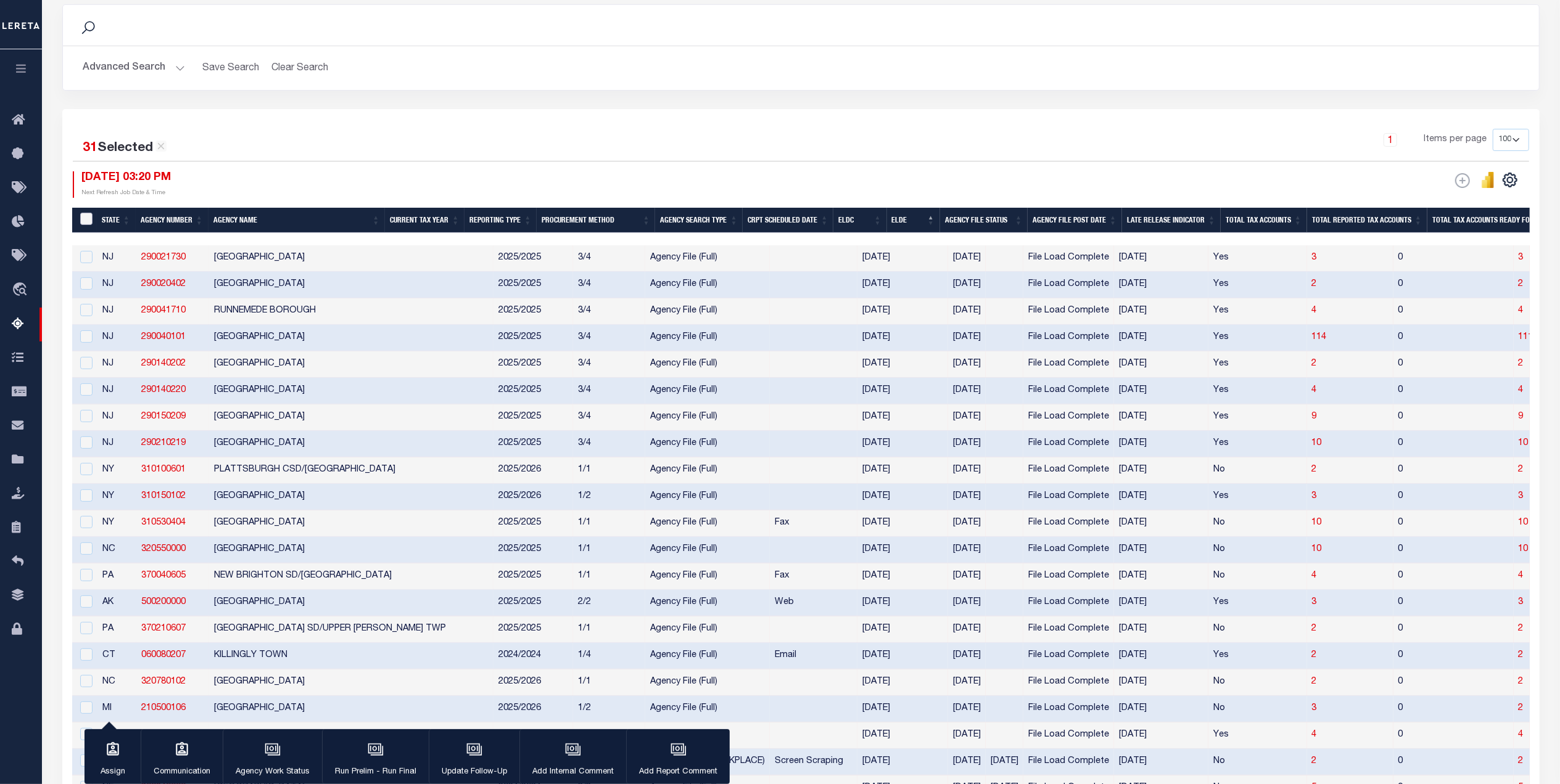
checkbox input "false"
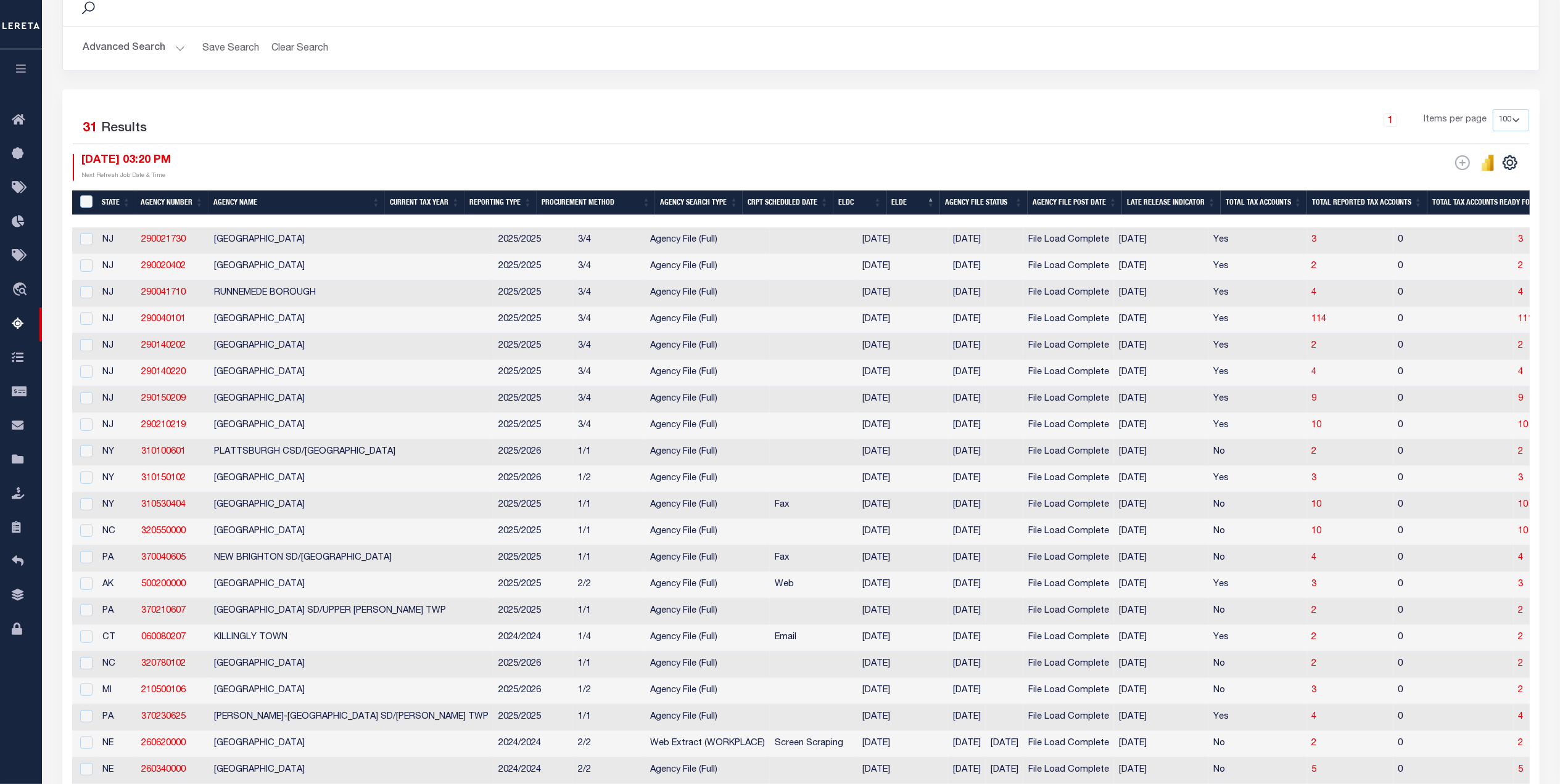
click at [881, 196] on th "ELDC" at bounding box center [859, 202] width 53 height 25
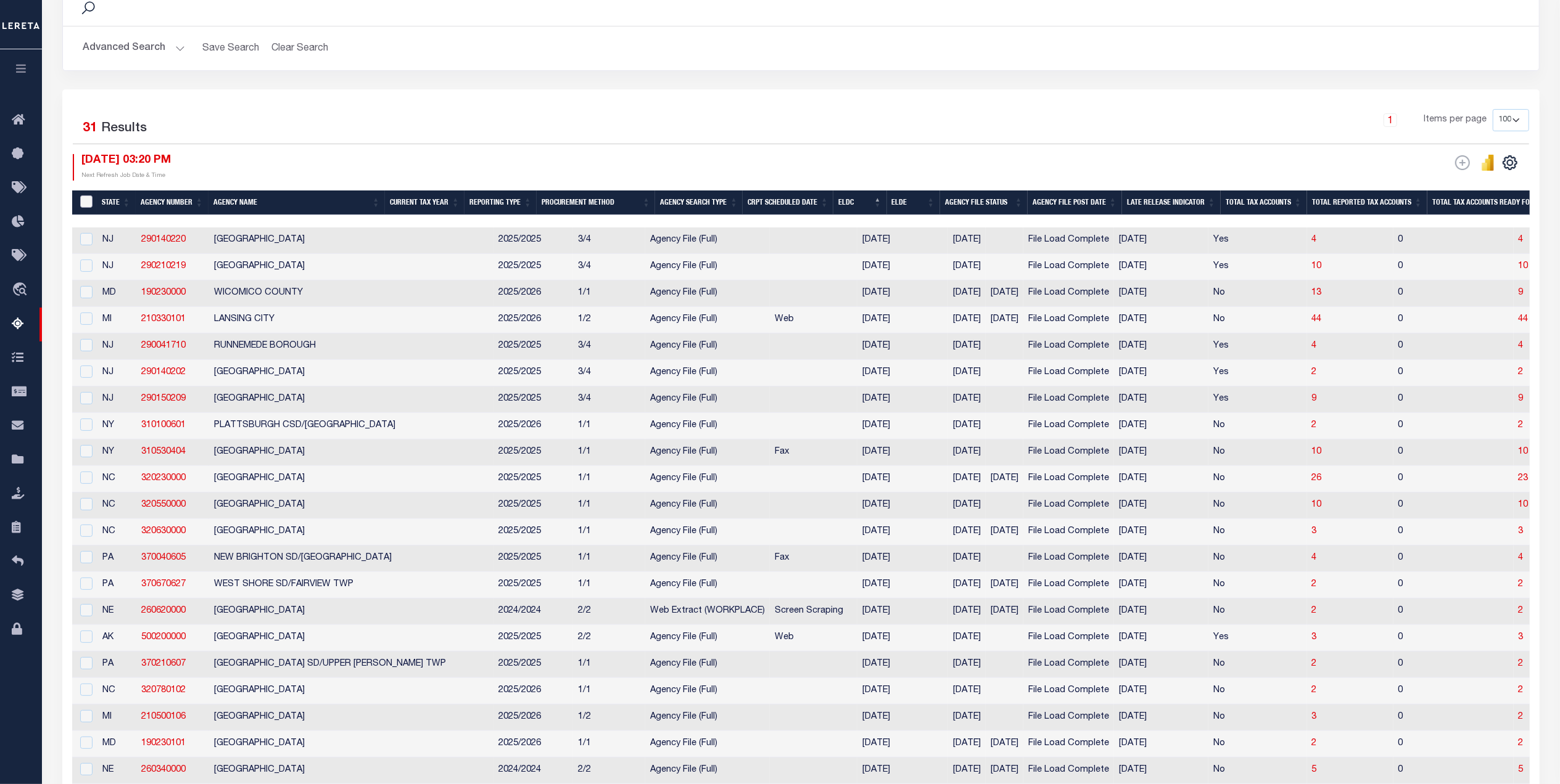
click at [89, 201] on input "&nbsp;" at bounding box center [86, 202] width 12 height 12
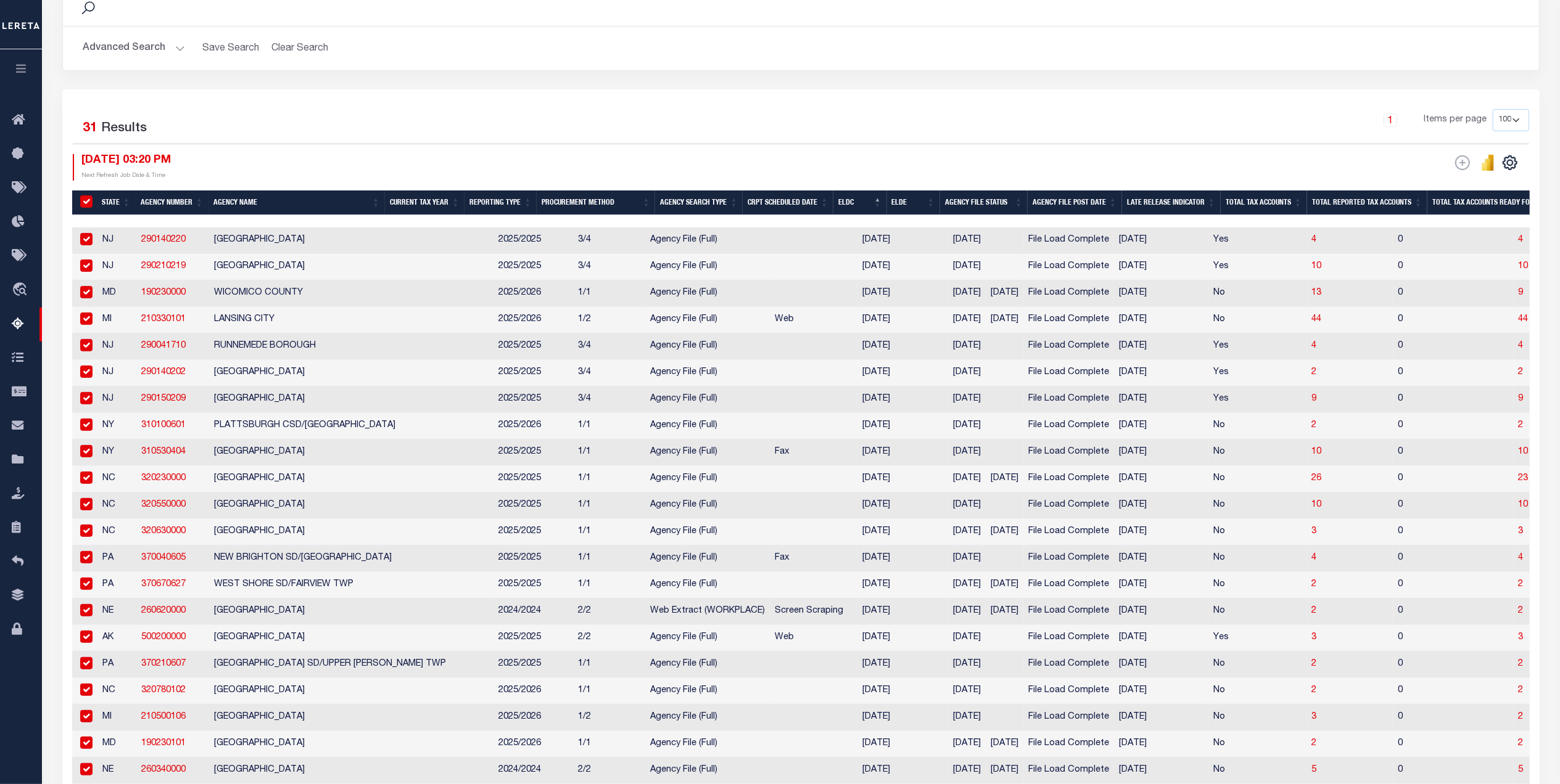
checkbox input "true"
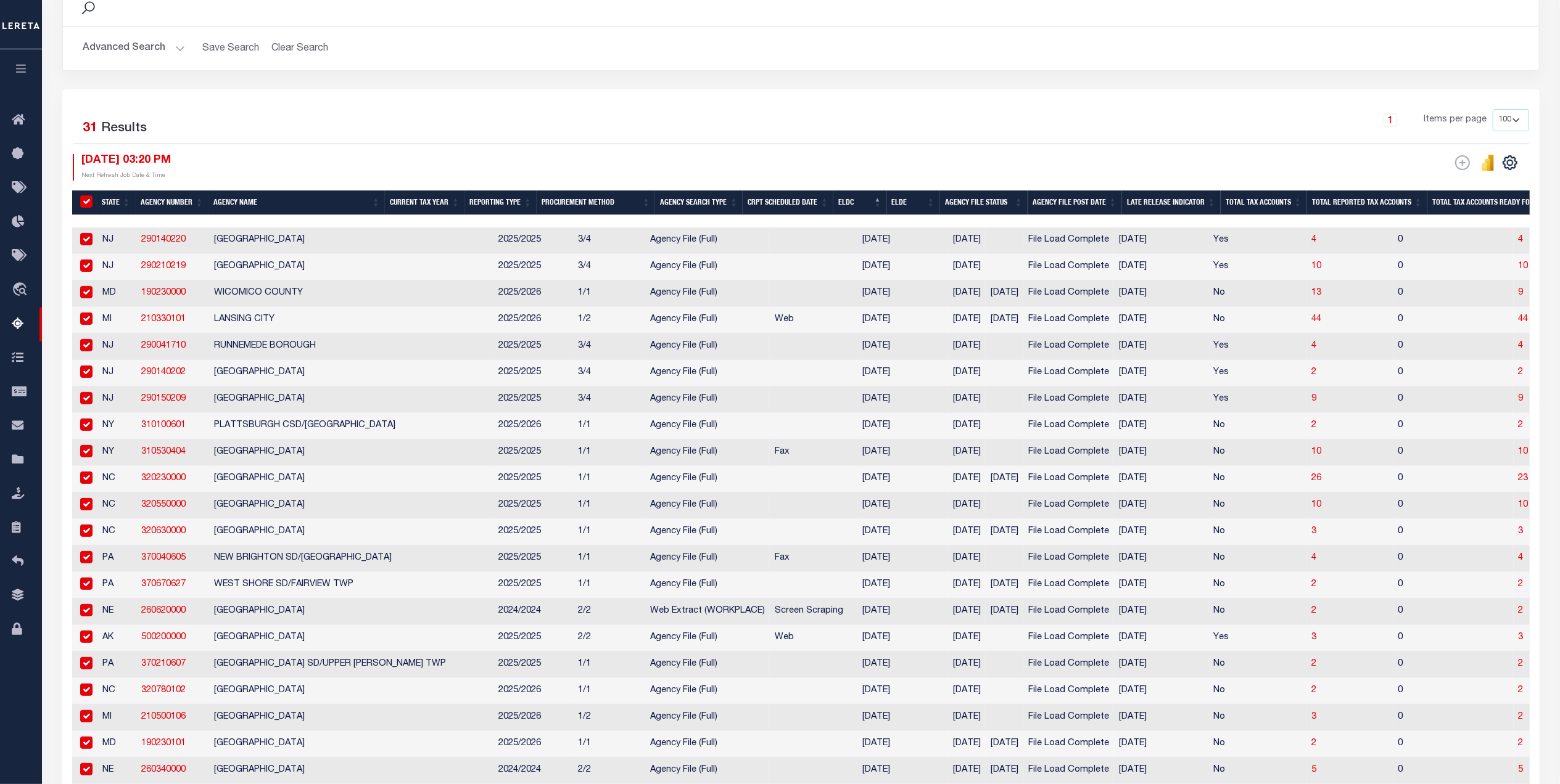
checkbox input "true"
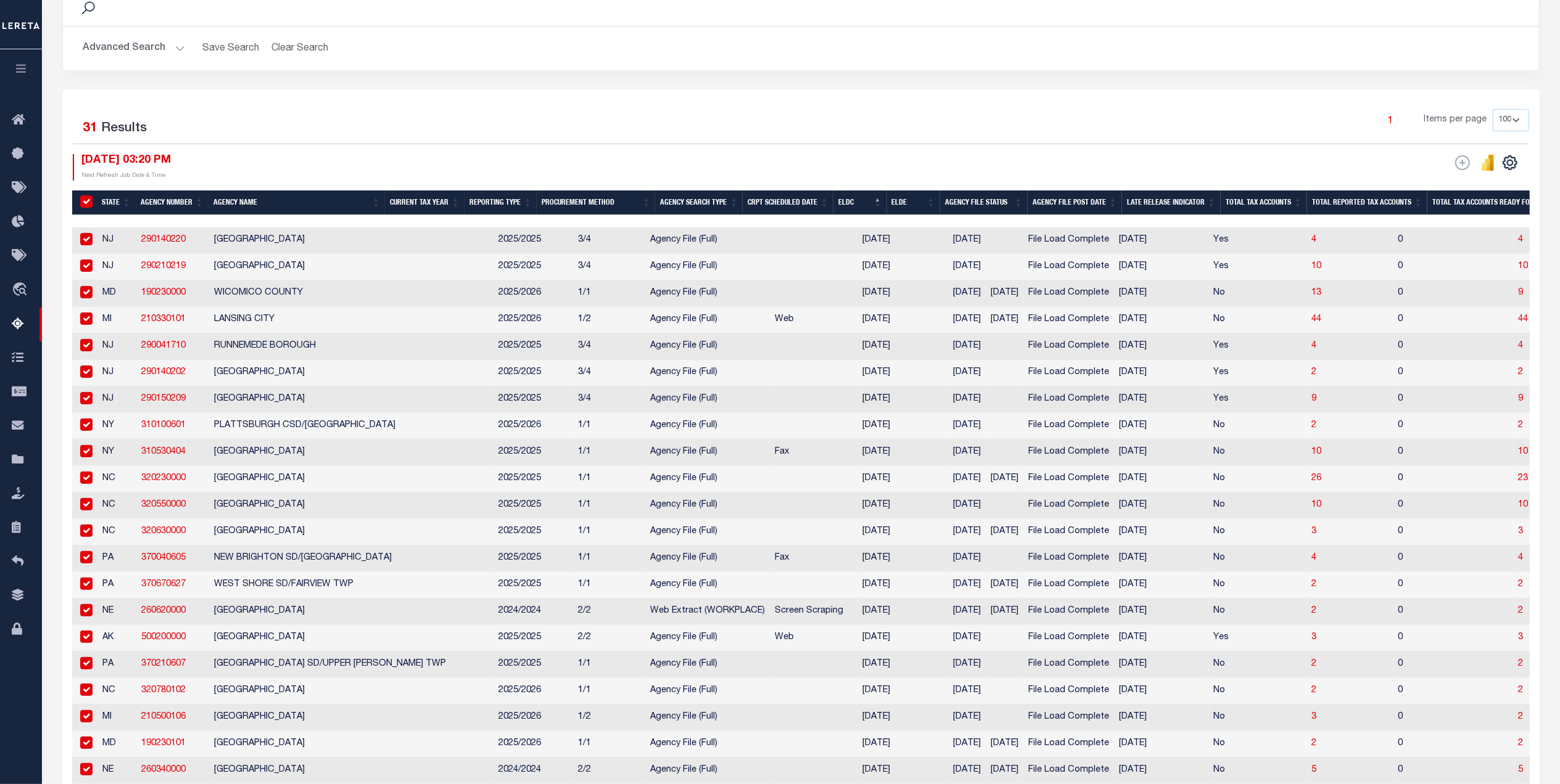
checkbox input "true"
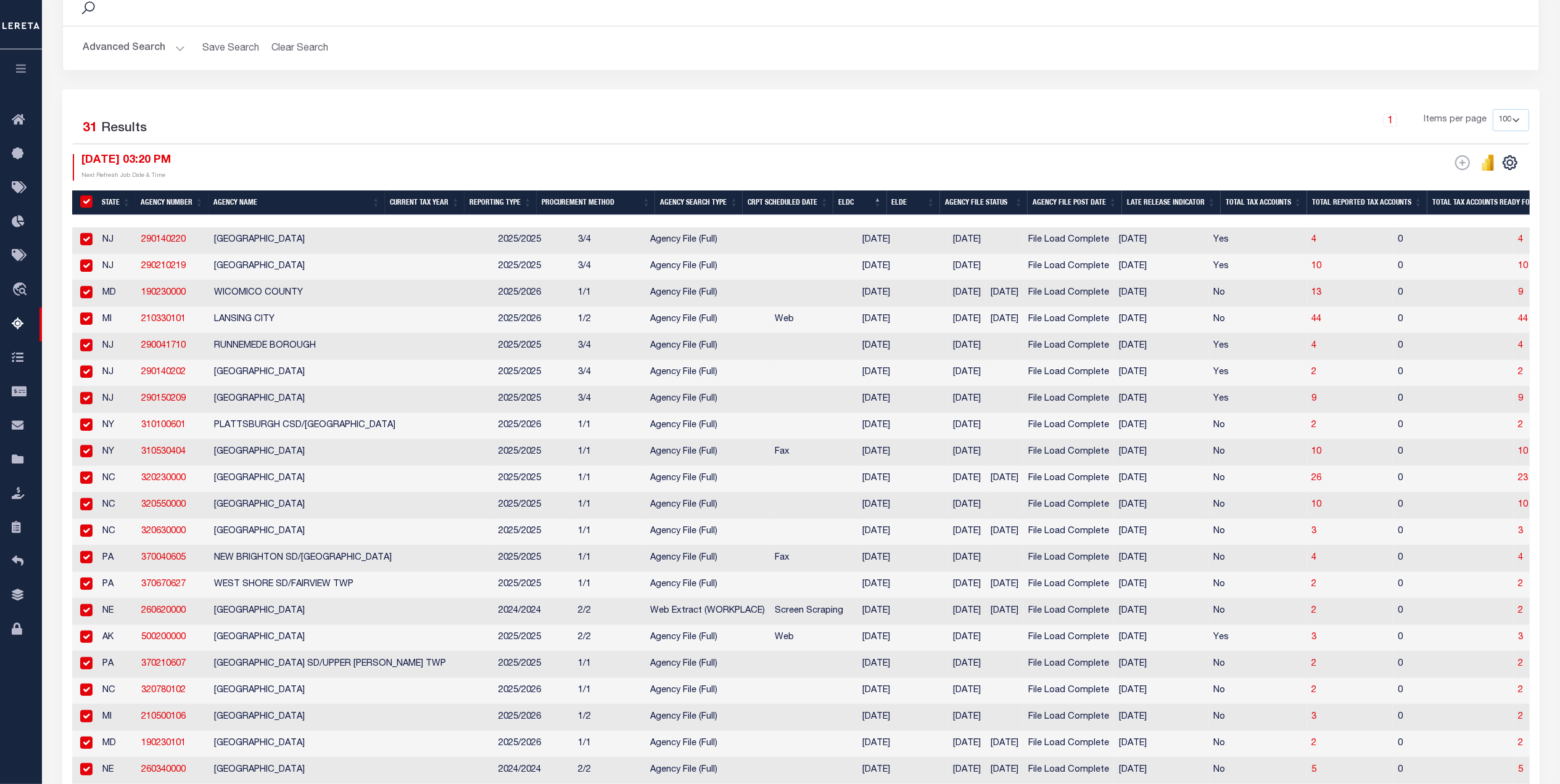
checkbox input "true"
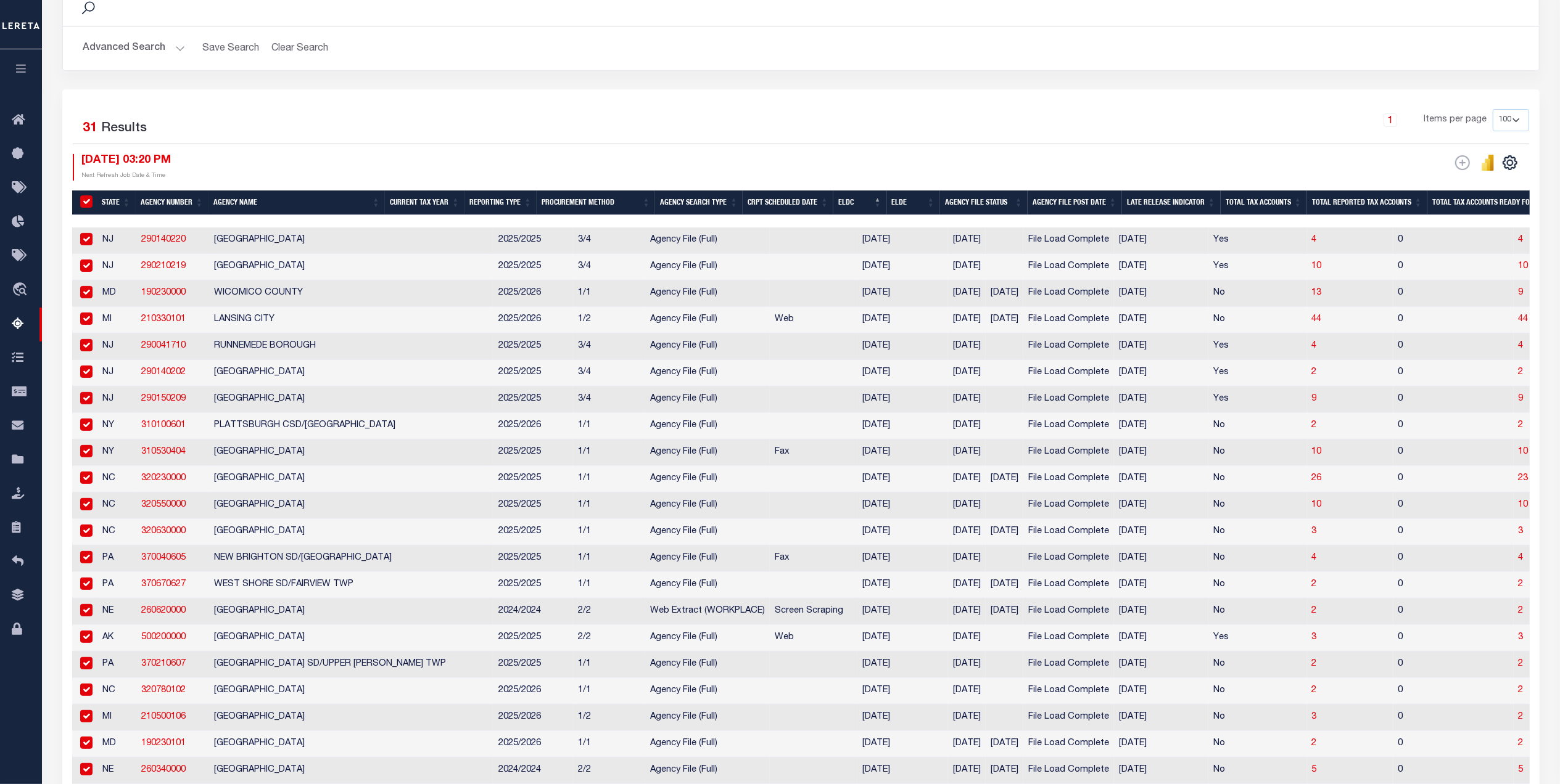
checkbox input "true"
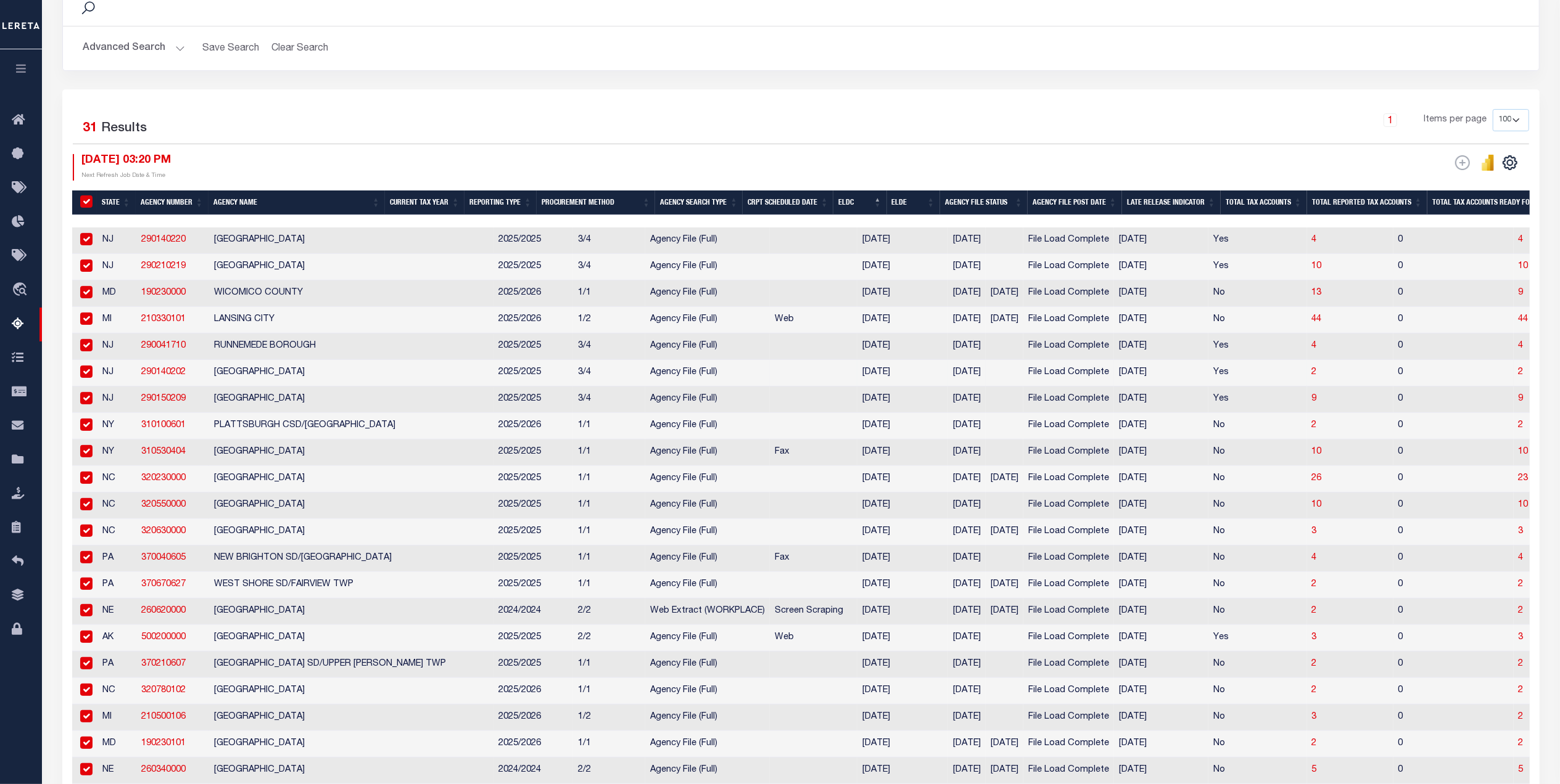
checkbox input "true"
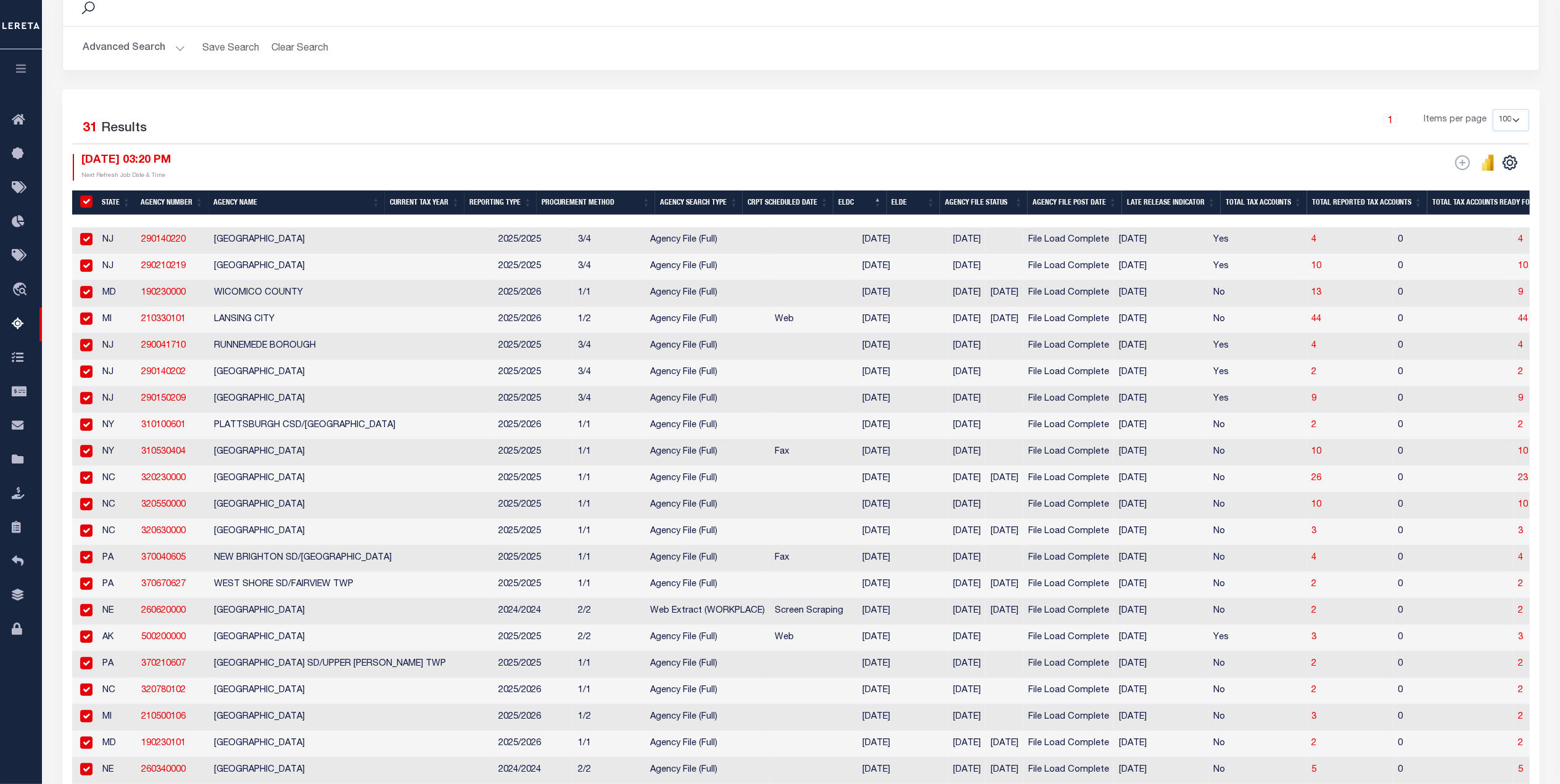
checkbox input "true"
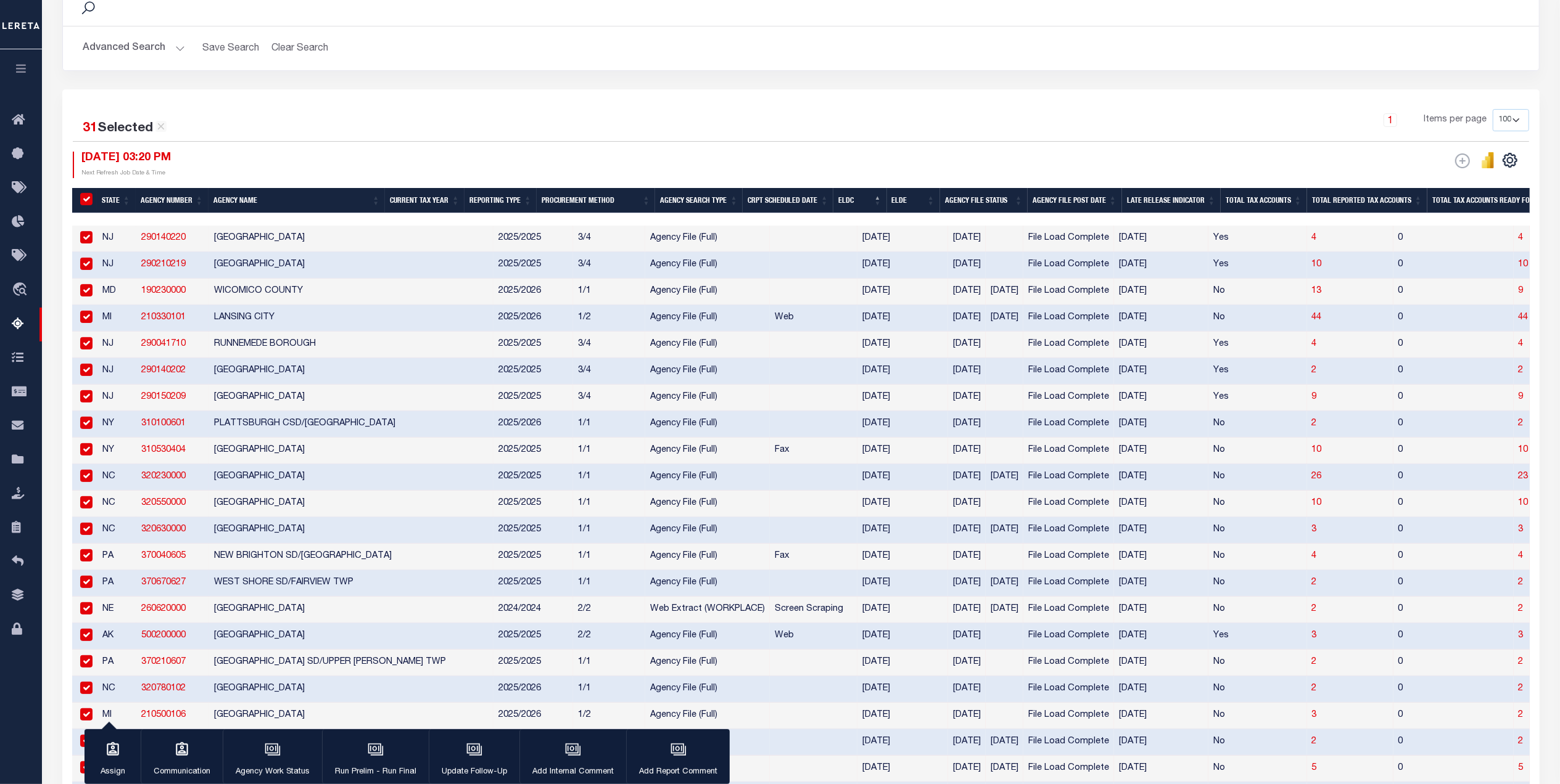
click at [86, 482] on input "checkbox" at bounding box center [86, 476] width 12 height 12
checkbox input "false"
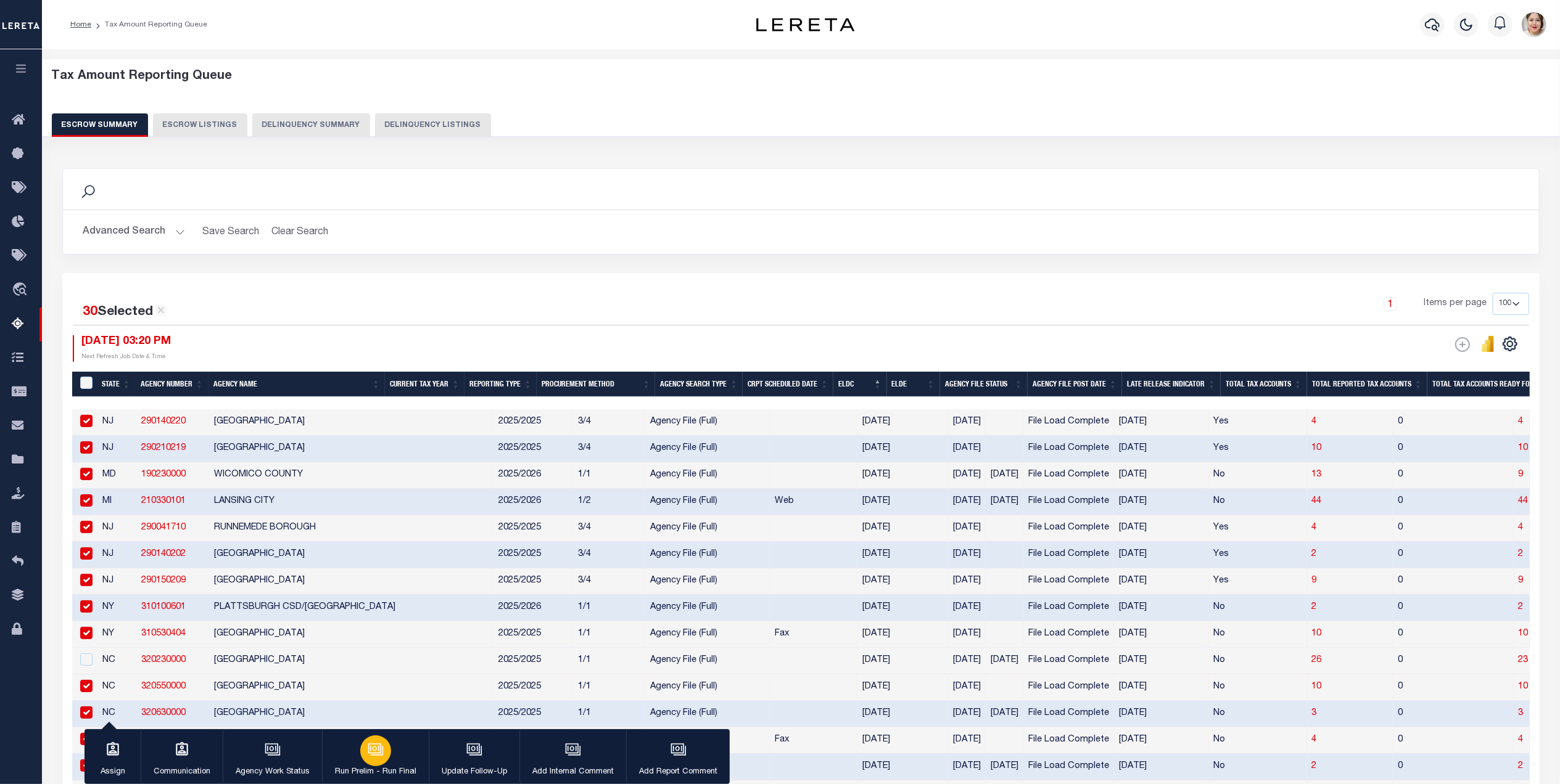
click at [376, 754] on icon "button" at bounding box center [376, 750] width 16 height 16
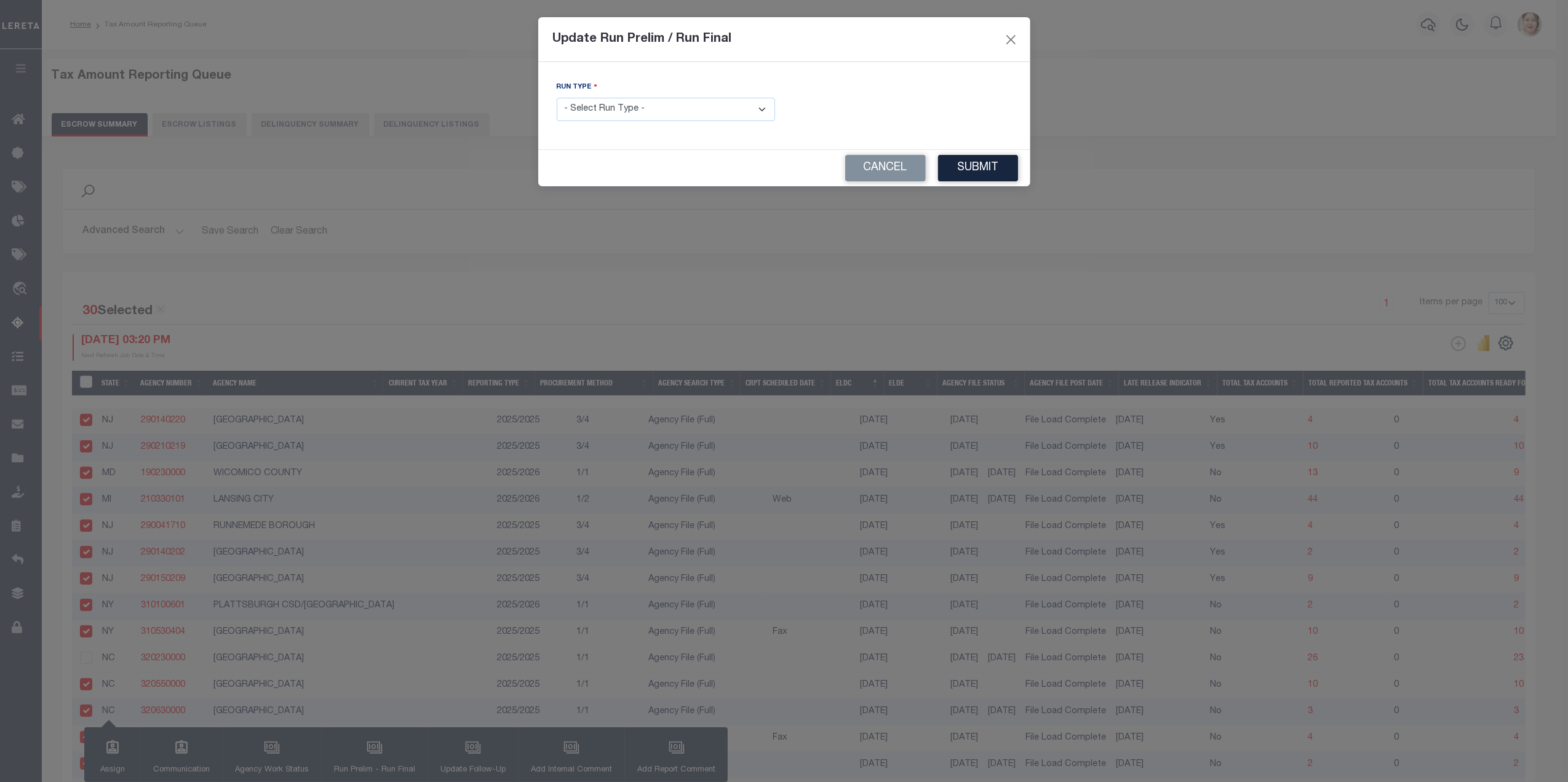
click at [631, 110] on select "- Select Run Type - Prelim Run Final Run" at bounding box center [666, 110] width 218 height 24
select select "P"
click at [557, 99] on select "- Select Run Type - Prelim Run Final Run" at bounding box center [666, 110] width 218 height 24
click at [982, 170] on button "Submit" at bounding box center [978, 168] width 80 height 26
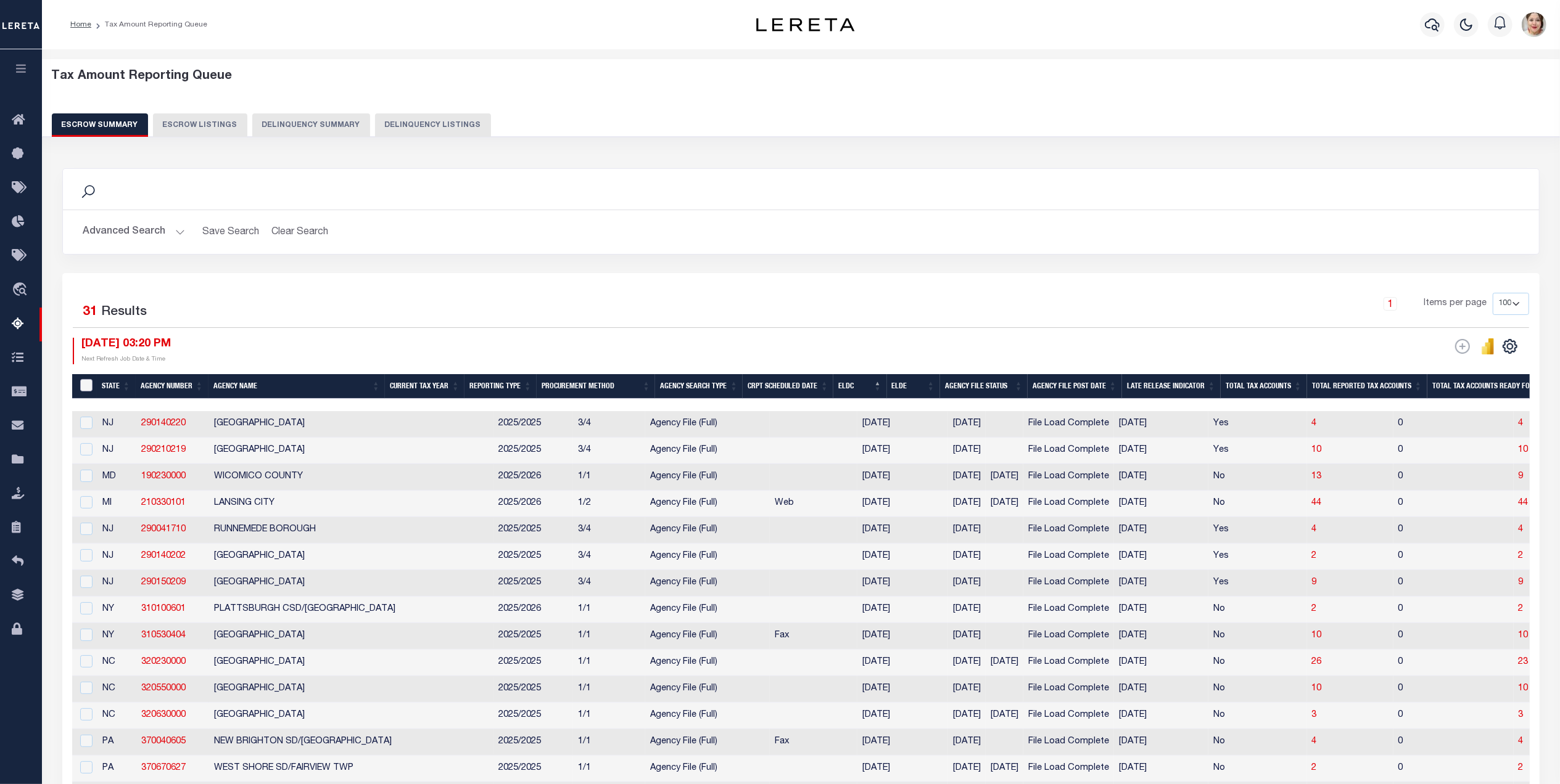
click at [84, 383] on input "&nbsp;" at bounding box center [86, 385] width 12 height 12
checkbox input "true"
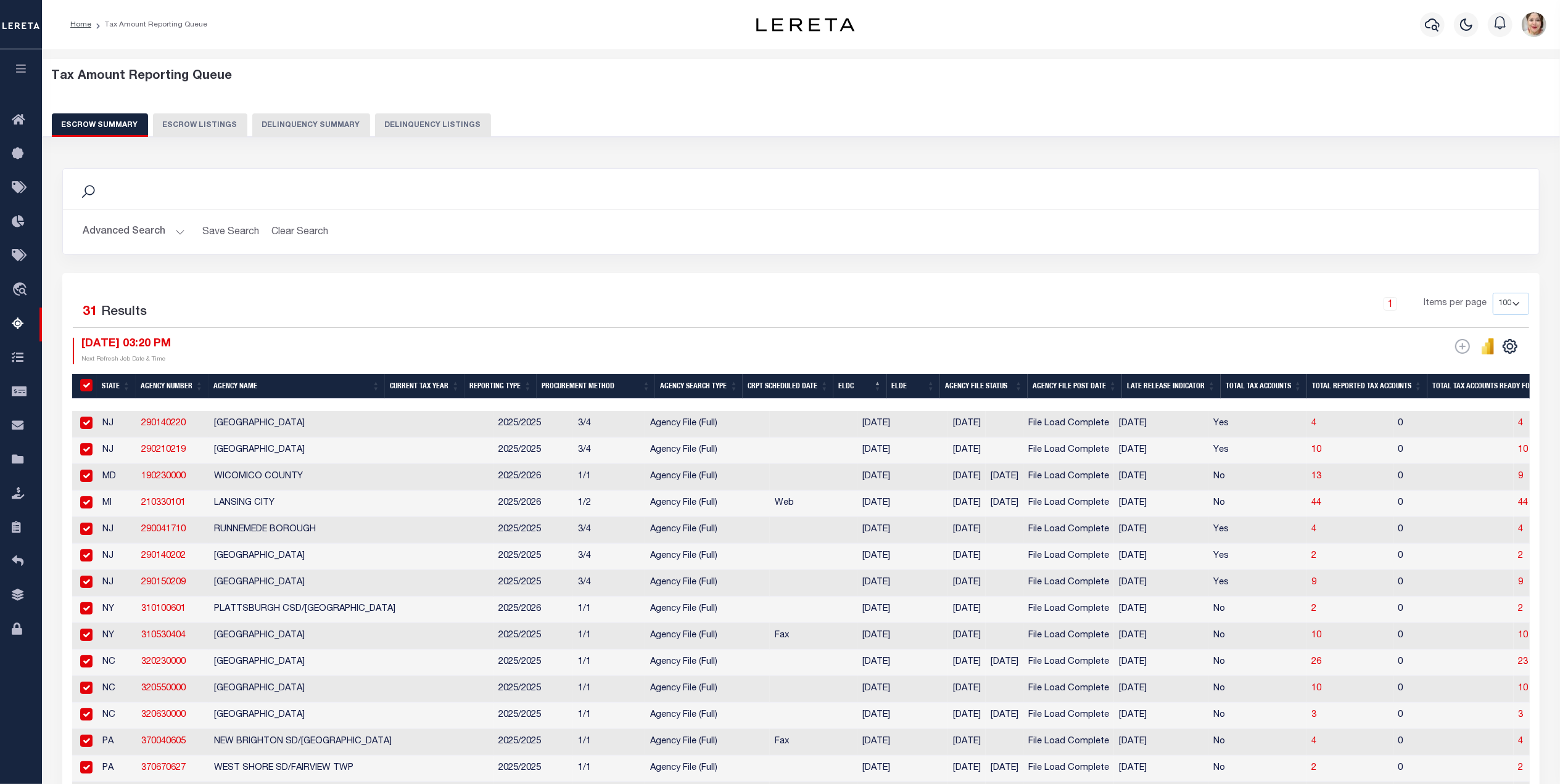
checkbox input "true"
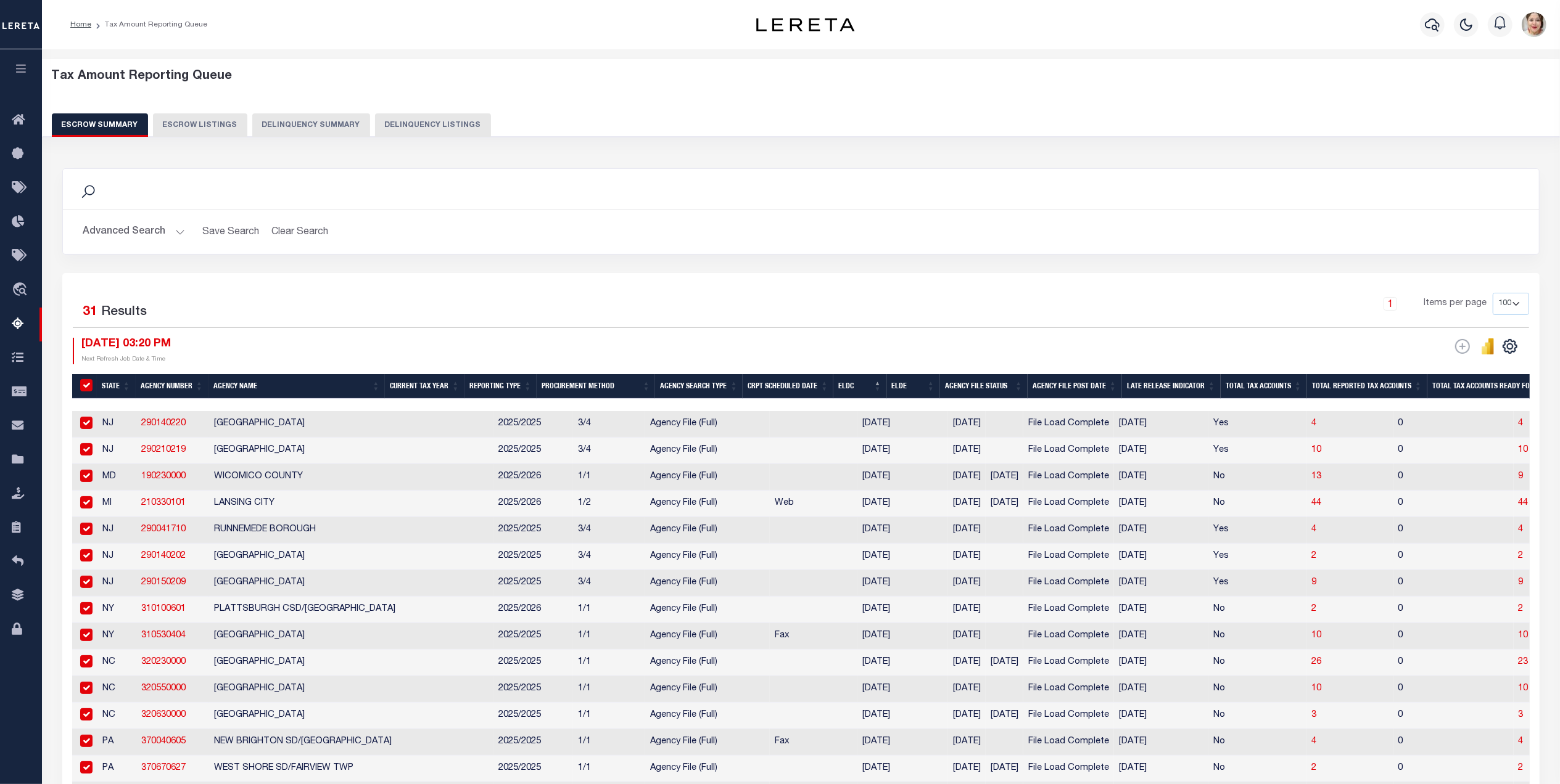
checkbox input "true"
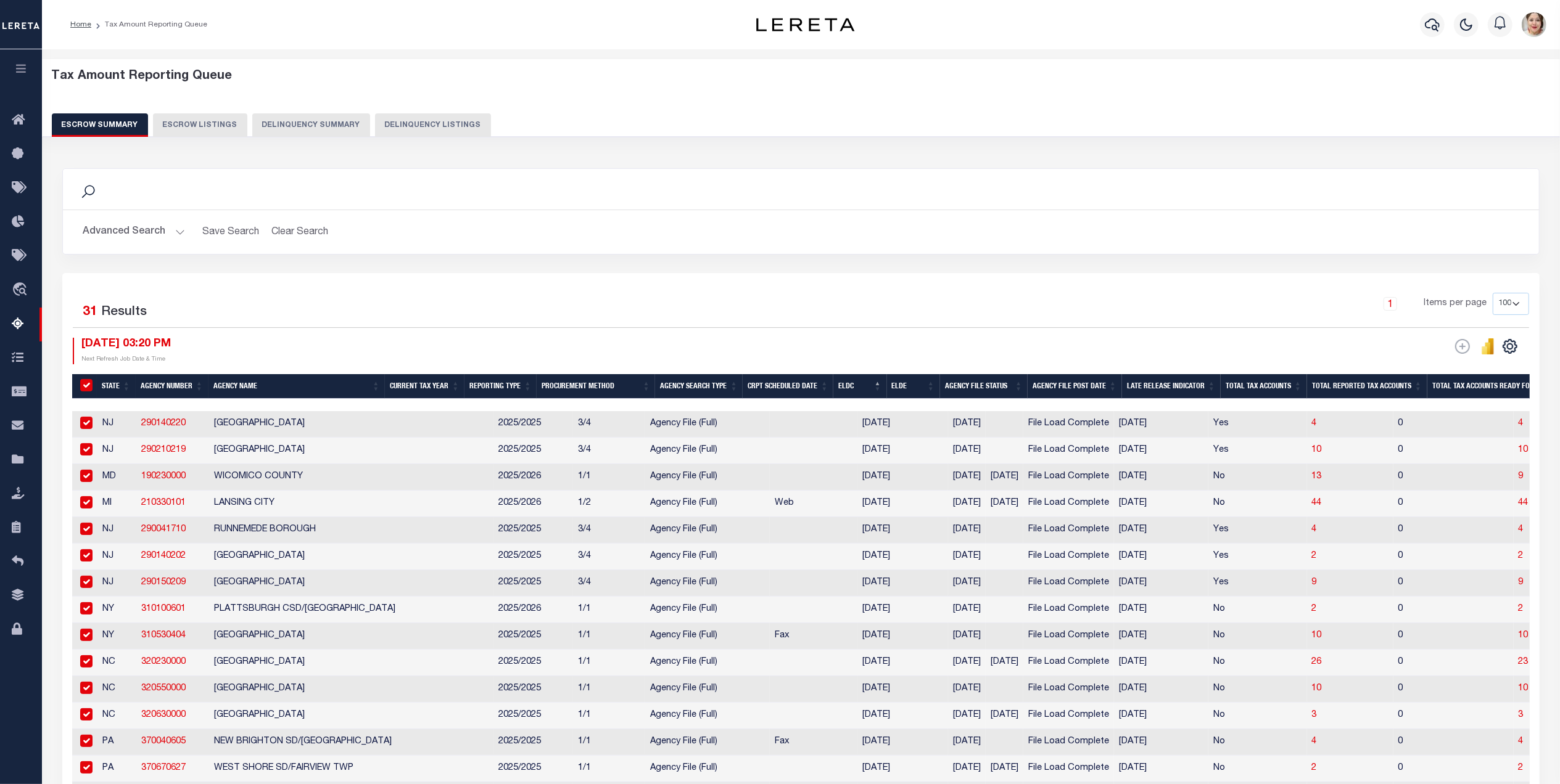
checkbox input "true"
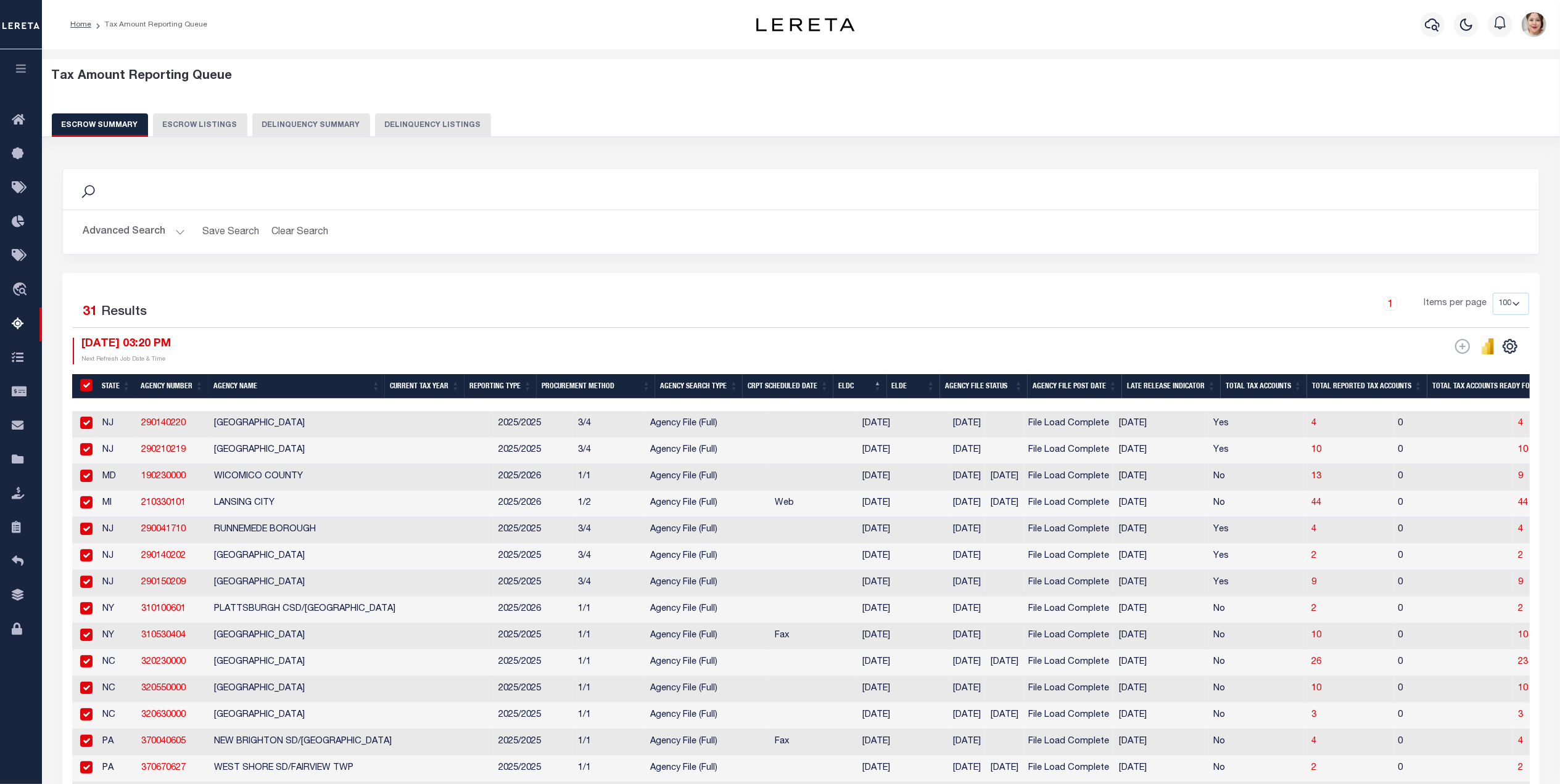
checkbox input "true"
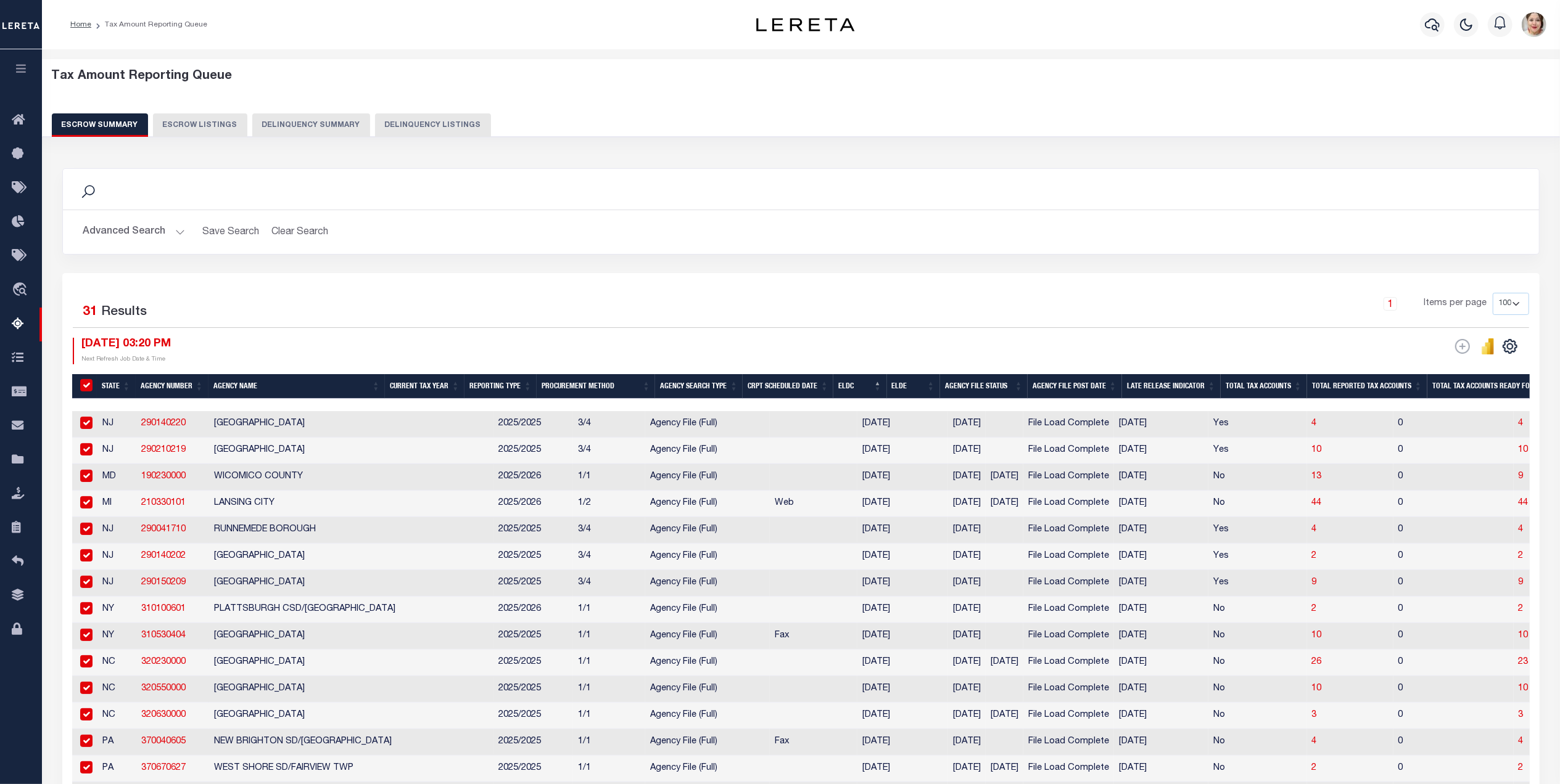
checkbox input "true"
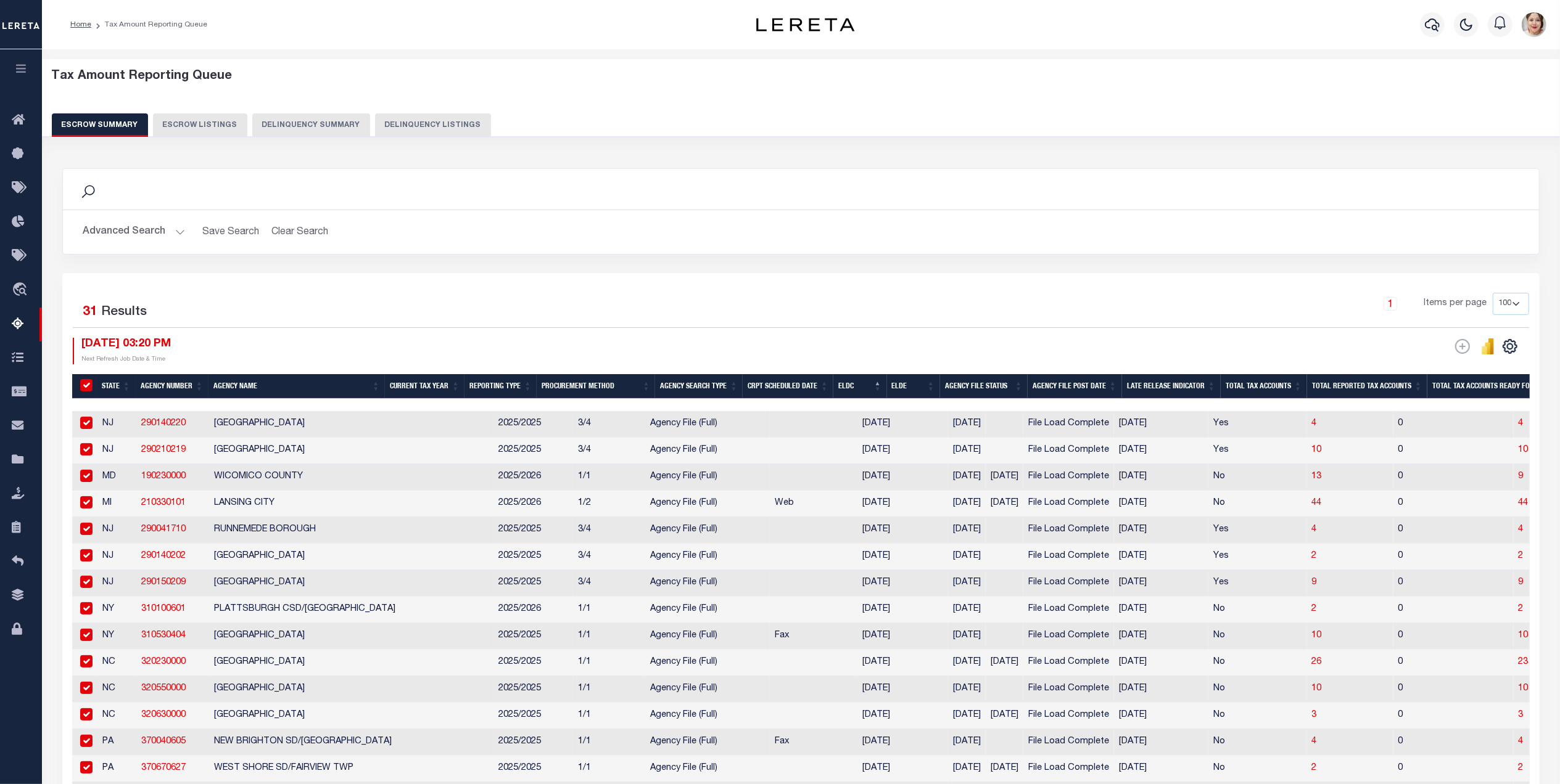
checkbox input "true"
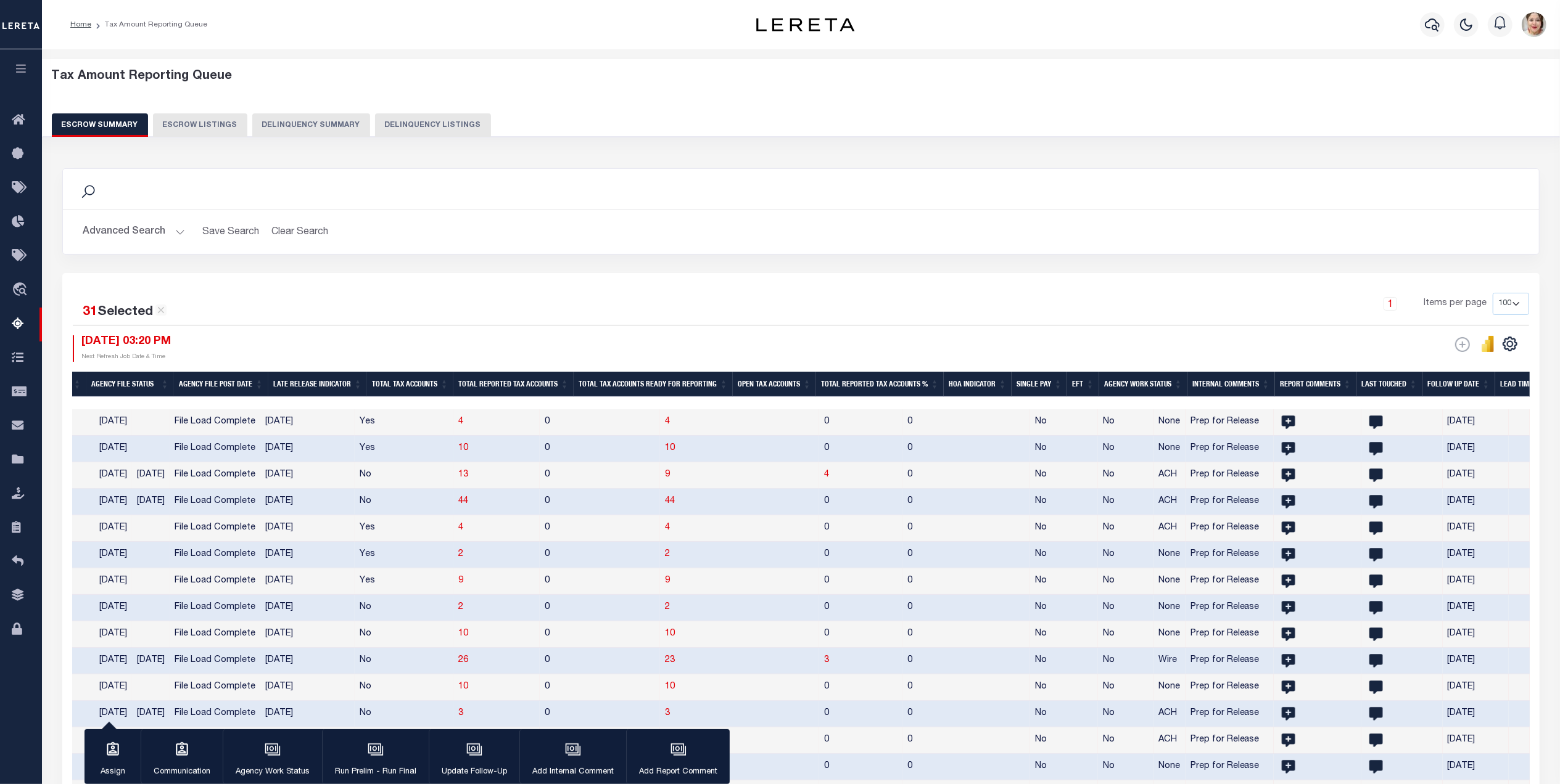
scroll to position [0, 1010]
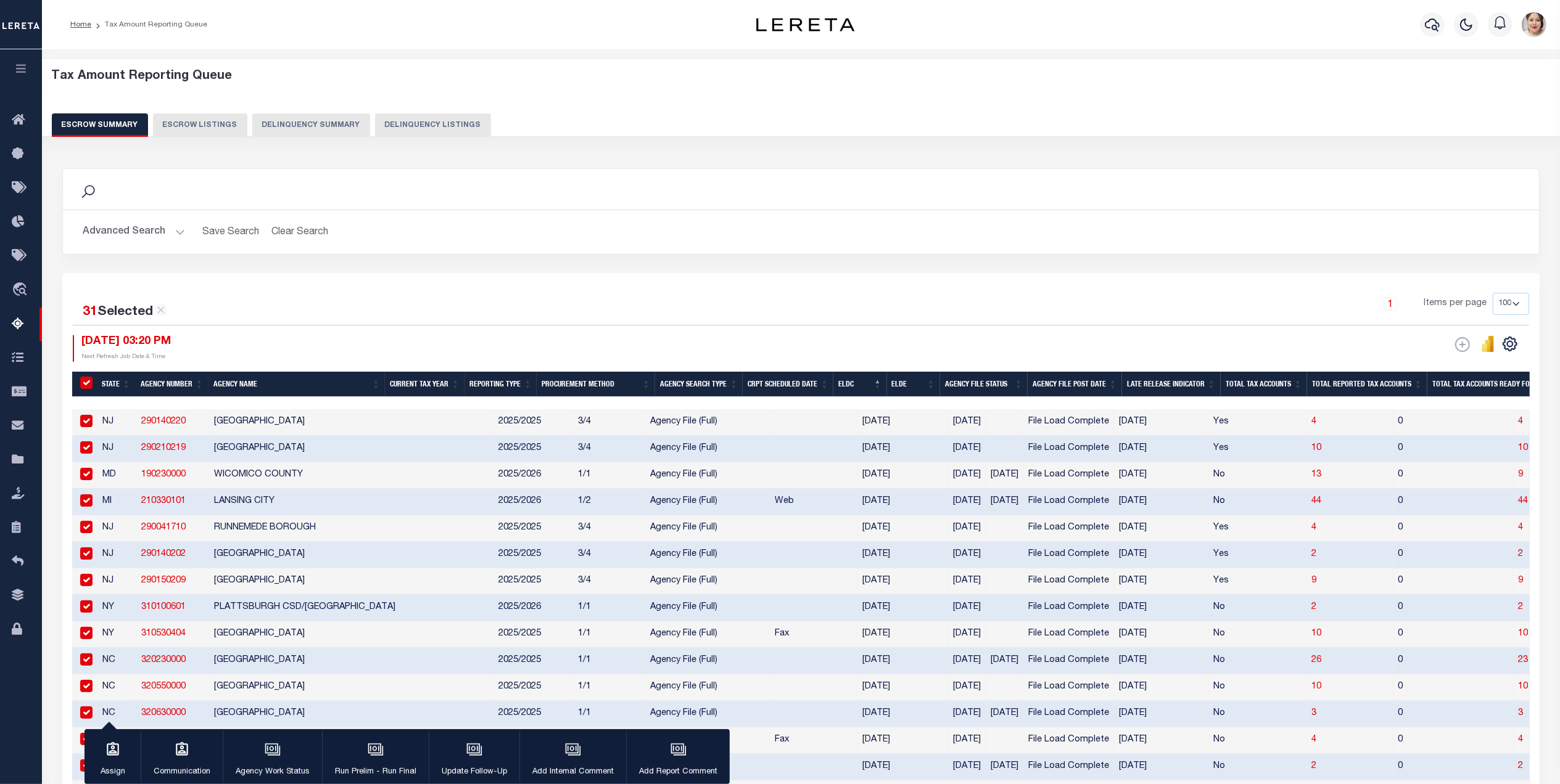
click at [88, 666] on input "checkbox" at bounding box center [86, 660] width 12 height 12
checkbox input "false"
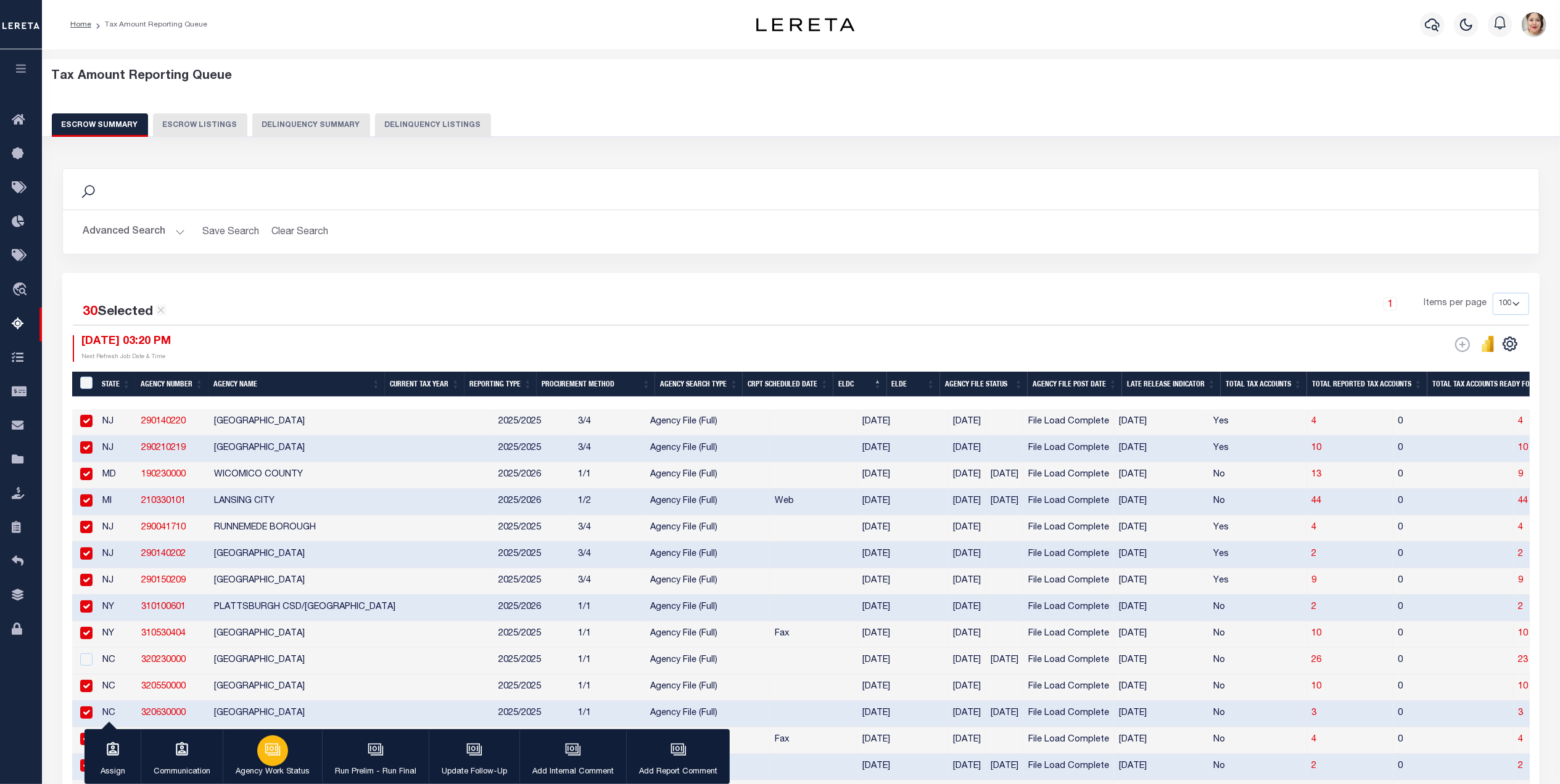
click at [279, 763] on div "button" at bounding box center [273, 751] width 31 height 31
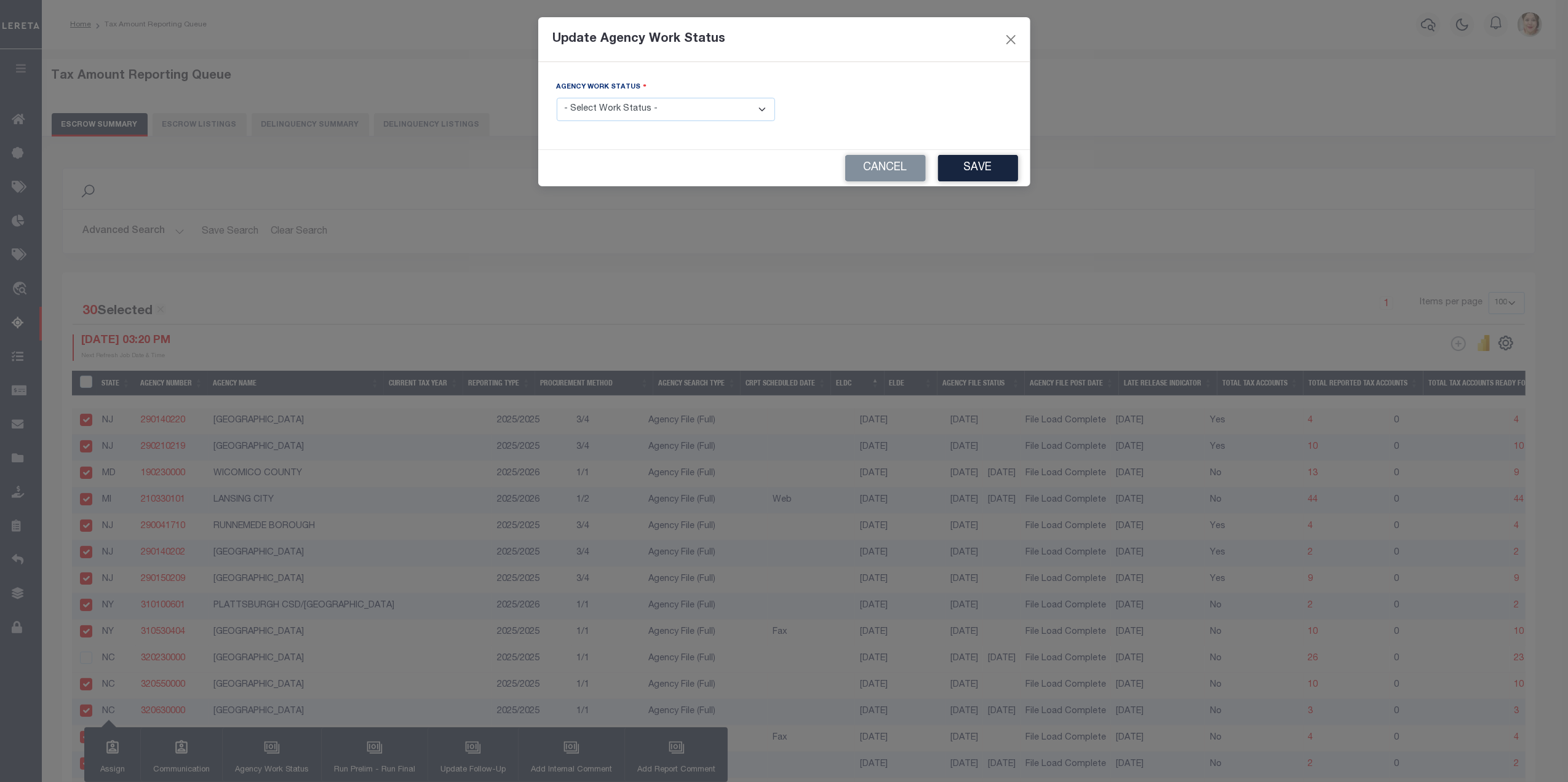
click at [595, 107] on select "- Select Work Status - New In Progress Pending Agency Follow-up Pending QC Read…" at bounding box center [666, 110] width 218 height 24
select select "6"
click at [557, 99] on select "- Select Work Status - New In Progress Pending Agency Follow-up Pending QC Read…" at bounding box center [666, 110] width 218 height 24
click at [958, 174] on button "Save" at bounding box center [978, 168] width 80 height 26
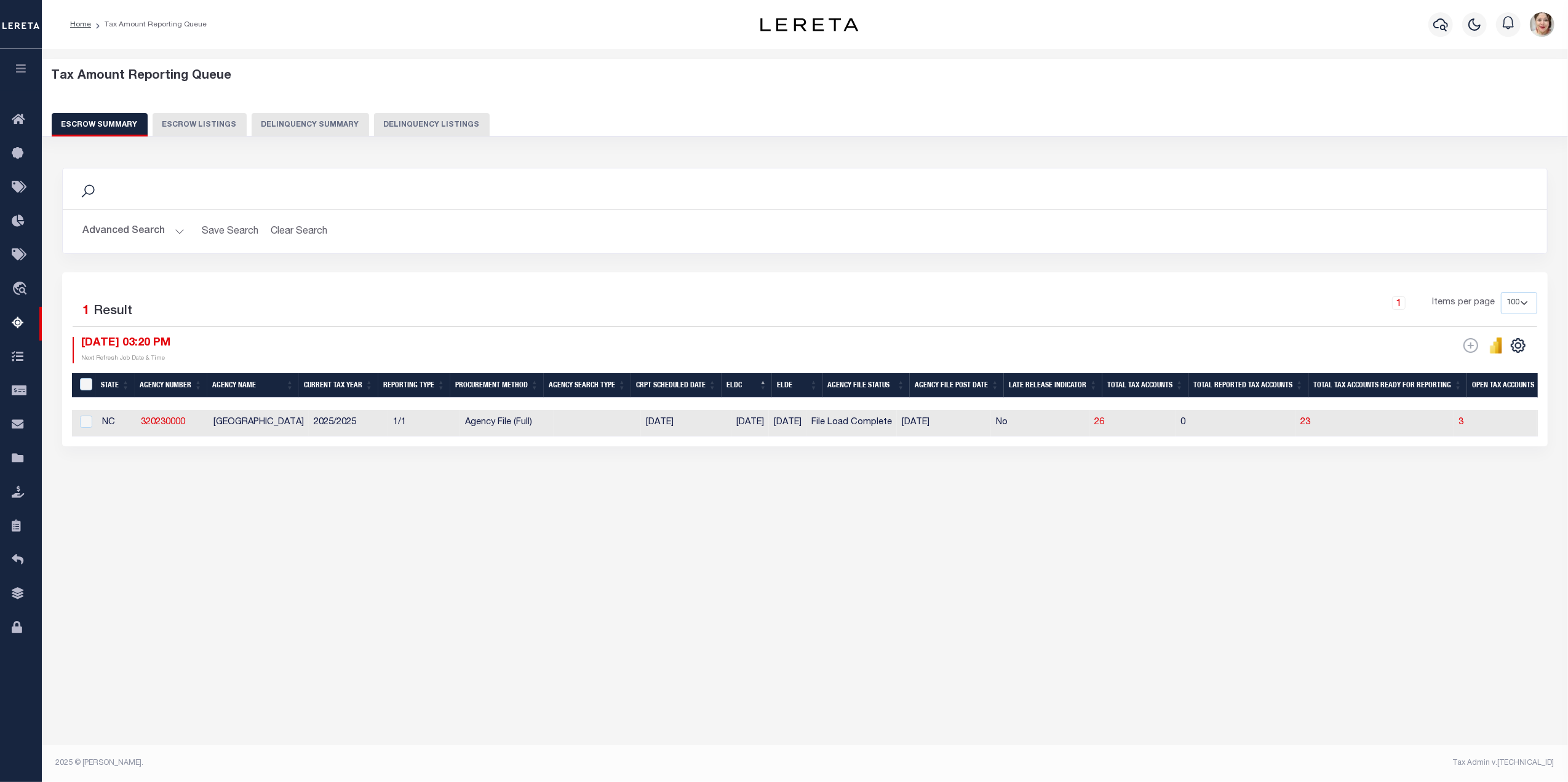
click at [121, 232] on button "Advanced Search" at bounding box center [133, 232] width 102 height 24
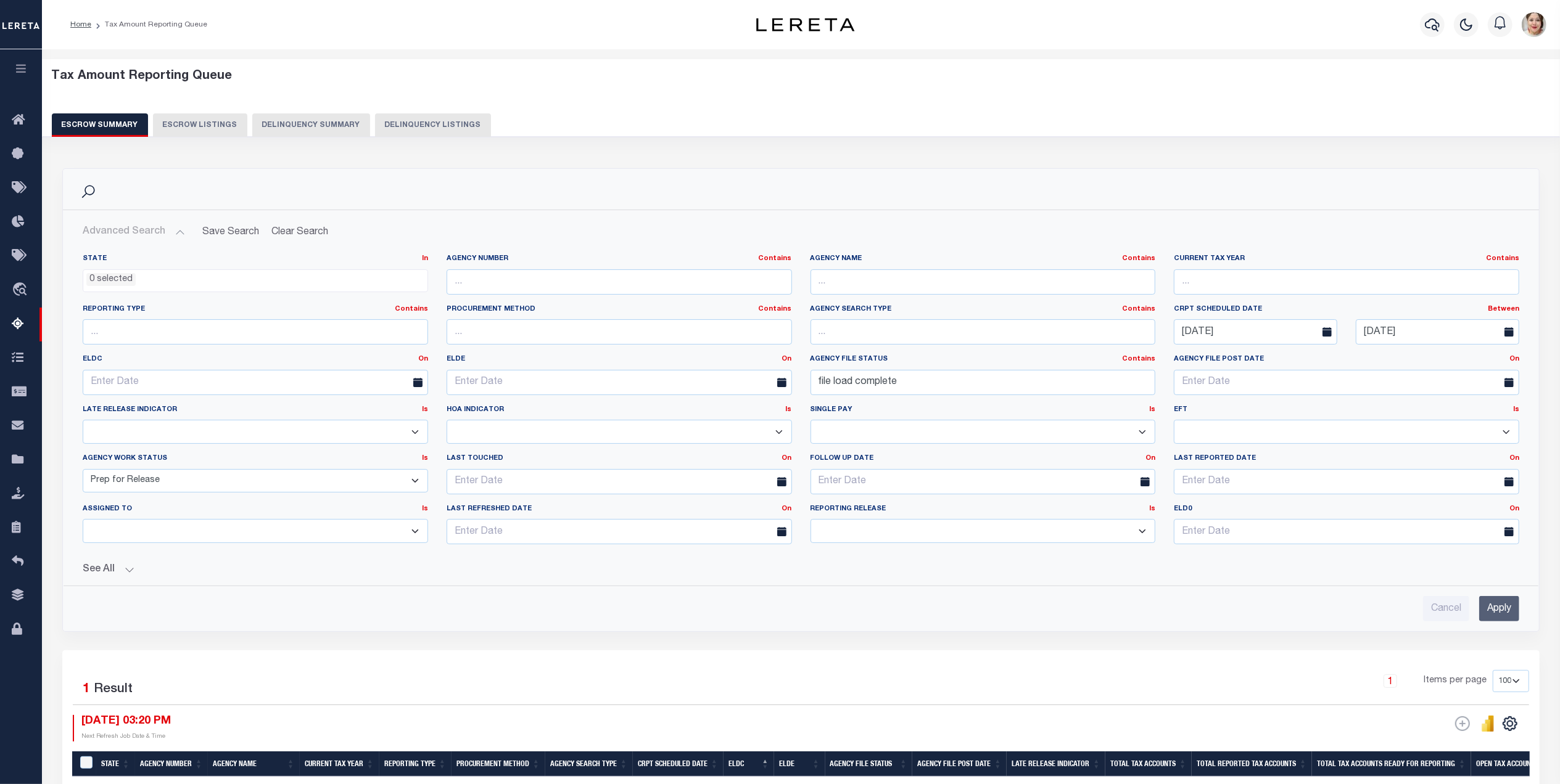
click at [173, 481] on select "New In Progress Pending Agency Follow-up Pending QC Ready for Release Prep for …" at bounding box center [255, 481] width 346 height 24
select select "6"
click at [82, 471] on select "New In Progress Pending Agency Follow-up Pending QC Ready for Release Prep for …" at bounding box center [255, 481] width 346 height 24
click at [1496, 608] on input "Apply" at bounding box center [1499, 609] width 40 height 25
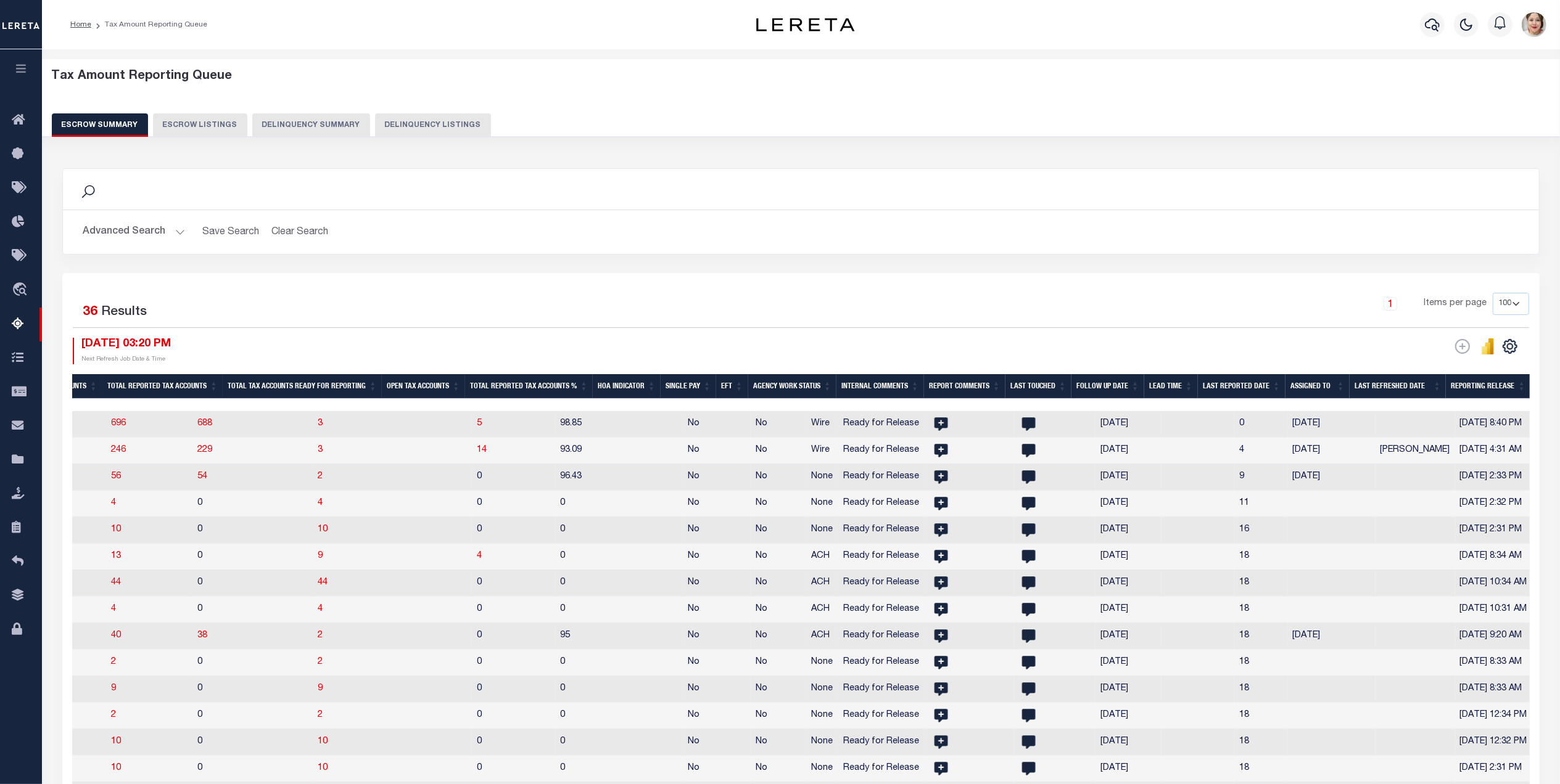
click at [1474, 388] on th "Reporting Release" at bounding box center [1488, 387] width 84 height 25
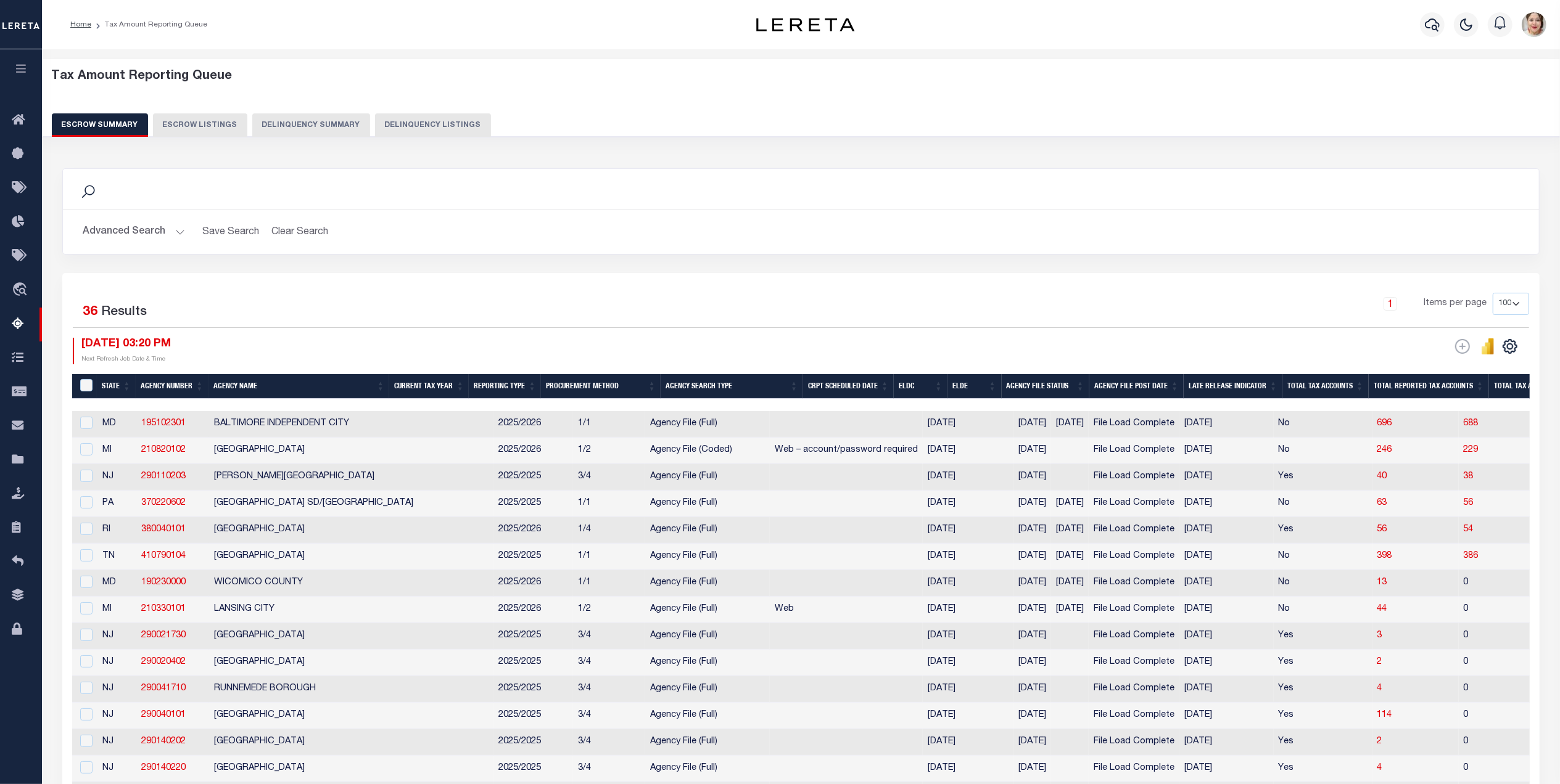
click at [84, 377] on th "&nbsp;" at bounding box center [84, 387] width 25 height 25
click at [80, 389] on input "&nbsp;" at bounding box center [86, 385] width 12 height 12
checkbox input "true"
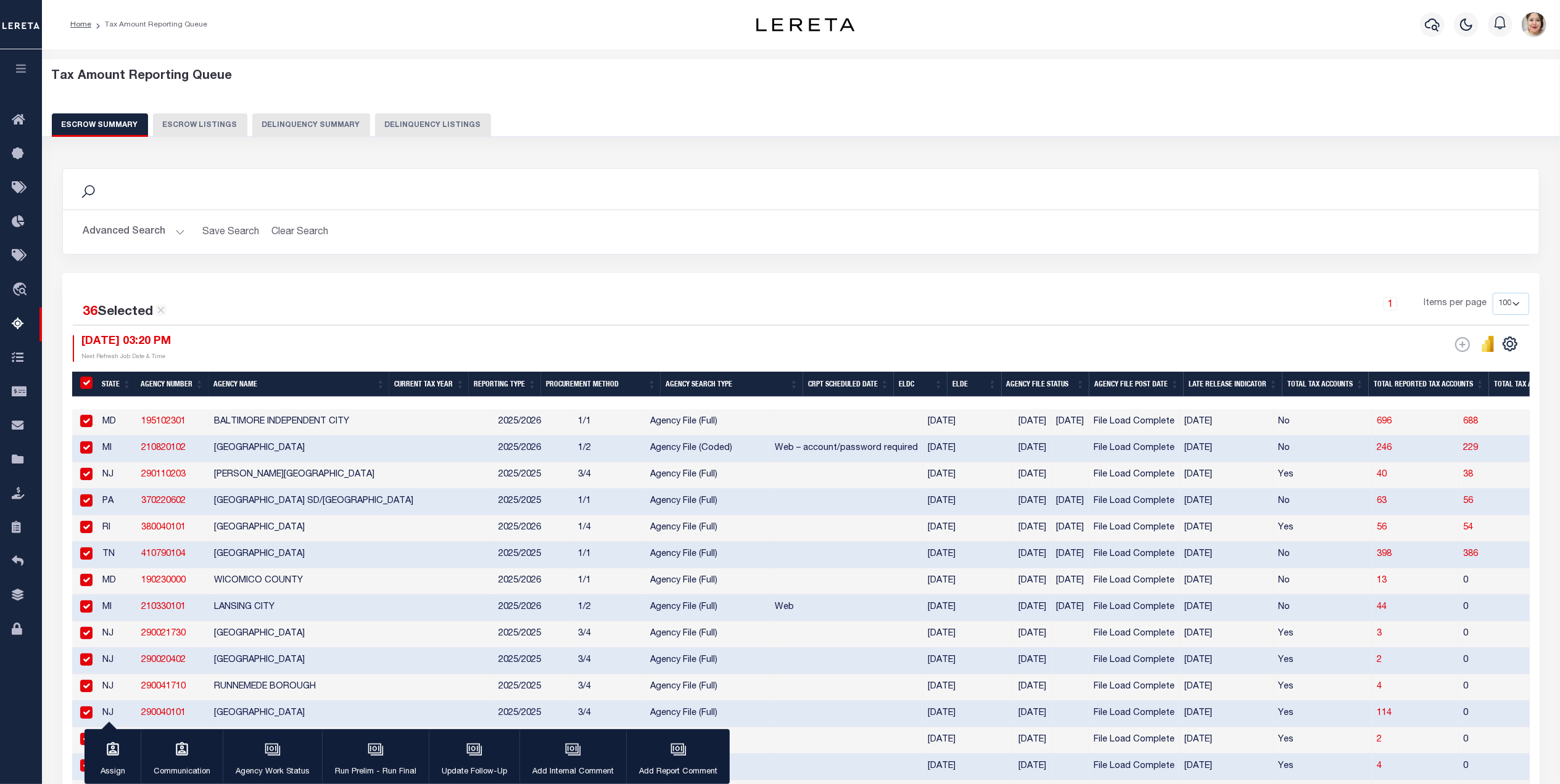
checkbox input "true"
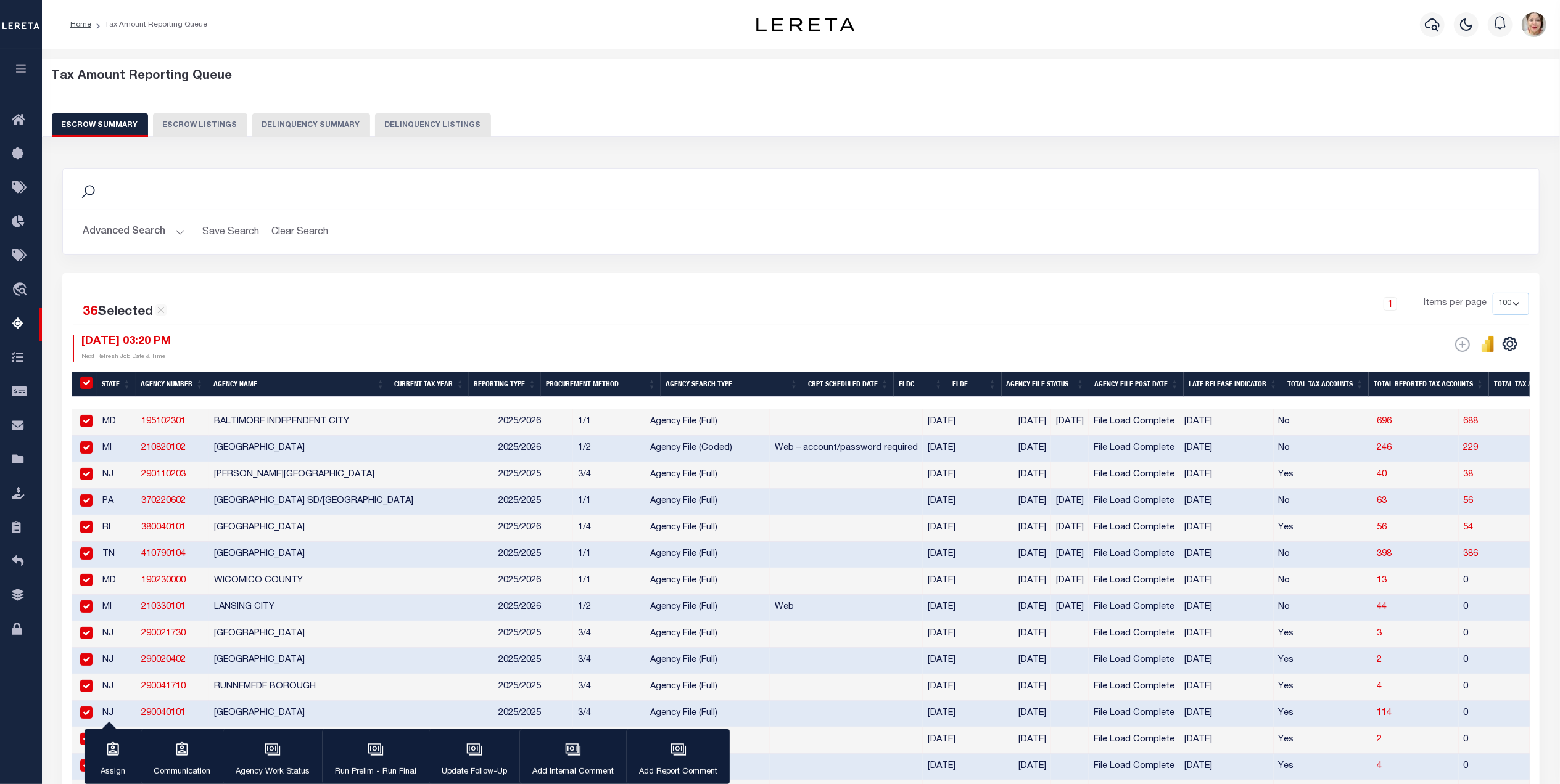
checkbox input "true"
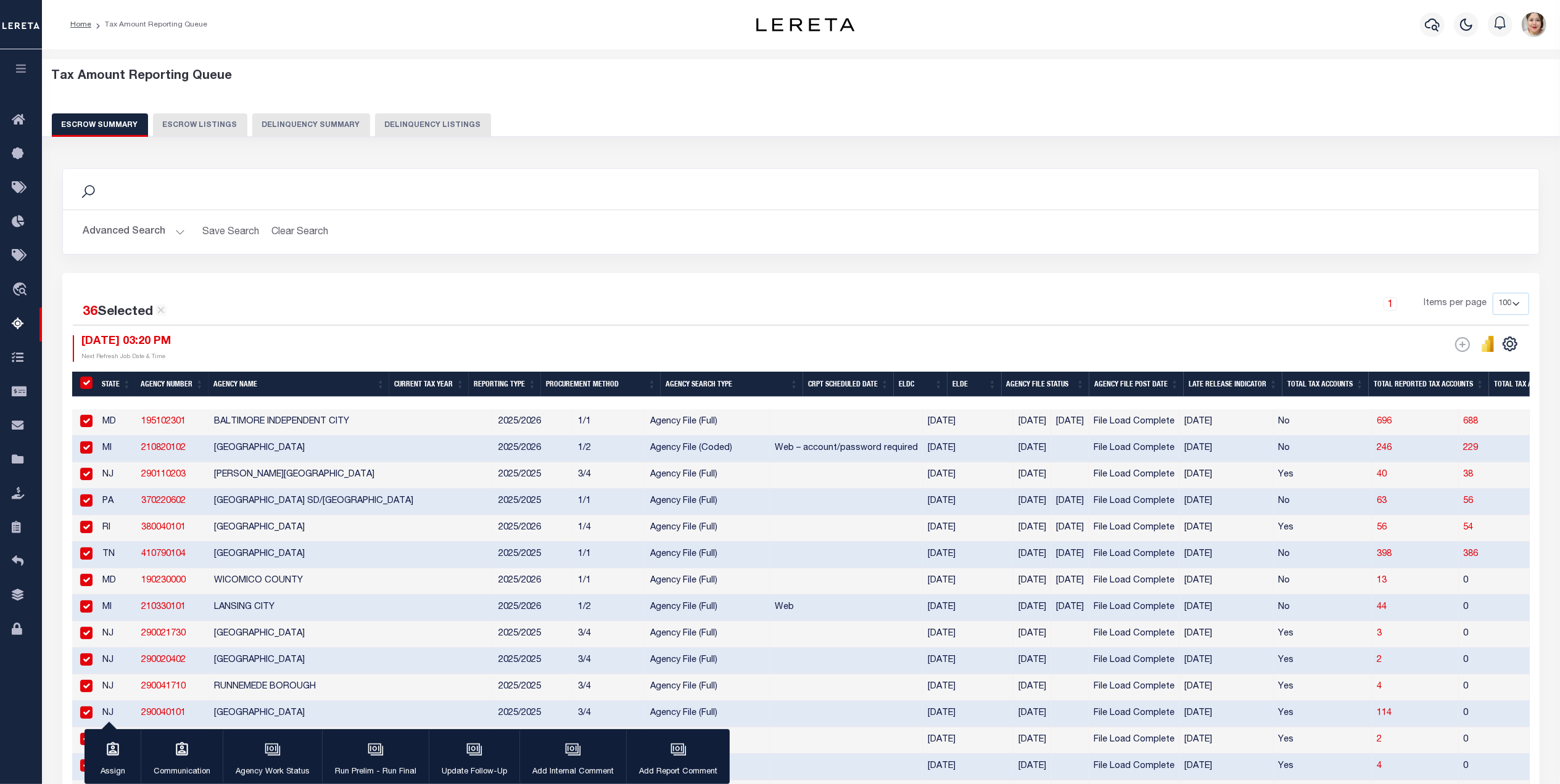
checkbox input "true"
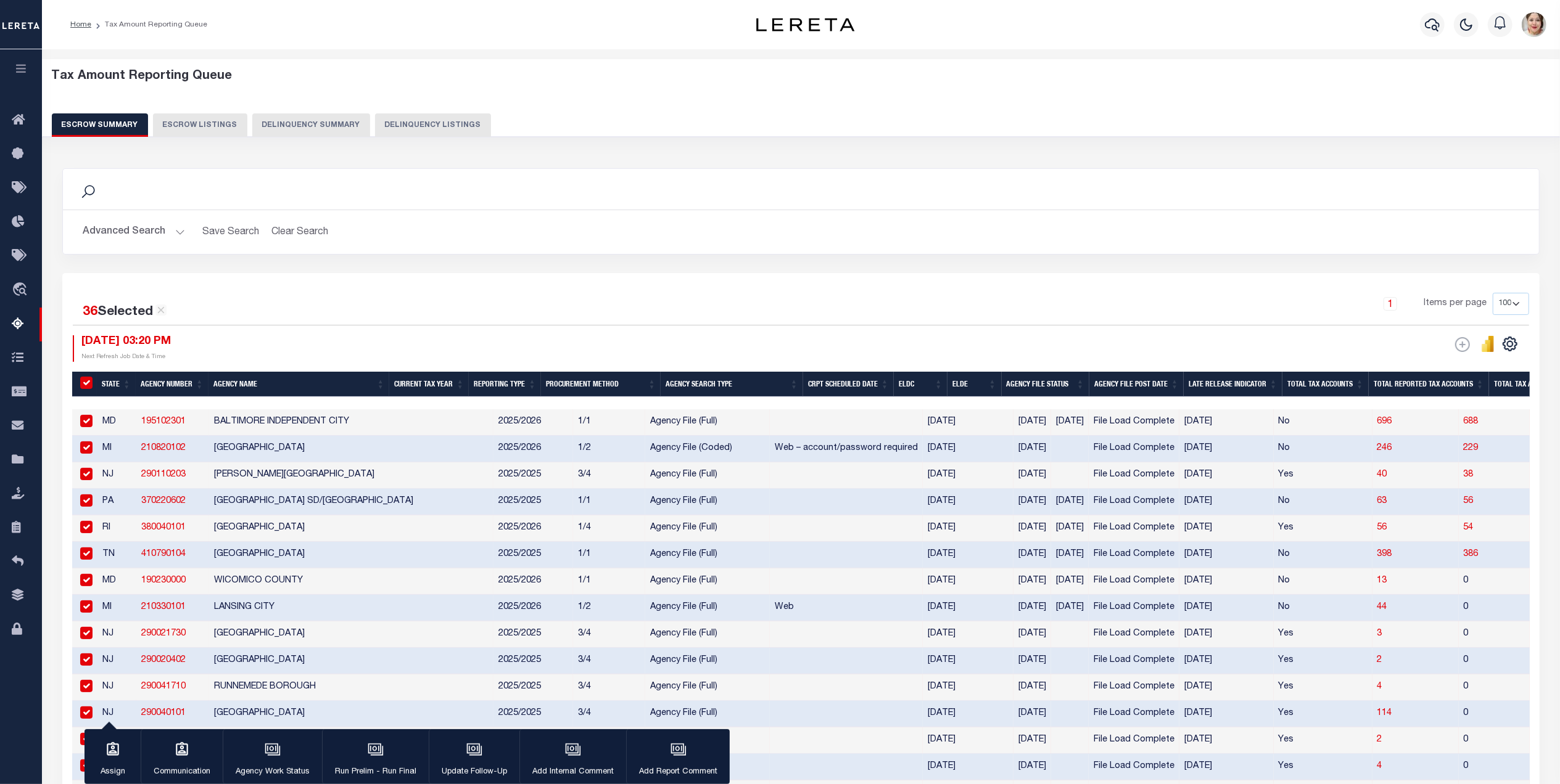
checkbox input "true"
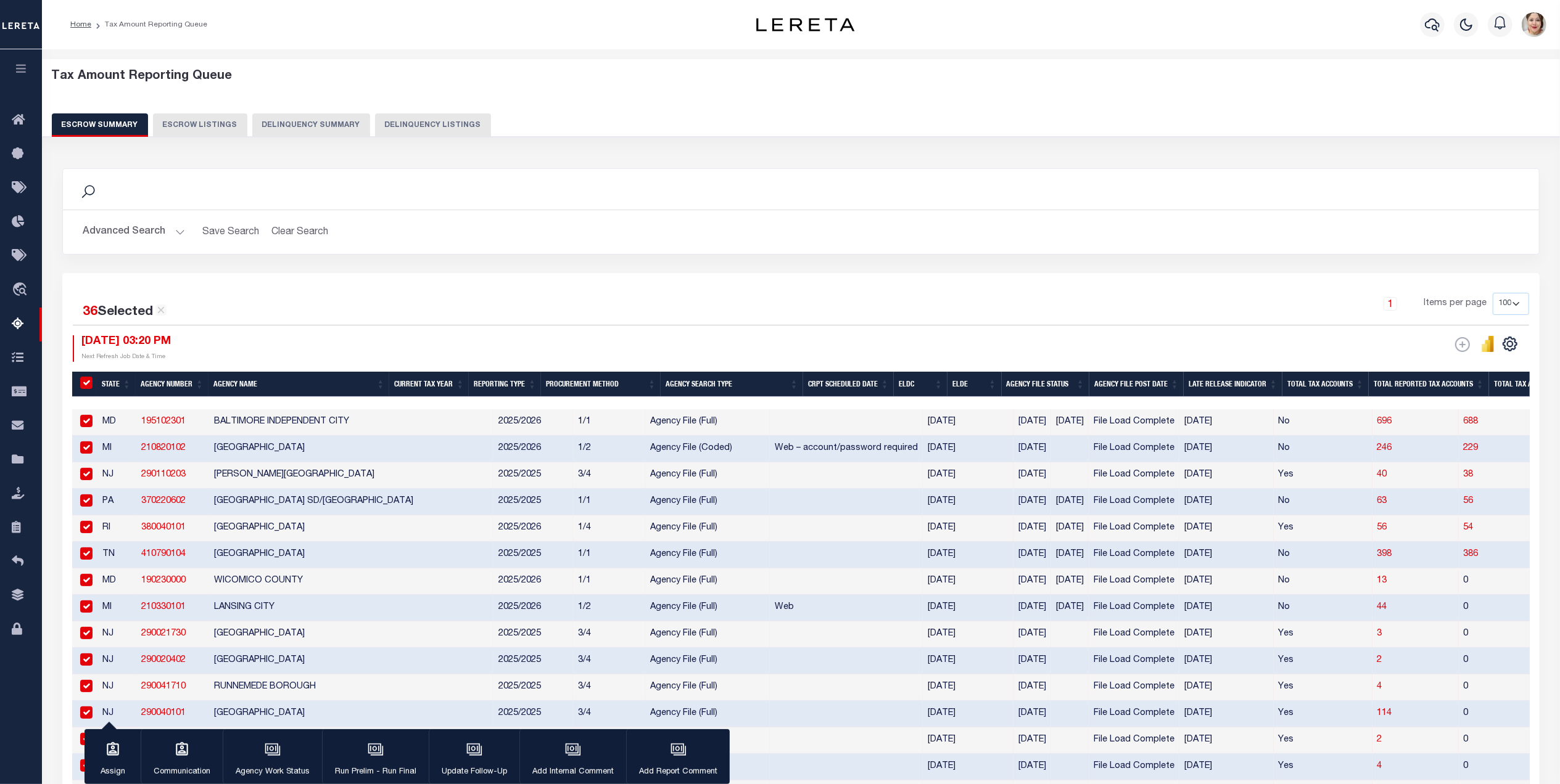
checkbox input "true"
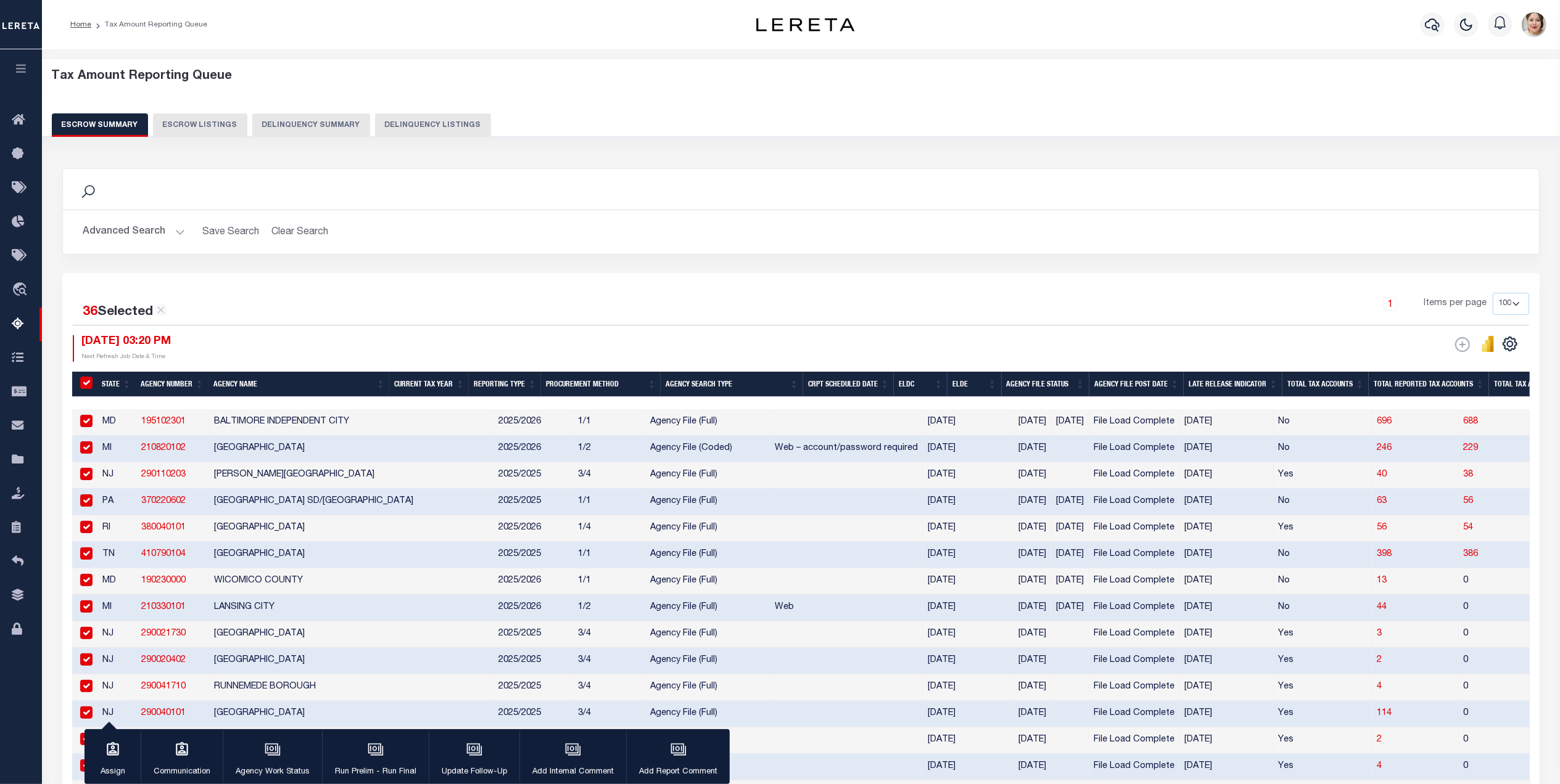
checkbox input "true"
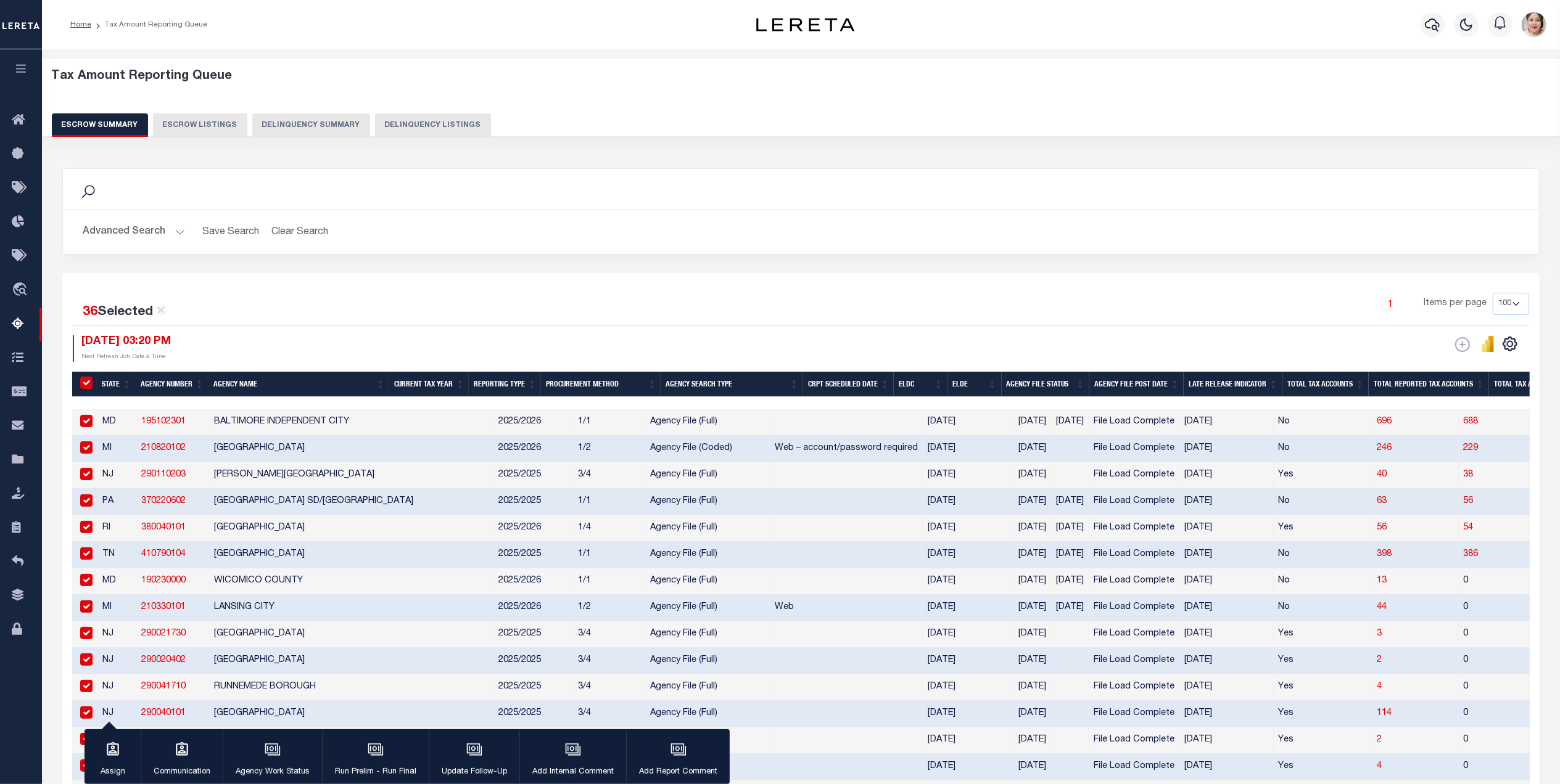
checkbox input "true"
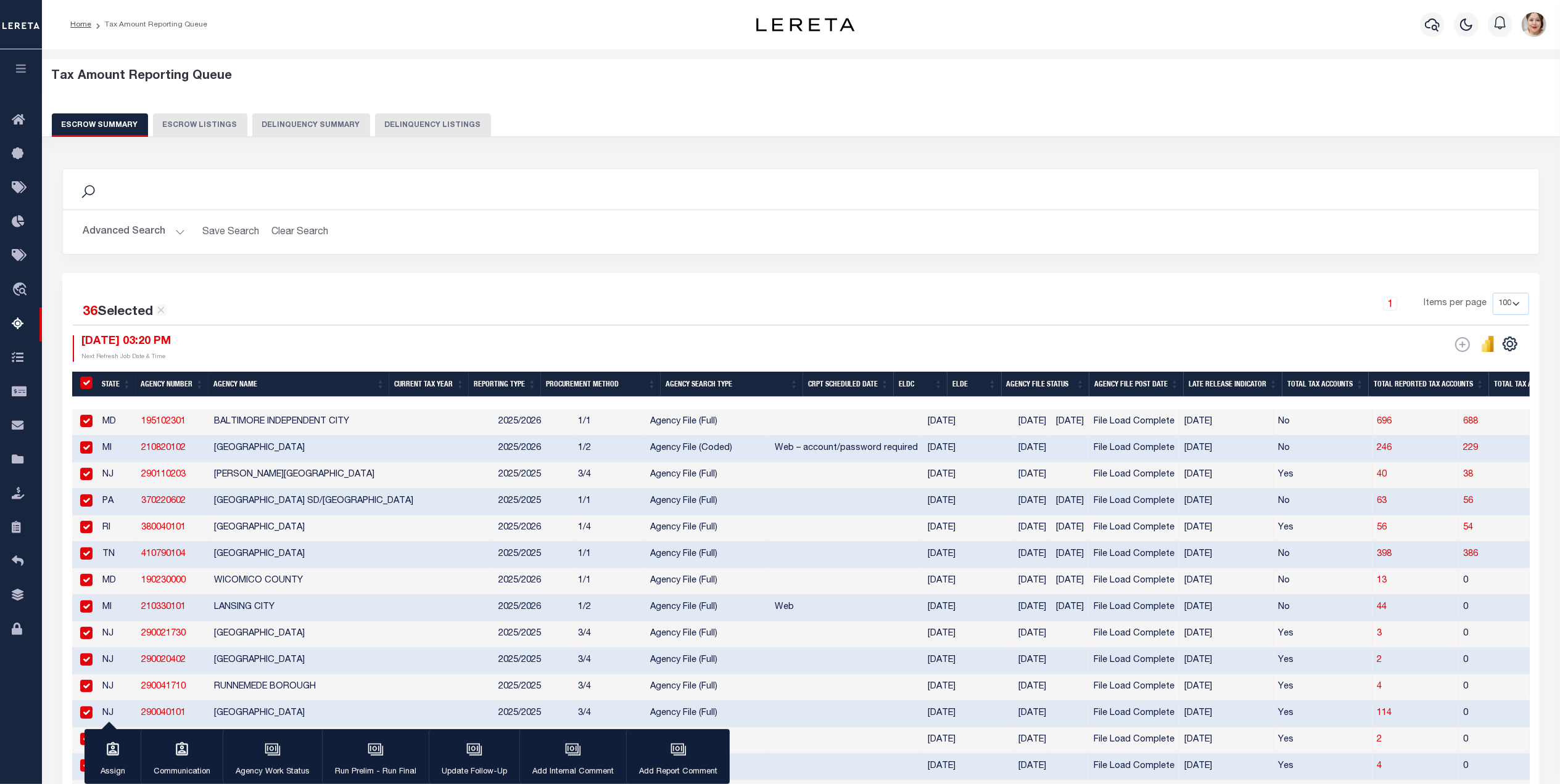
checkbox input "true"
click at [86, 427] on input "checkbox" at bounding box center [86, 421] width 12 height 12
checkbox input "false"
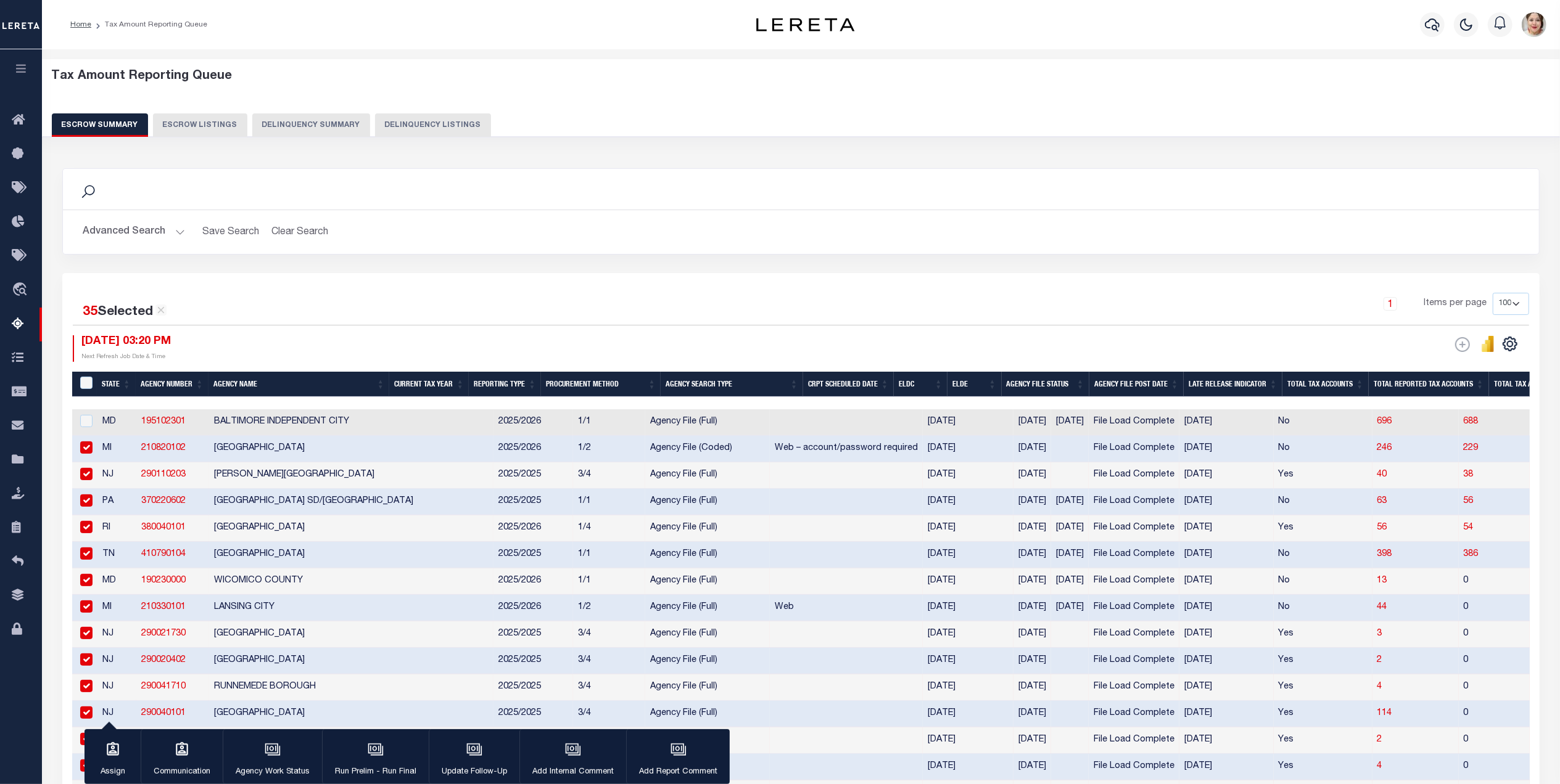
click at [87, 451] on input "checkbox" at bounding box center [86, 447] width 12 height 12
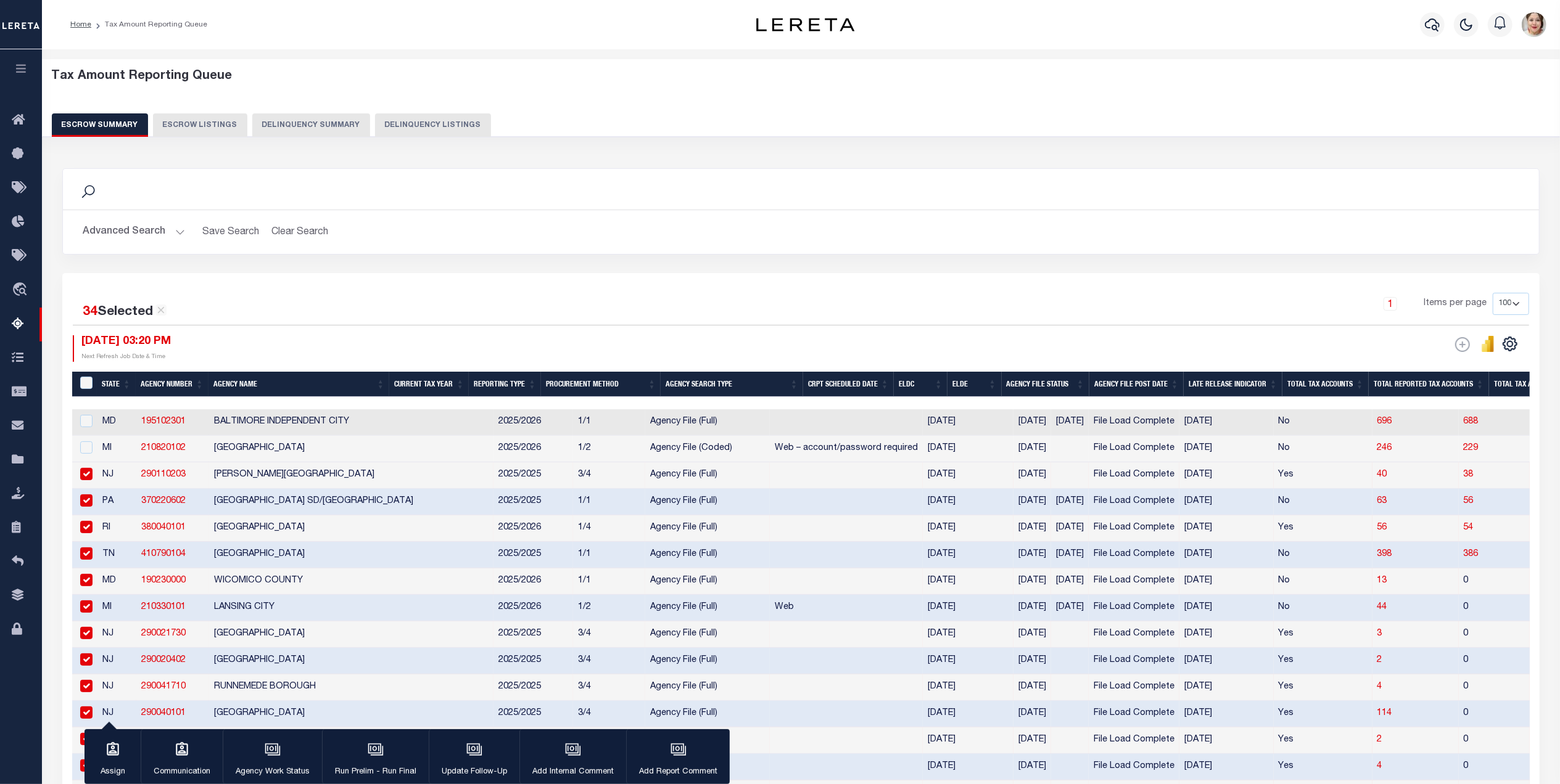
click at [88, 476] on input "checkbox" at bounding box center [86, 474] width 12 height 12
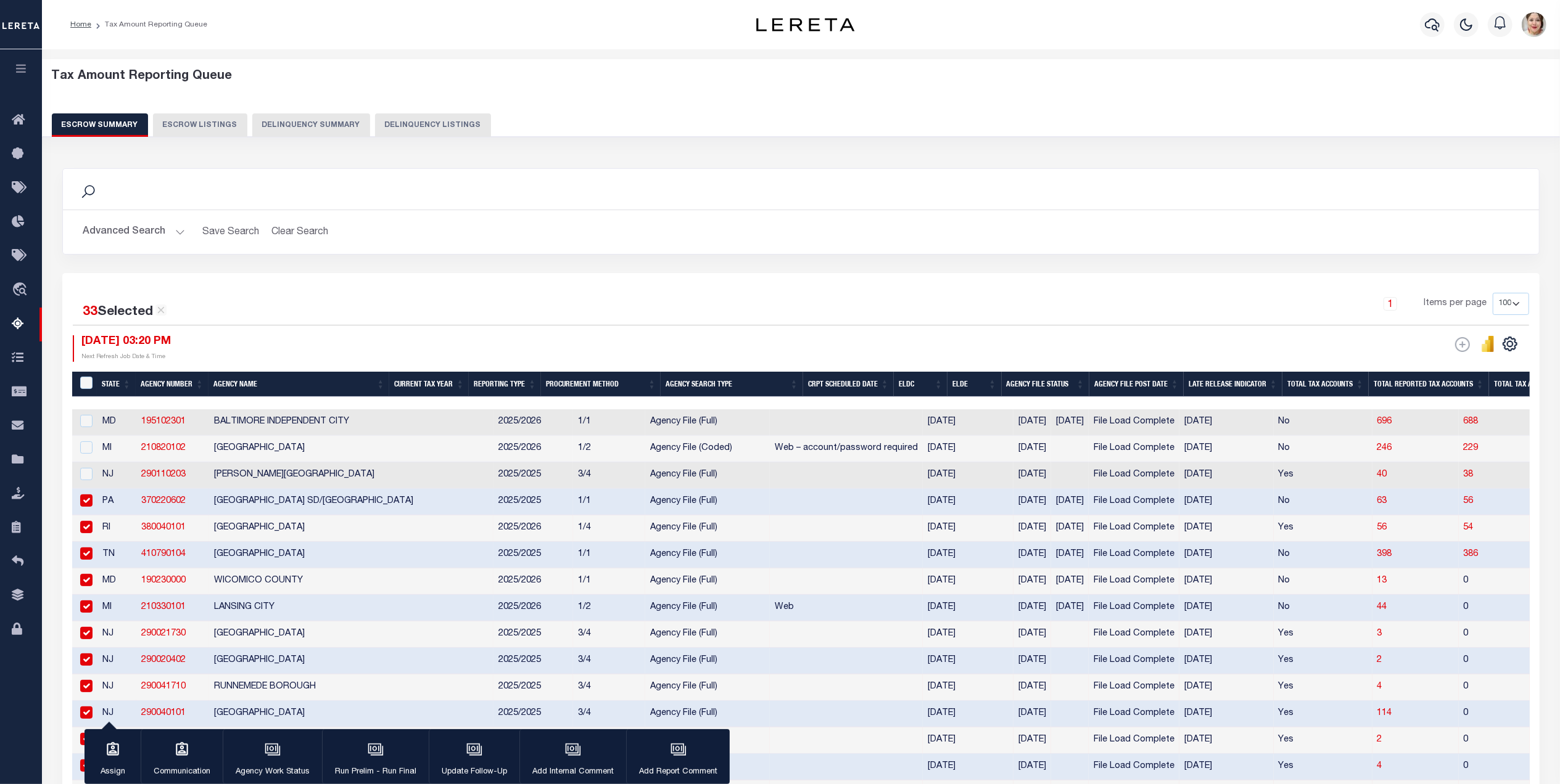
click at [85, 501] on input "checkbox" at bounding box center [86, 501] width 12 height 12
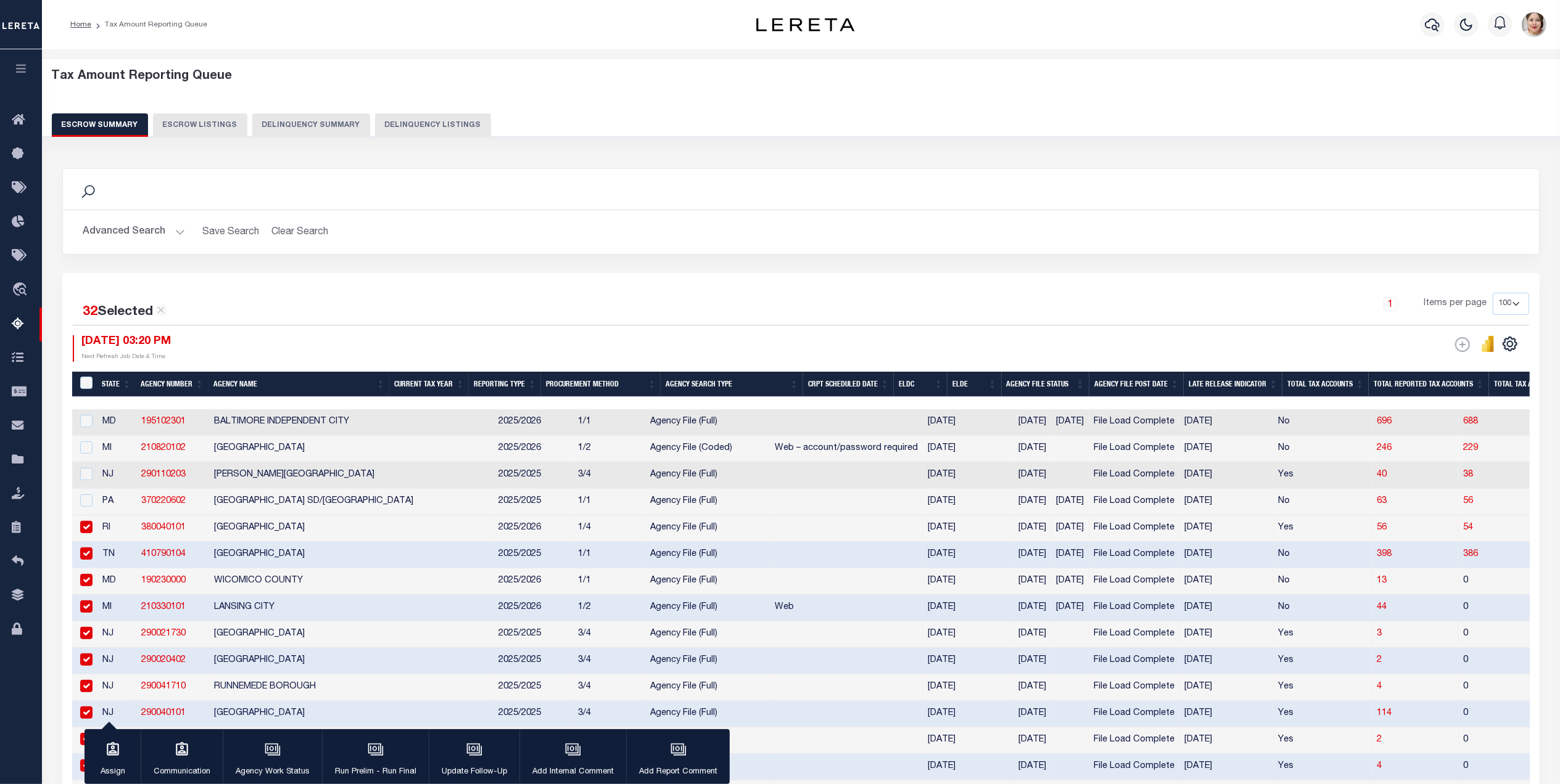
drag, startPoint x: 82, startPoint y: 532, endPoint x: 88, endPoint y: 544, distance: 13.4
click at [82, 532] on input "checkbox" at bounding box center [86, 527] width 12 height 12
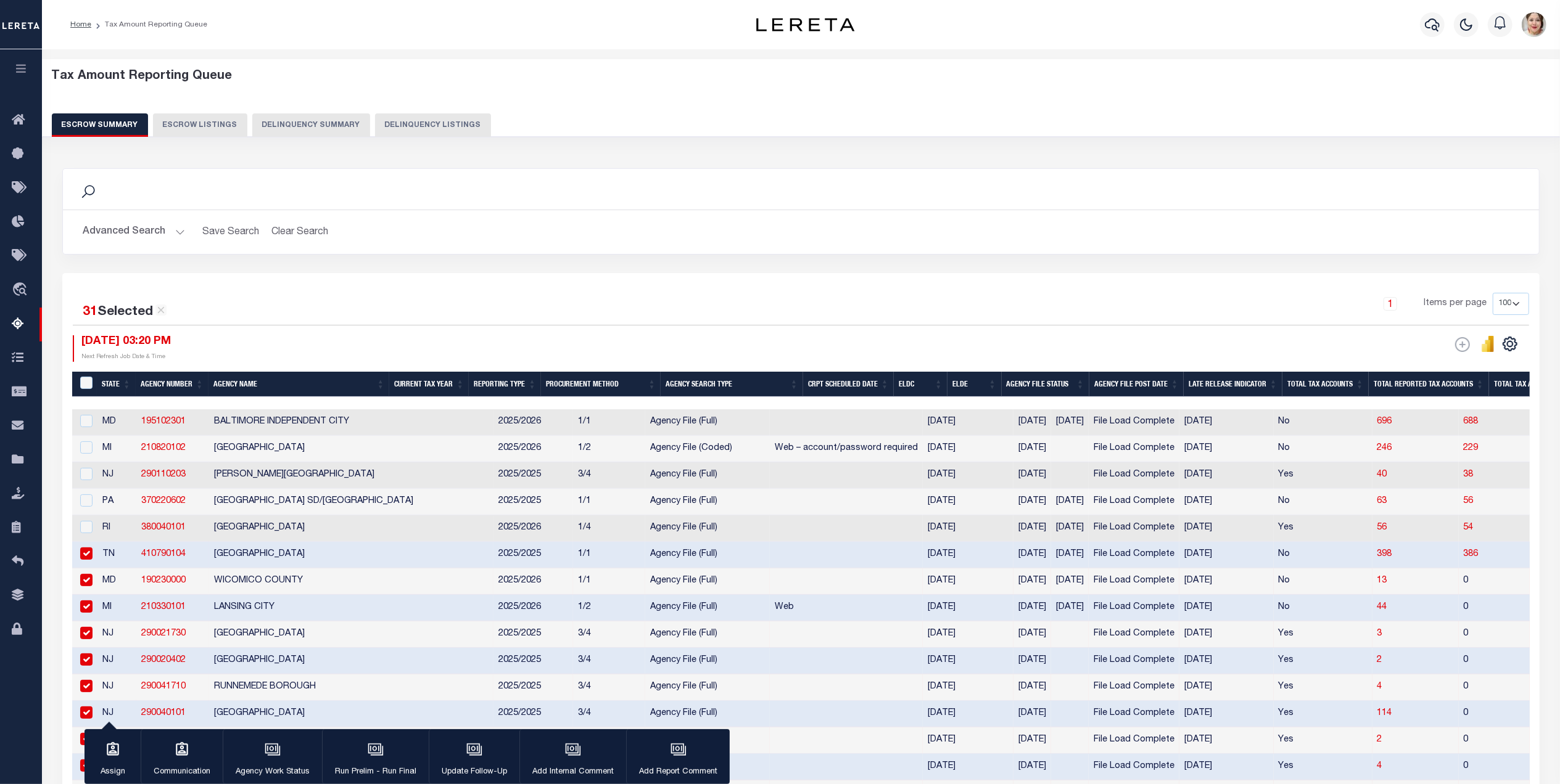
click at [87, 558] on input "checkbox" at bounding box center [86, 553] width 12 height 12
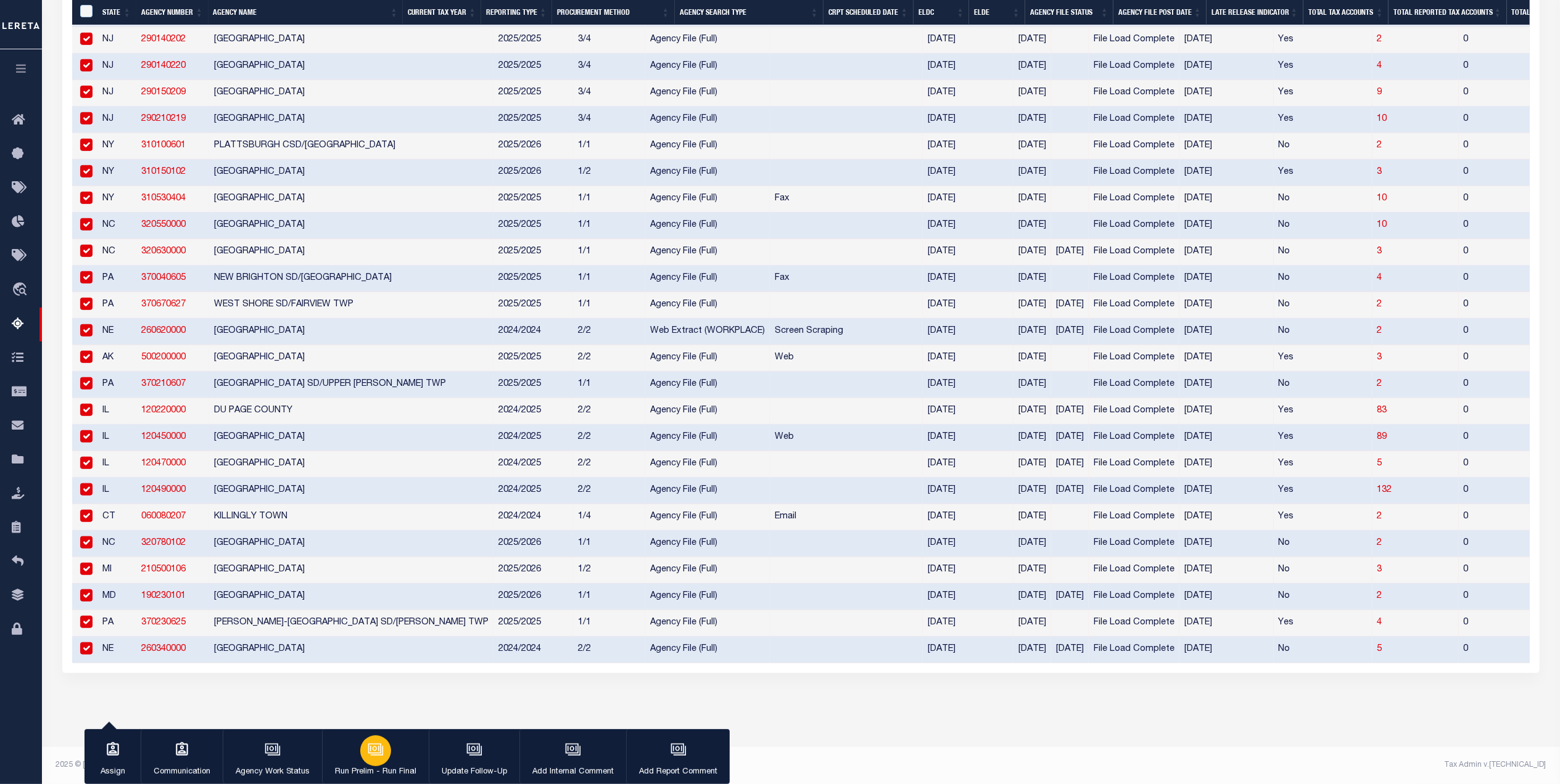
click at [375, 761] on div "button" at bounding box center [376, 751] width 31 height 31
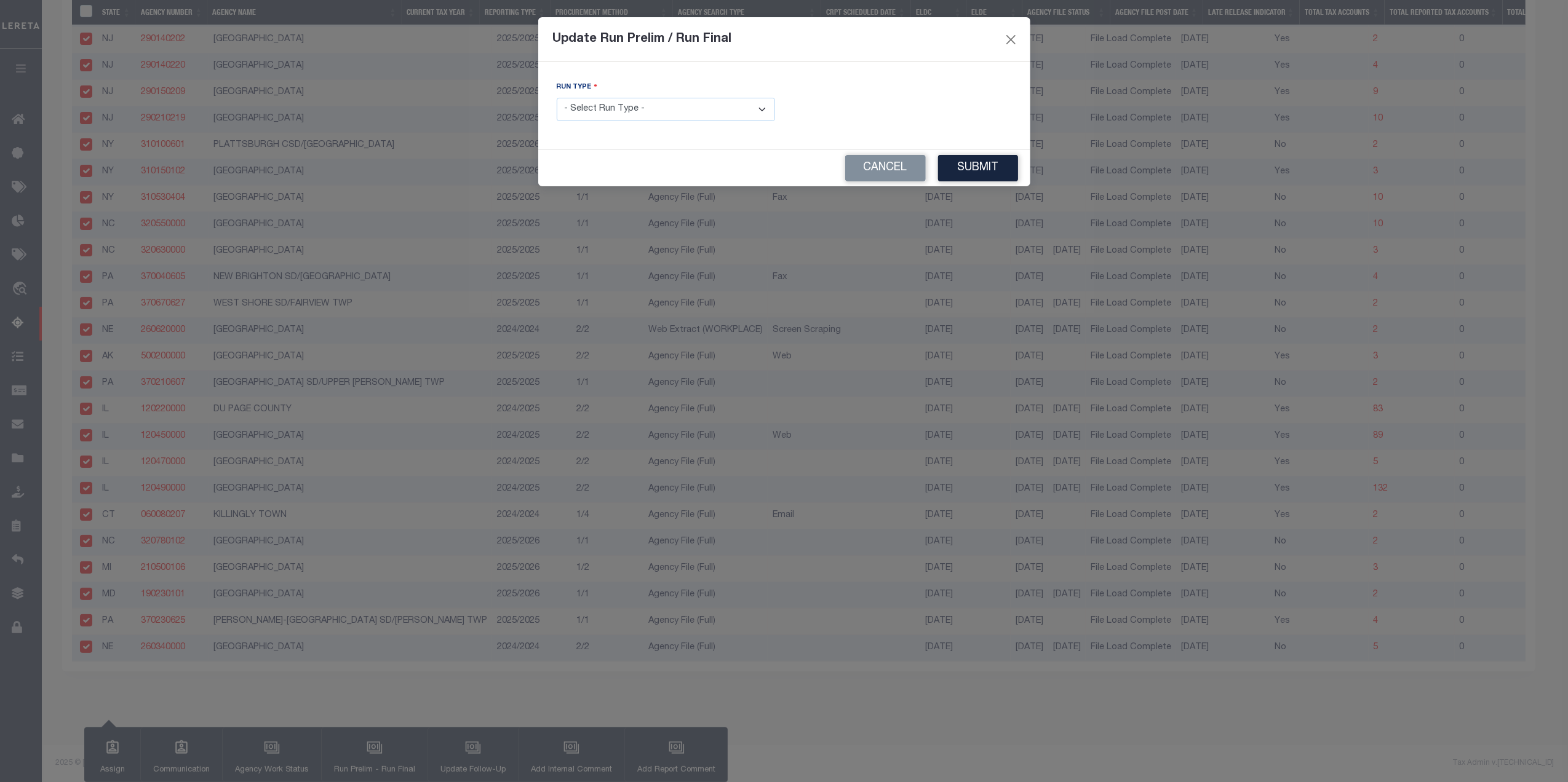
click at [625, 110] on select "- Select Run Type - Prelim Run Final Run" at bounding box center [666, 110] width 218 height 24
click at [557, 99] on select "- Select Run Type - Prelim Run Final Run" at bounding box center [666, 110] width 218 height 24
click at [899, 113] on input "text" at bounding box center [903, 110] width 218 height 24
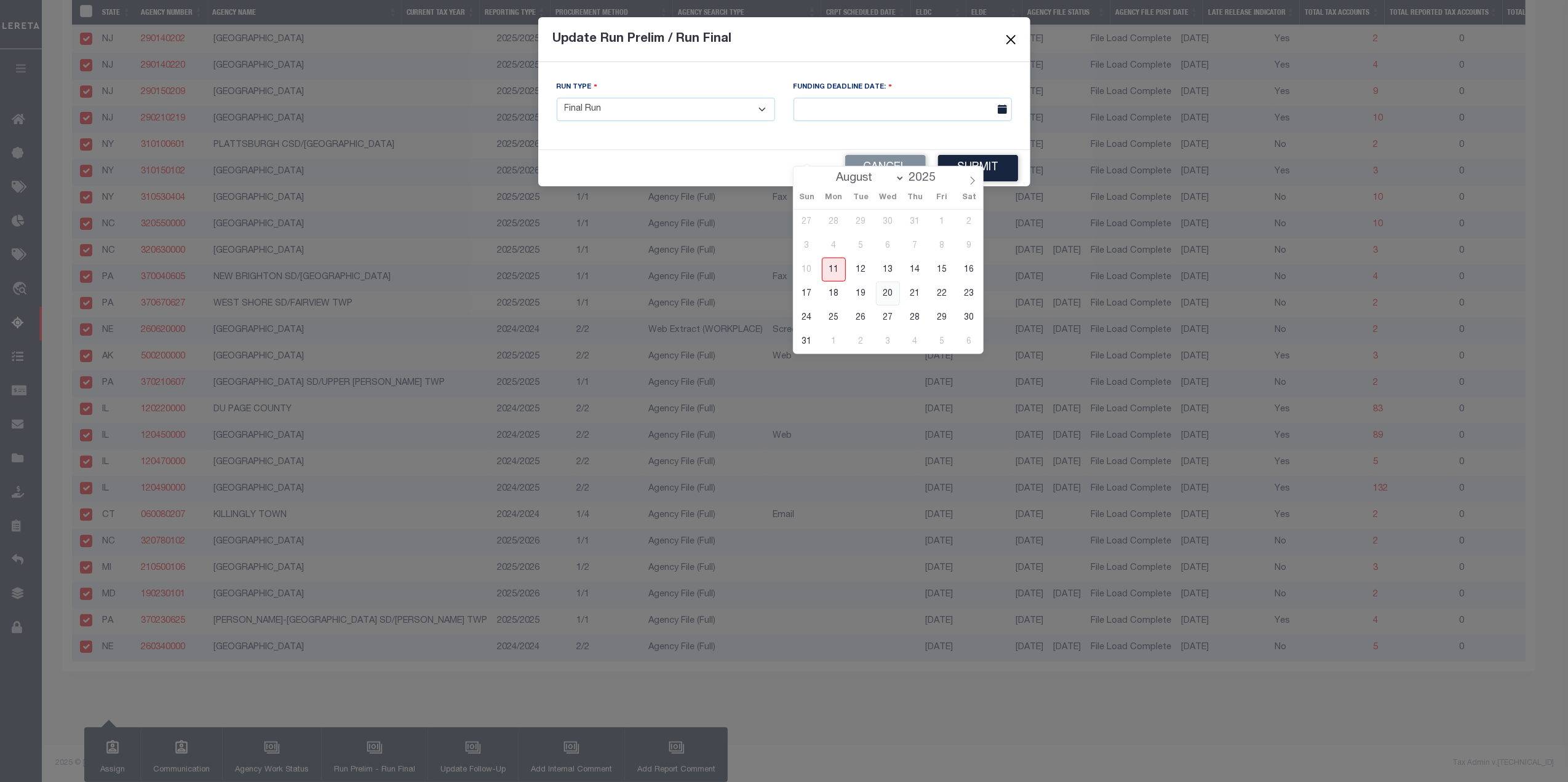
click at [894, 281] on span "20" at bounding box center [888, 293] width 24 height 24
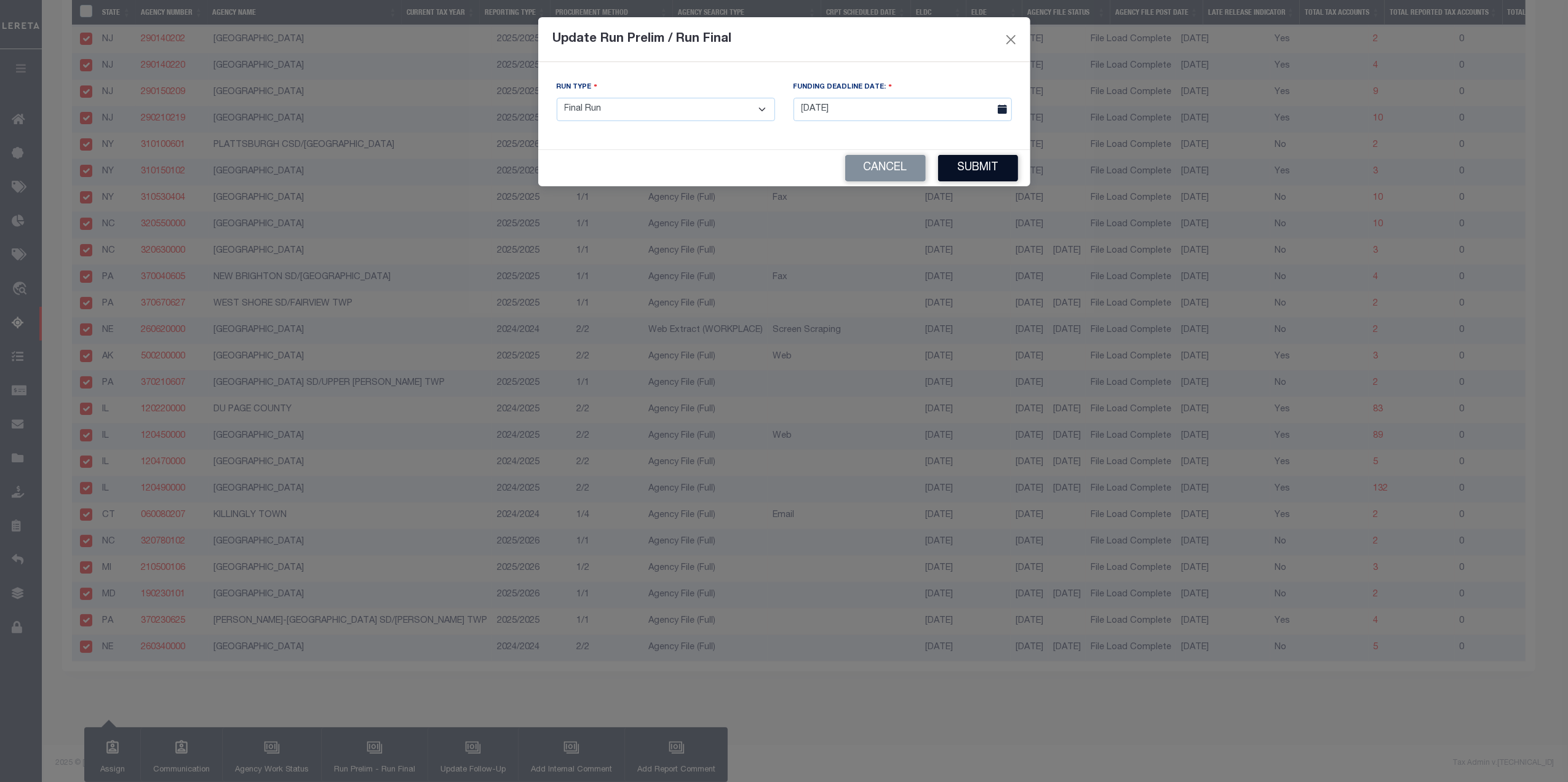
click at [978, 168] on button "Submit" at bounding box center [978, 168] width 80 height 26
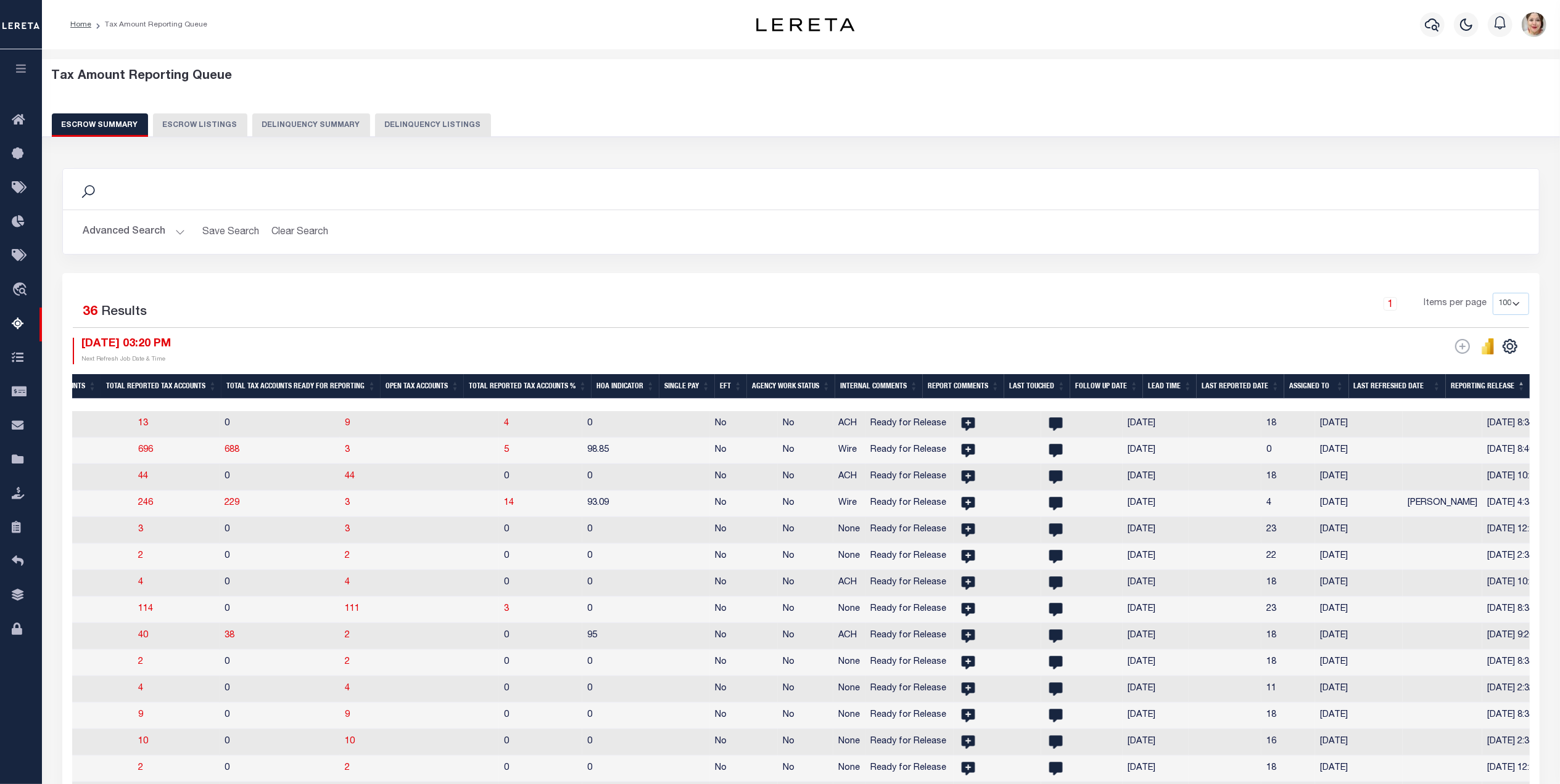
click at [146, 232] on button "Advanced Search" at bounding box center [134, 232] width 103 height 24
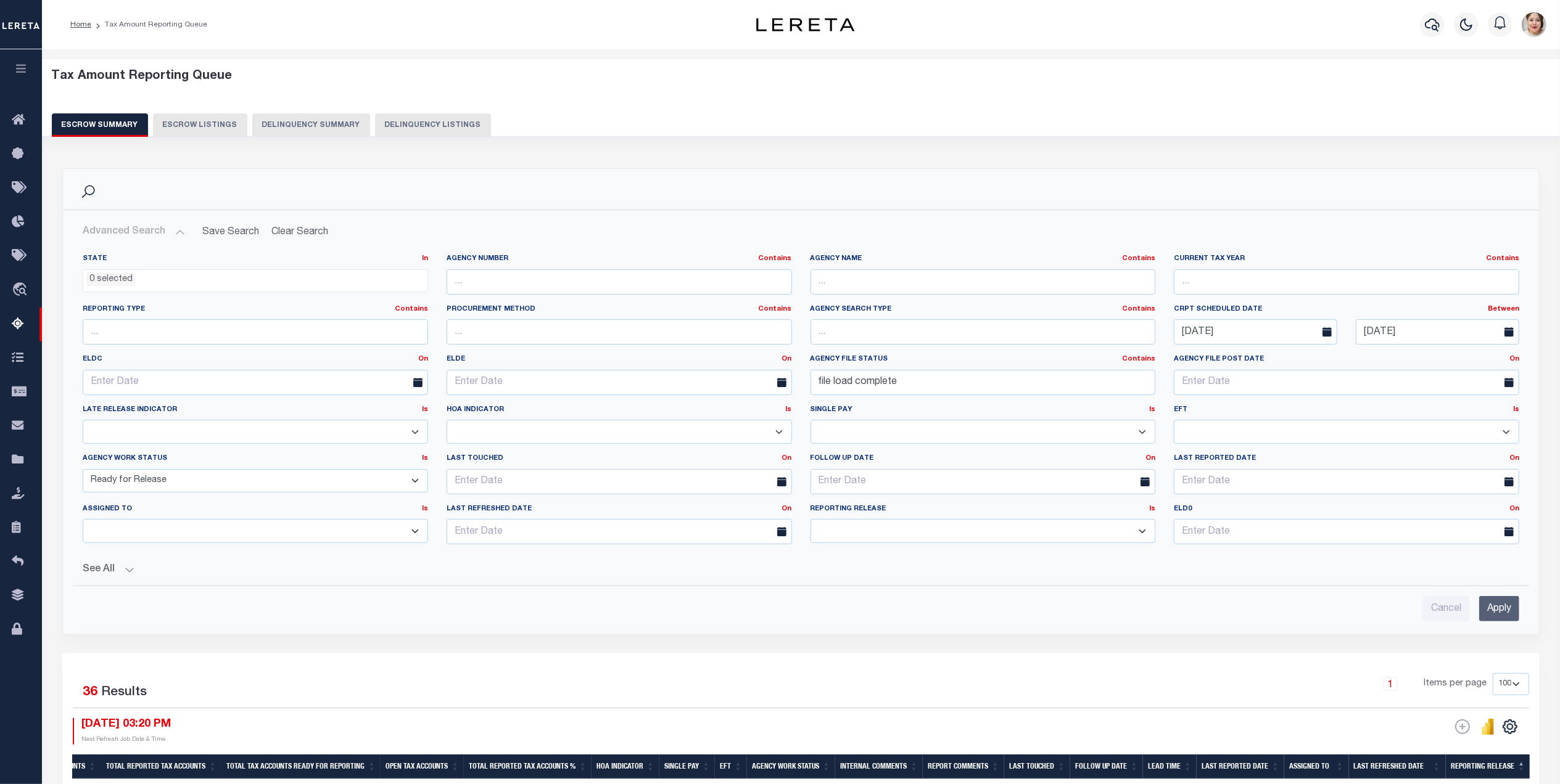
click at [207, 484] on select "New In Progress Pending Agency Follow-up Pending QC Ready for Release Prep for …" at bounding box center [255, 481] width 346 height 24
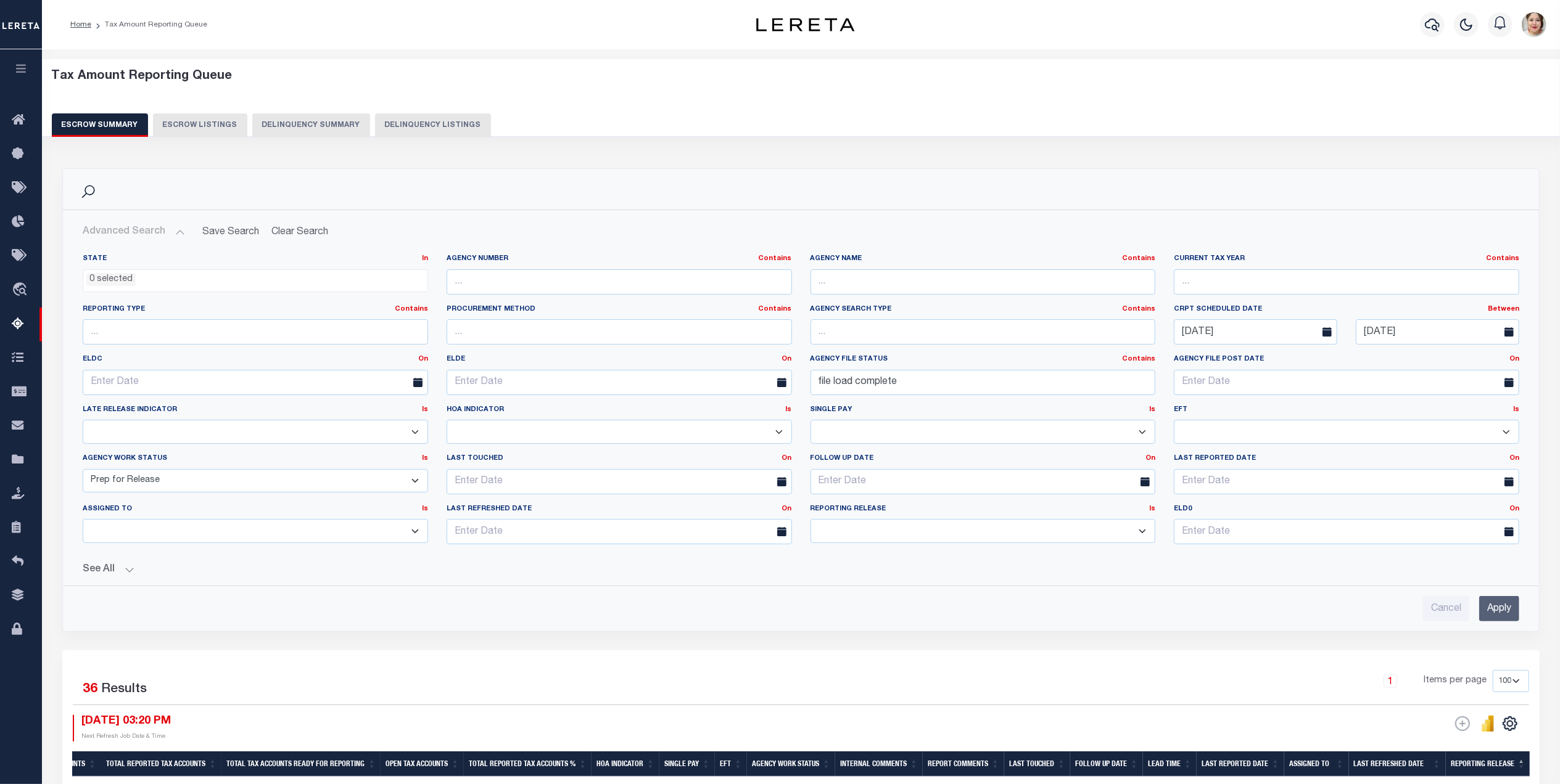
click at [82, 471] on select "New In Progress Pending Agency Follow-up Pending QC Ready for Release Prep for …" at bounding box center [255, 481] width 346 height 24
click at [1498, 613] on input "Apply" at bounding box center [1499, 609] width 40 height 25
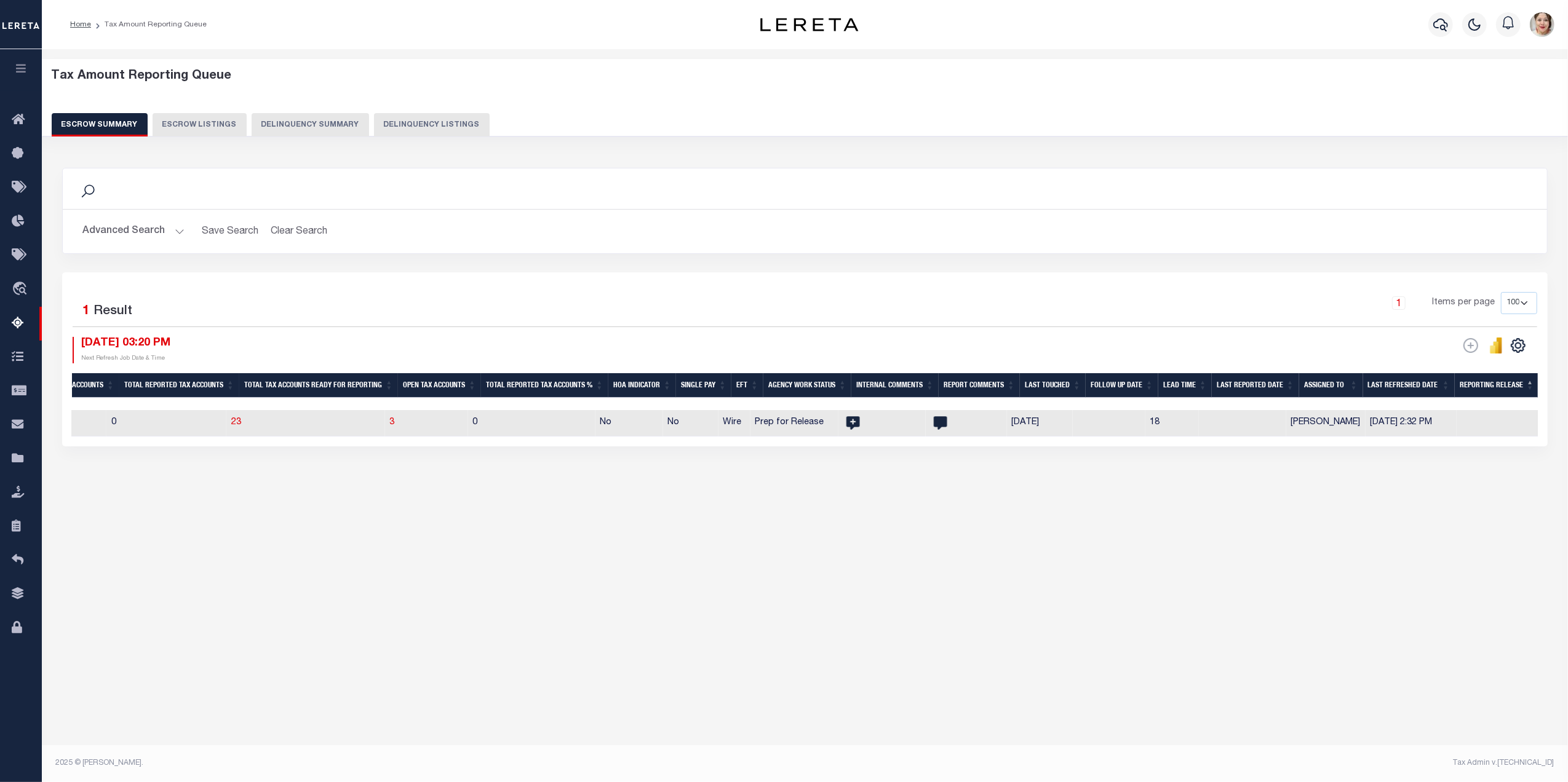
click at [133, 234] on button "Advanced Search" at bounding box center [133, 232] width 102 height 24
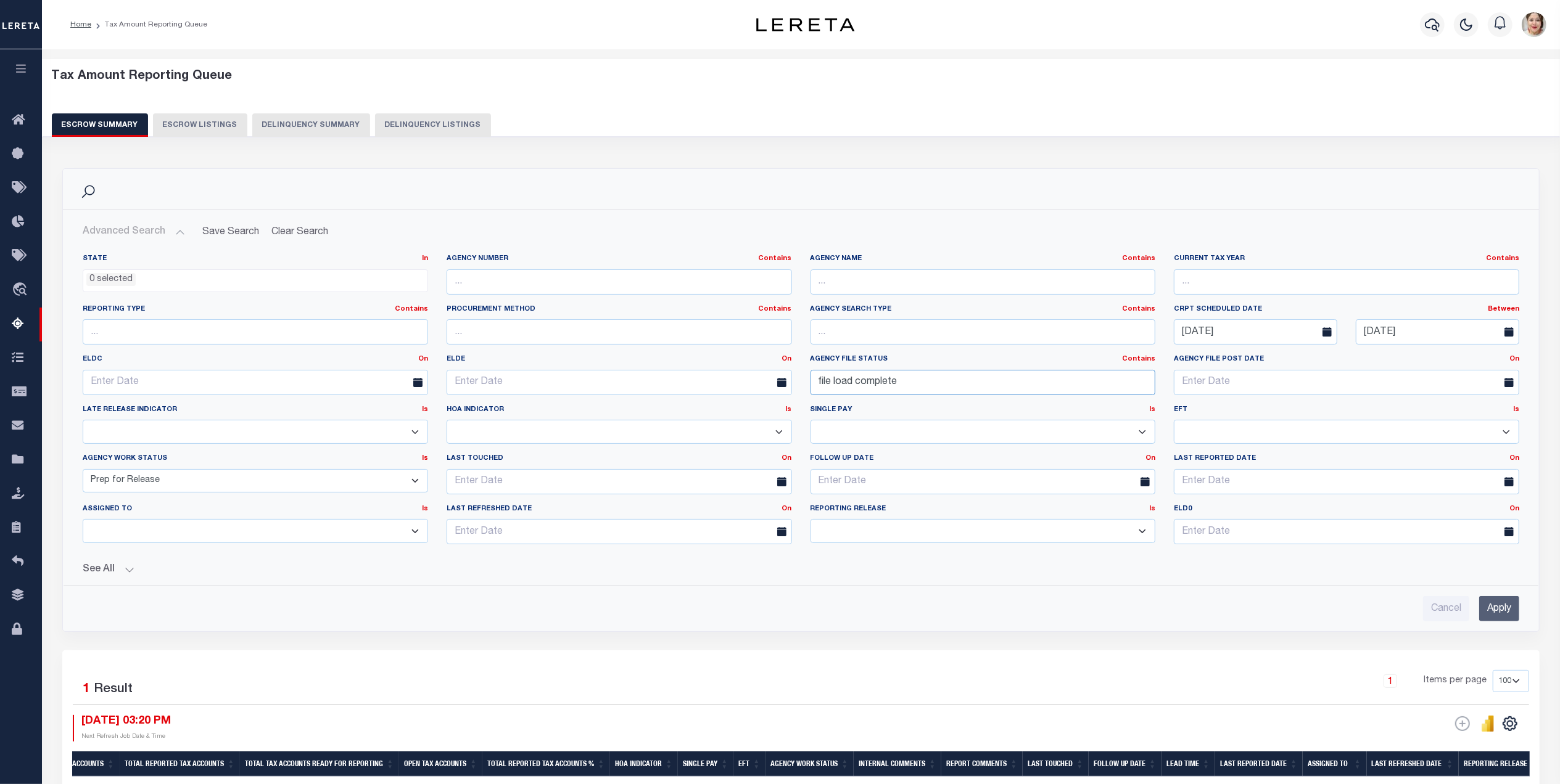
drag, startPoint x: 917, startPoint y: 388, endPoint x: 751, endPoint y: 366, distance: 167.5
click at [770, 389] on div "State In In AK AL AR AZ CA CO CT DC DE FL GA GU HI IA ID IL IN KS [GEOGRAPHIC_D…" at bounding box center [801, 403] width 1455 height 300
click at [1508, 617] on input "Apply" at bounding box center [1499, 609] width 40 height 25
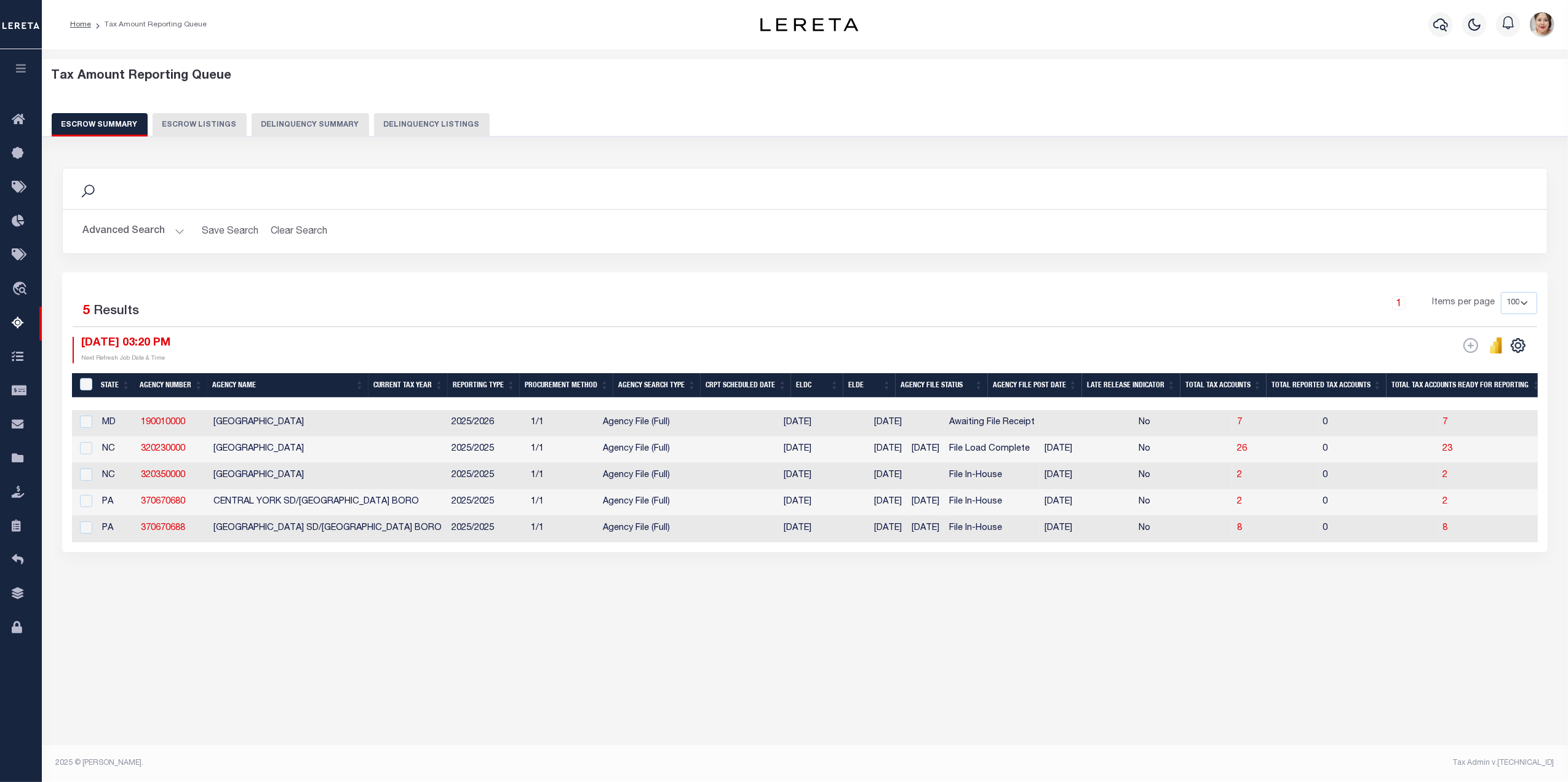
click at [132, 226] on button "Advanced Search" at bounding box center [133, 232] width 102 height 24
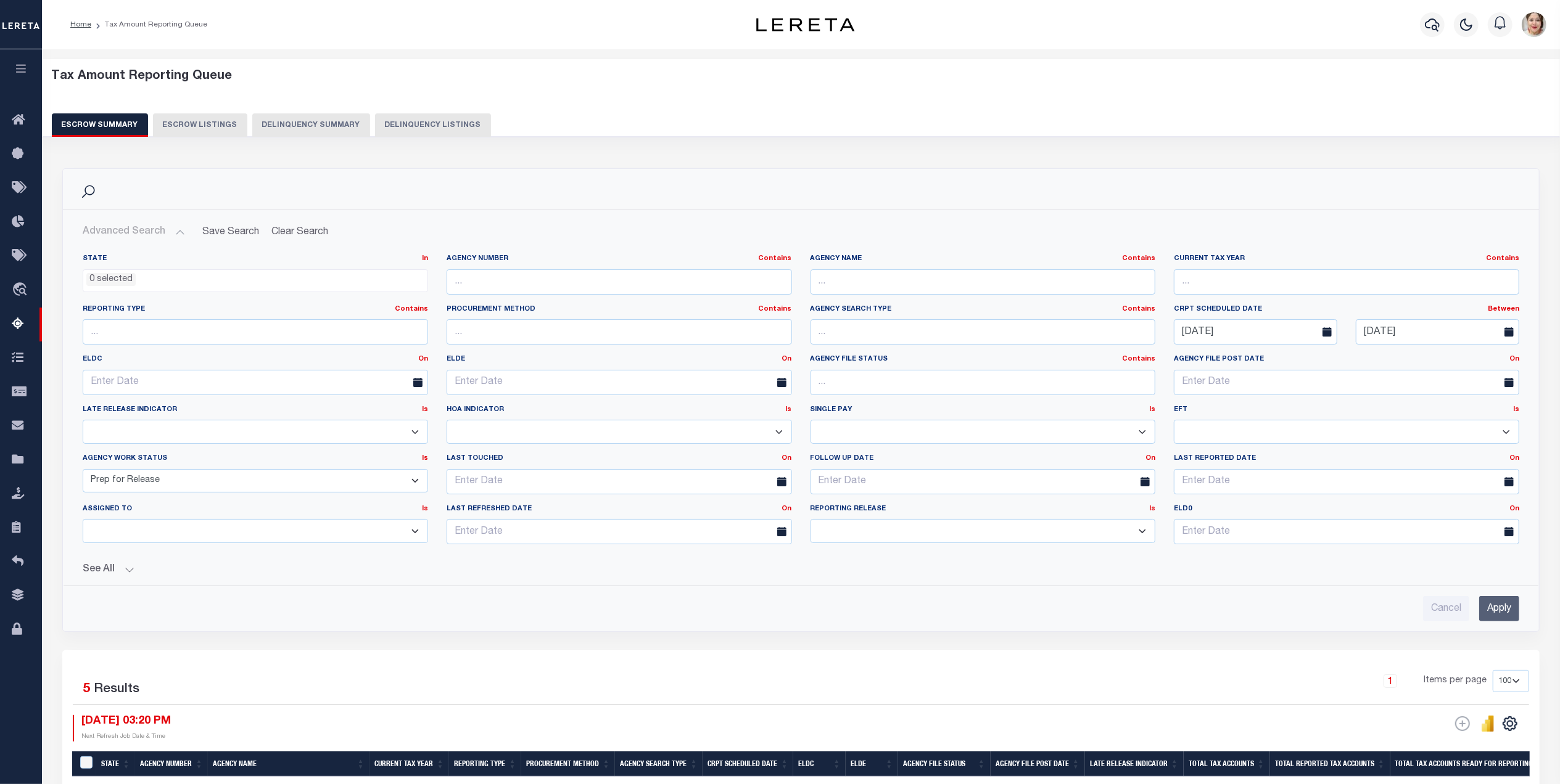
click at [101, 573] on button "See All" at bounding box center [801, 569] width 1436 height 11
